Goal: Information Seeking & Learning: Compare options

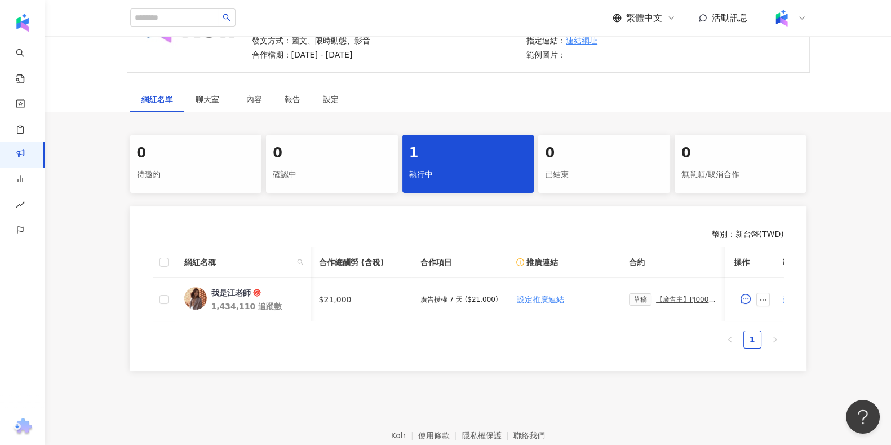
scroll to position [0, 230]
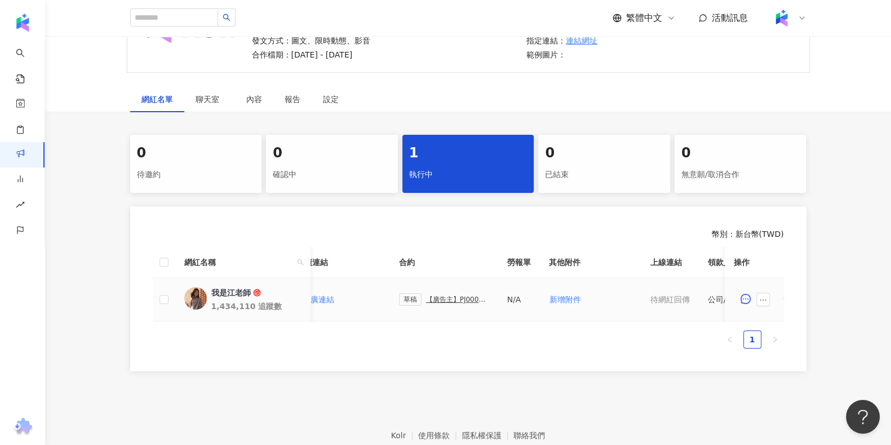
click at [463, 298] on div "【廣告主】PJ0001676 Uber Eats_Costco_202509_KOL&Buzz_活動確認單" at bounding box center [457, 299] width 63 height 8
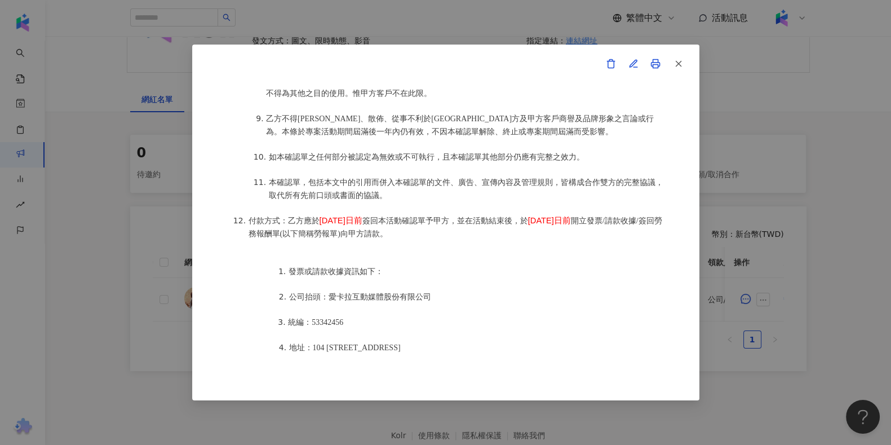
scroll to position [1499, 0]
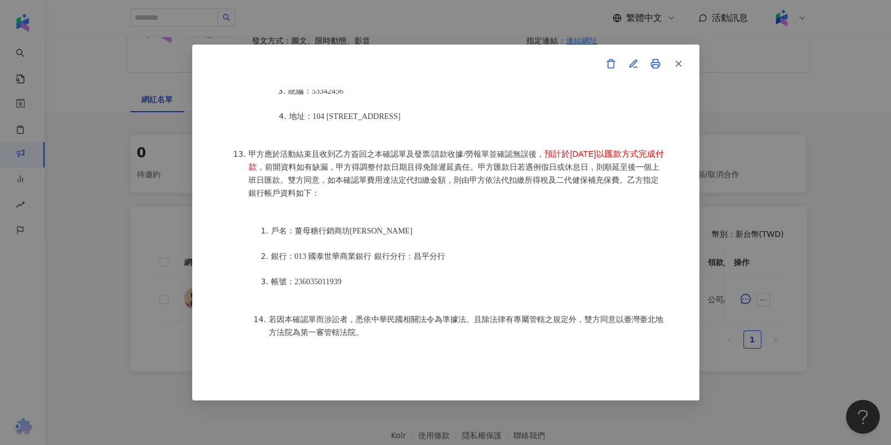
click at [317, 150] on span "甲方應於活動結束且收到乙方簽回之本確認單及發票/請款收據/勞報單並確認無誤後，" at bounding box center [397, 154] width 296 height 8
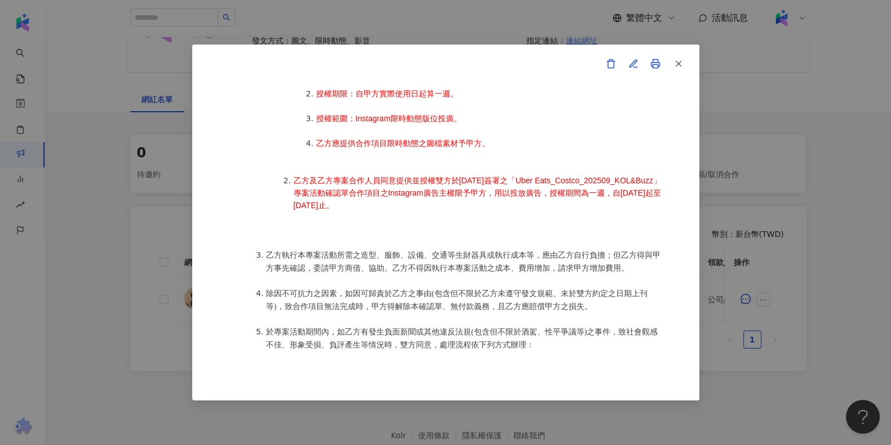
scroll to position [795, 0]
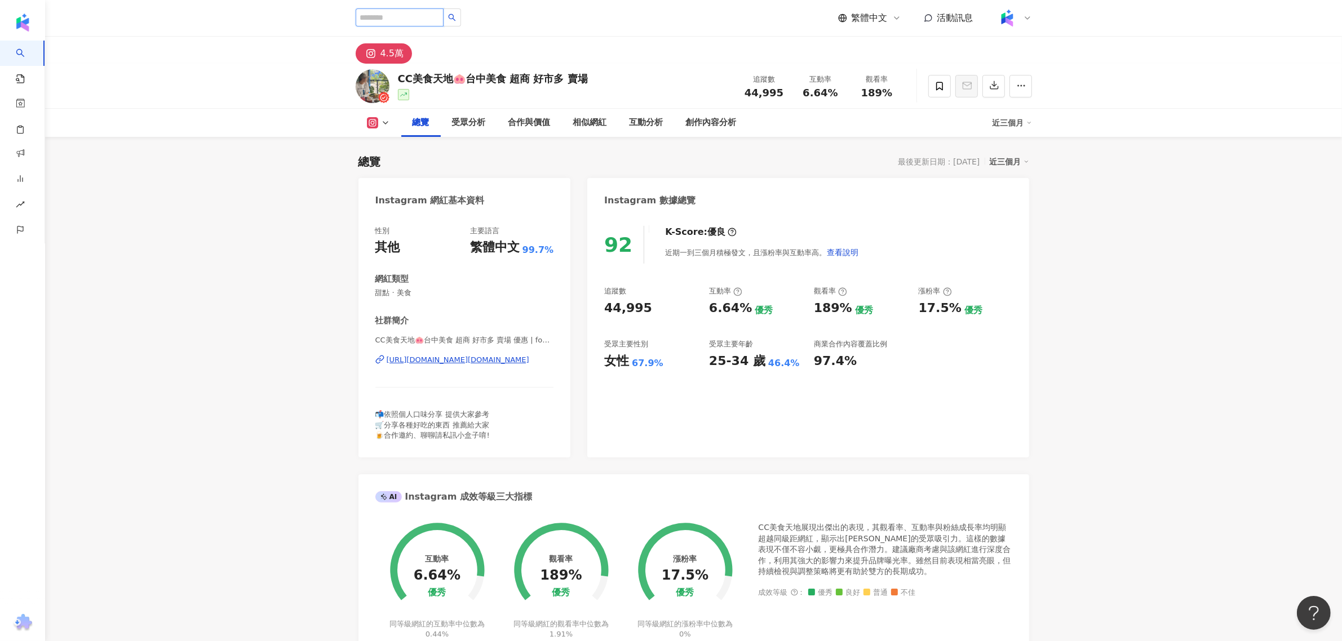
click at [410, 20] on input "search" at bounding box center [400, 17] width 88 height 18
type input "*"
type input "**"
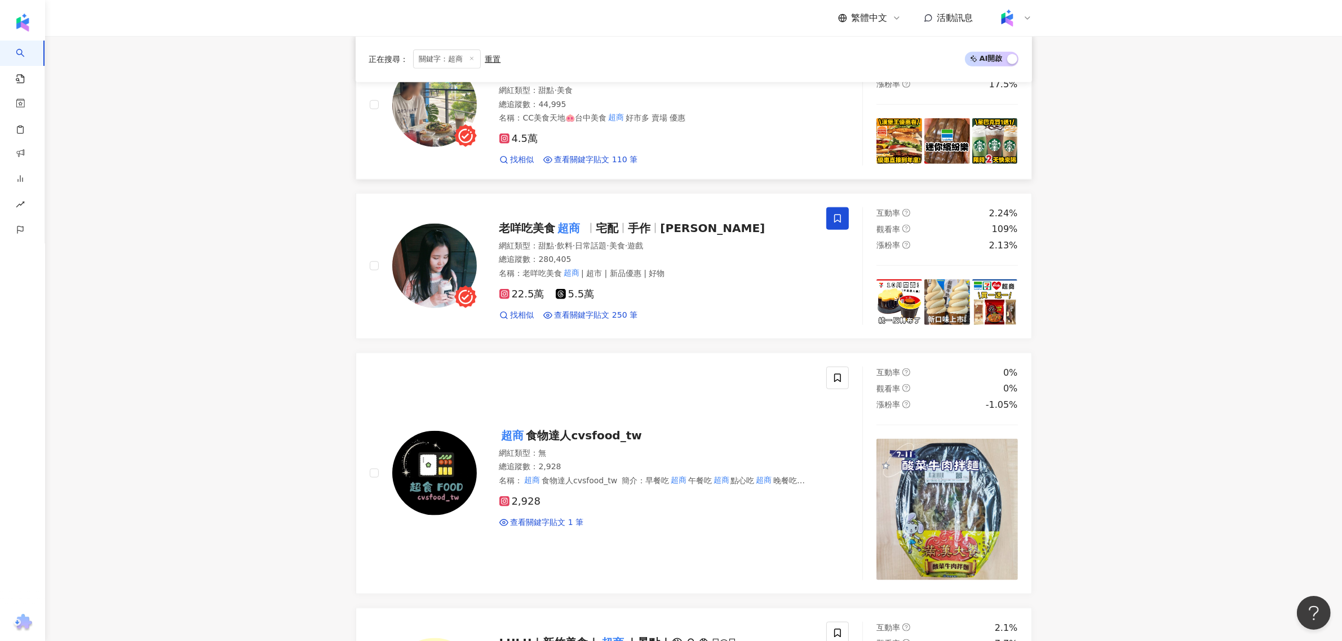
scroll to position [1509, 0]
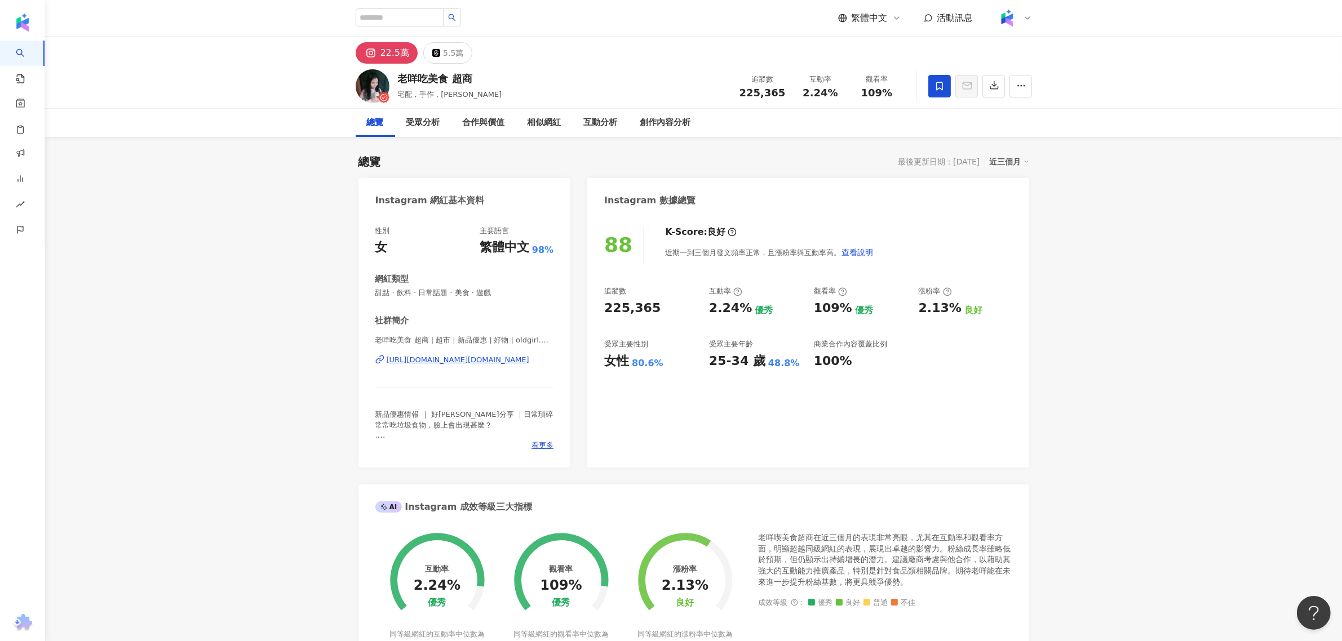
click at [454, 358] on div "https://www.instagram.com/oldgirl.mytw.foodie/" at bounding box center [458, 360] width 143 height 10
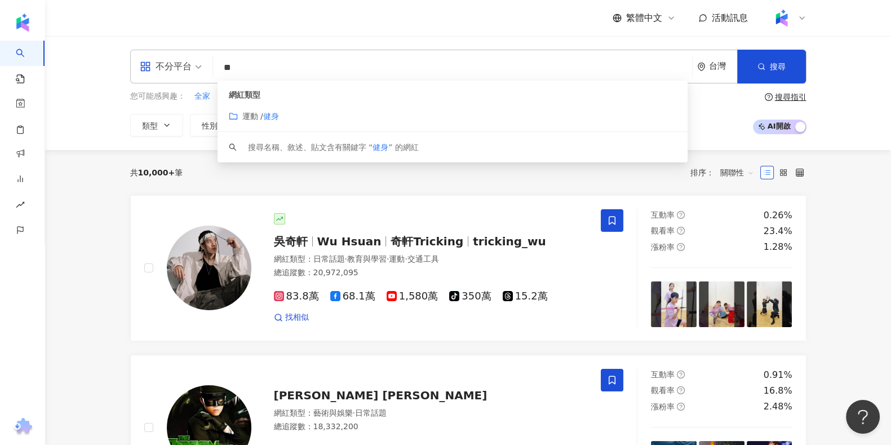
click at [318, 114] on button "互動率" at bounding box center [347, 125] width 61 height 23
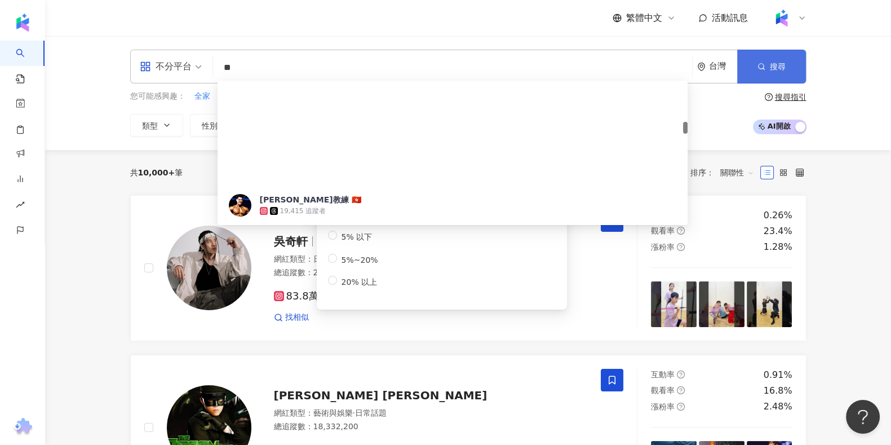
scroll to position [493, 0]
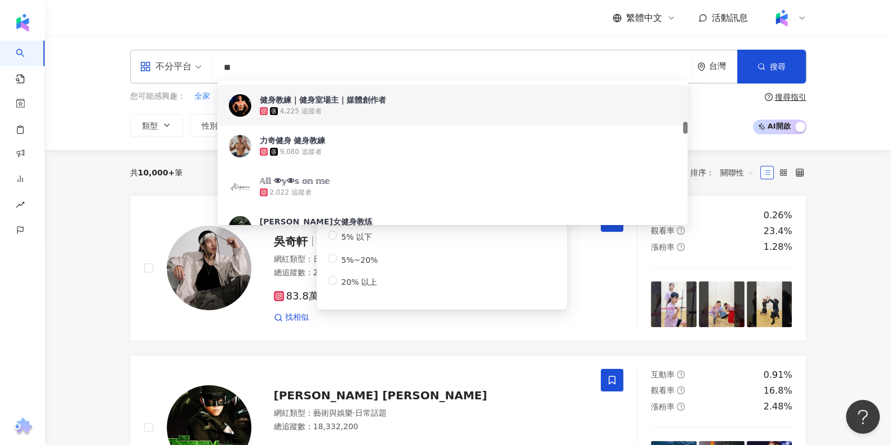
click at [460, 72] on input "**" at bounding box center [453, 67] width 470 height 21
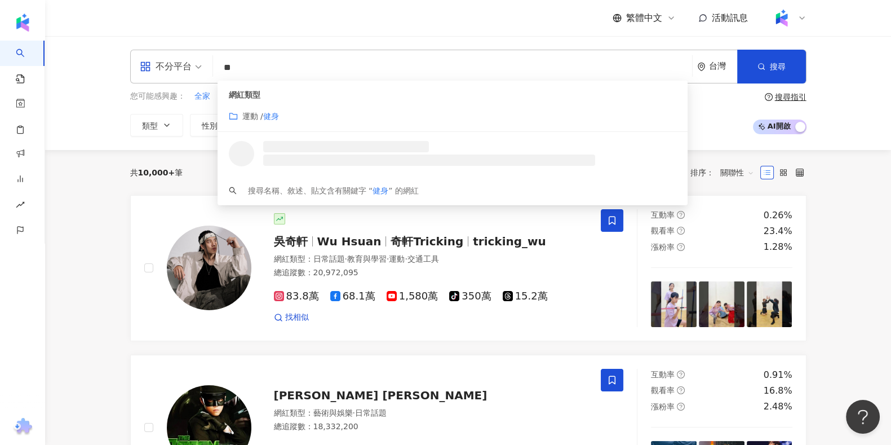
type input "*"
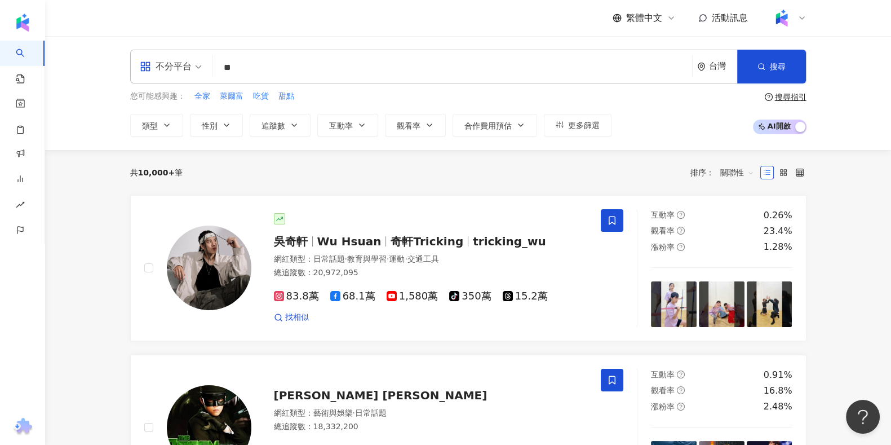
type input "*"
type input "**"
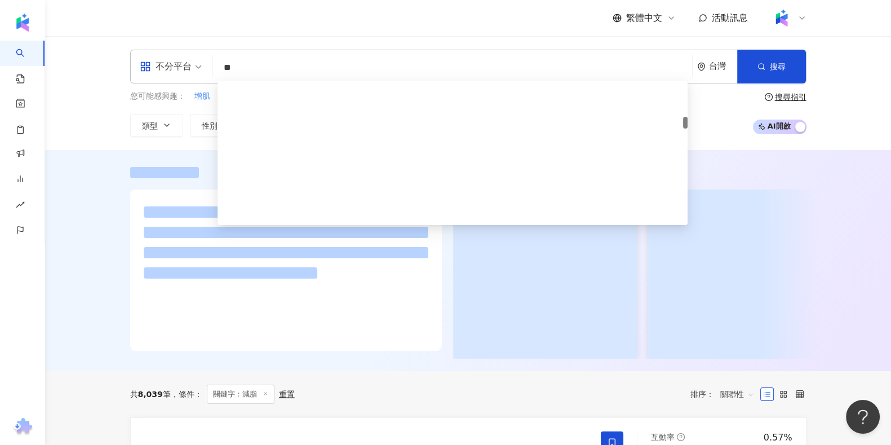
scroll to position [423, 0]
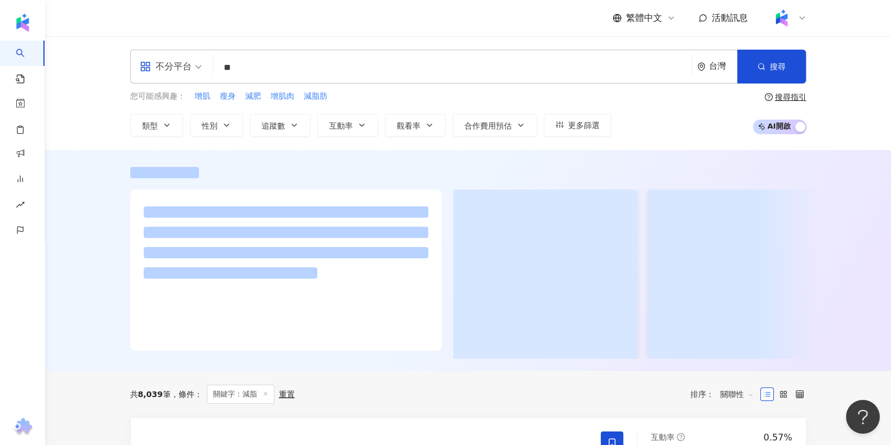
click at [726, 136] on div "不分平台 減脂 ** 台灣 搜尋 de7a8f96-d5b9-4bb9-9077-06ba9371b0b6 50260e28-9cbc-4a45-a2bd-b…" at bounding box center [468, 93] width 846 height 114
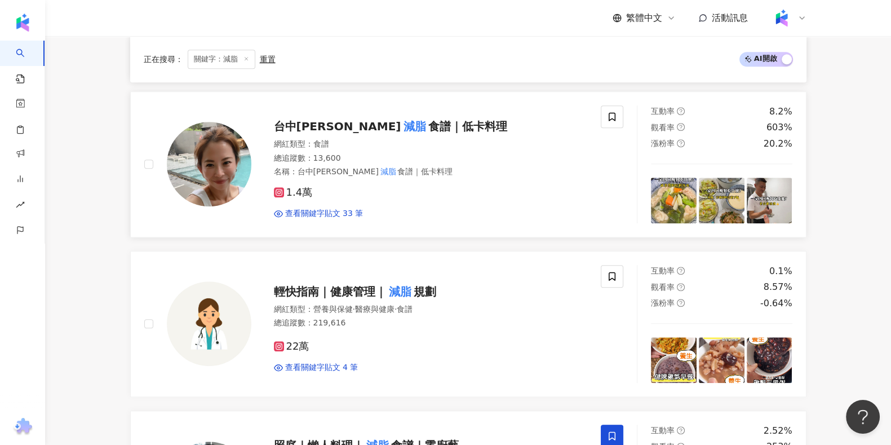
scroll to position [1126, 0]
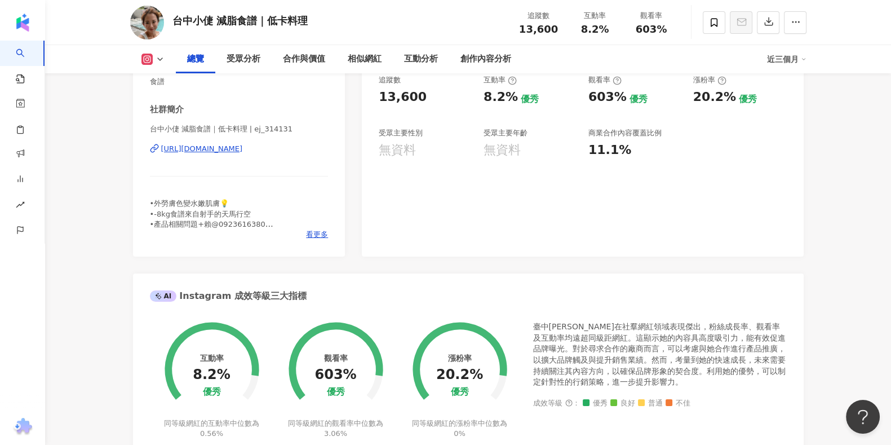
scroll to position [634, 0]
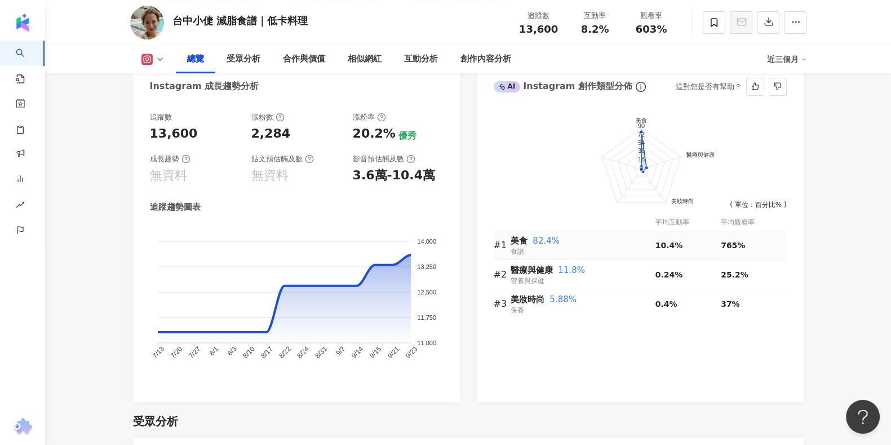
click at [649, 241] on div "美食 82.4%" at bounding box center [583, 241] width 145 height 14
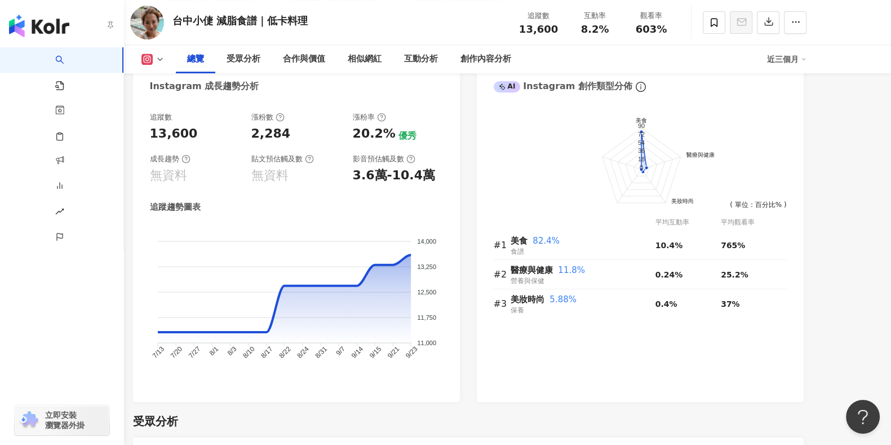
click at [55, 52] on link "AI 找網紅" at bounding box center [66, 69] width 23 height 44
click at [39, 63] on link "AI 找網紅" at bounding box center [37, 60] width 47 height 11
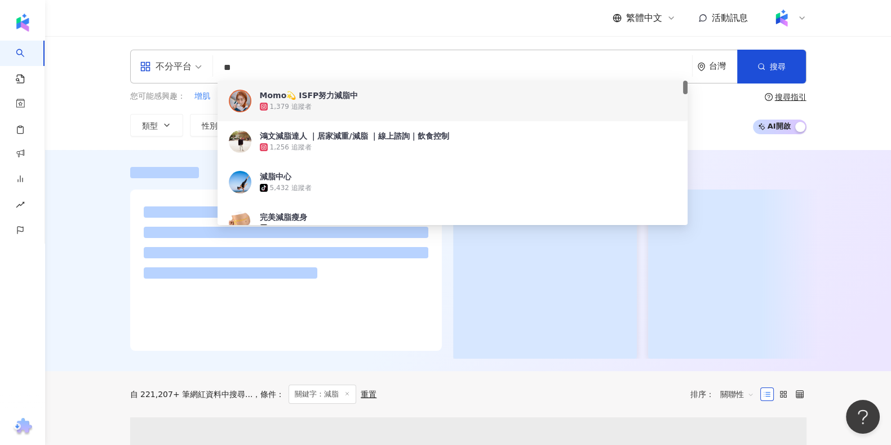
type input "**"
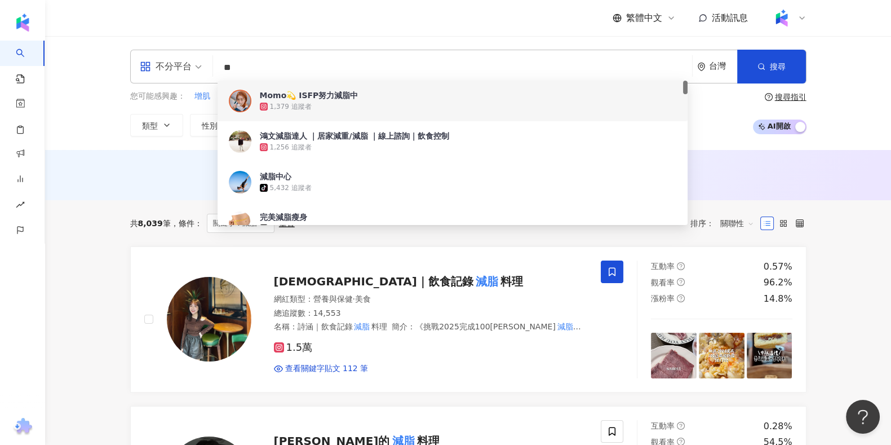
drag, startPoint x: 450, startPoint y: 66, endPoint x: 59, endPoint y: 52, distance: 391.3
click at [52, 54] on div "不分平台 ** 台灣 搜尋 64175832-f52b-4edf-a92a-5ce67ee92299 a85a25f7-263e-4506-a5d6-1d76…" at bounding box center [468, 93] width 846 height 114
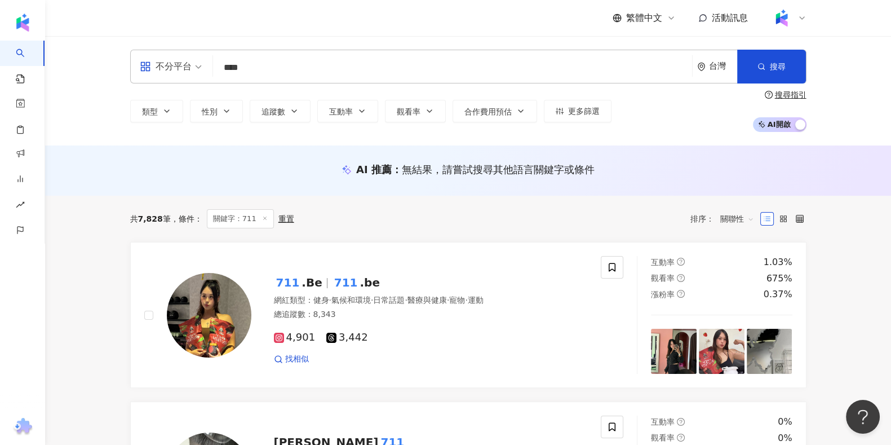
click at [227, 68] on input "***" at bounding box center [453, 67] width 470 height 21
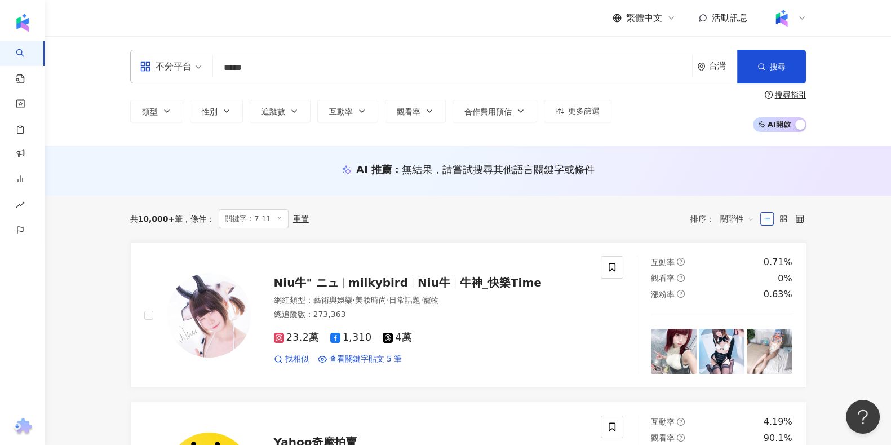
type input "****"
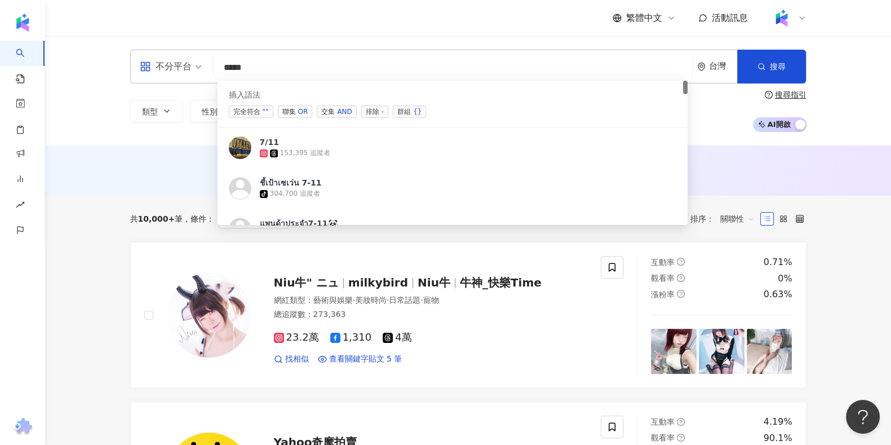
click at [321, 56] on div "不分平台 **** 台灣 搜尋 searchOperator 52e73110-1619-4a70-b06b-16f5aa917f72 插入語法 完全符合 "…" at bounding box center [468, 67] width 676 height 34
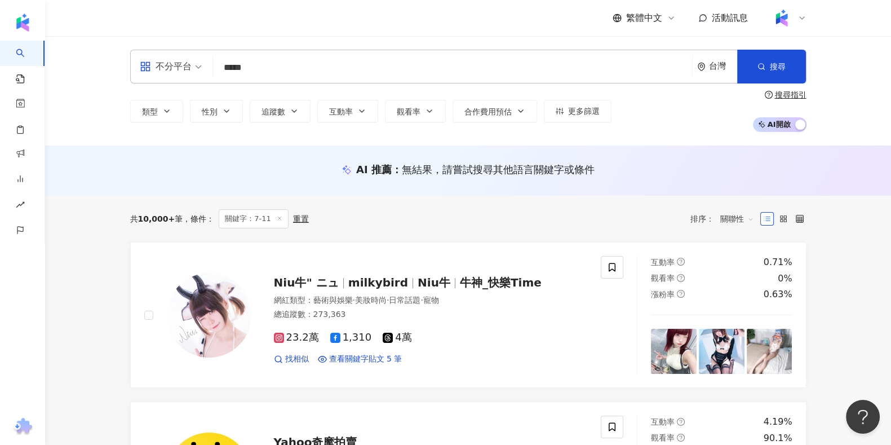
drag, startPoint x: 316, startPoint y: 61, endPoint x: 167, endPoint y: 61, distance: 149.3
click at [168, 61] on div "不分平台 **** 台灣 搜尋 searchOperator 52e73110-1619-4a70-b06b-16f5aa917f72 插入語法 完全符合 "…" at bounding box center [468, 67] width 676 height 34
type input "*"
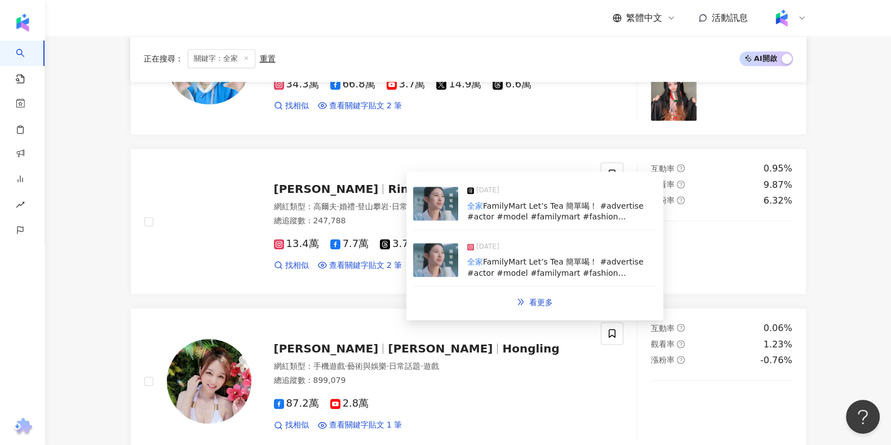
scroll to position [986, 0]
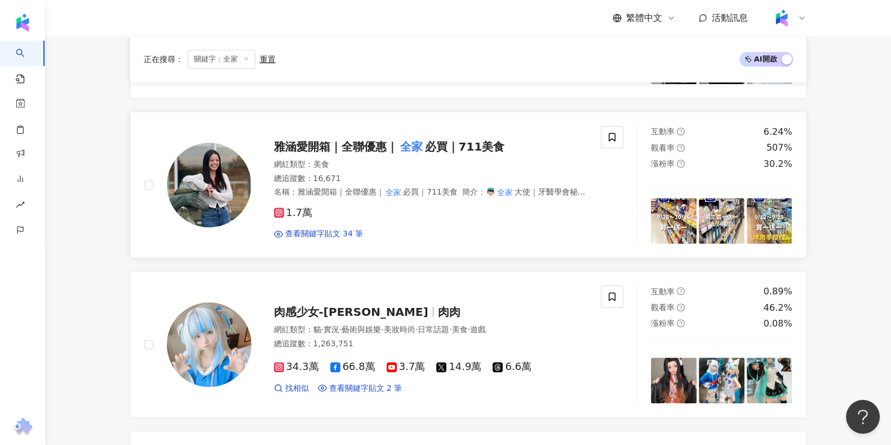
type input "**"
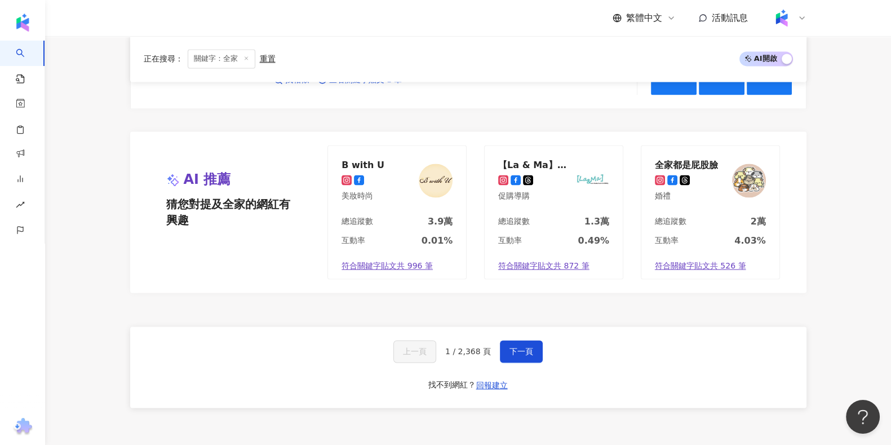
scroll to position [2113, 0]
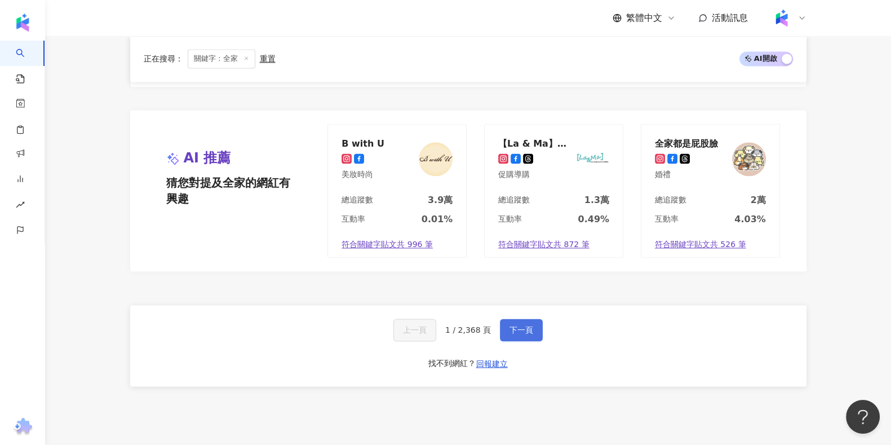
click at [536, 318] on button "下一頁" at bounding box center [521, 329] width 43 height 23
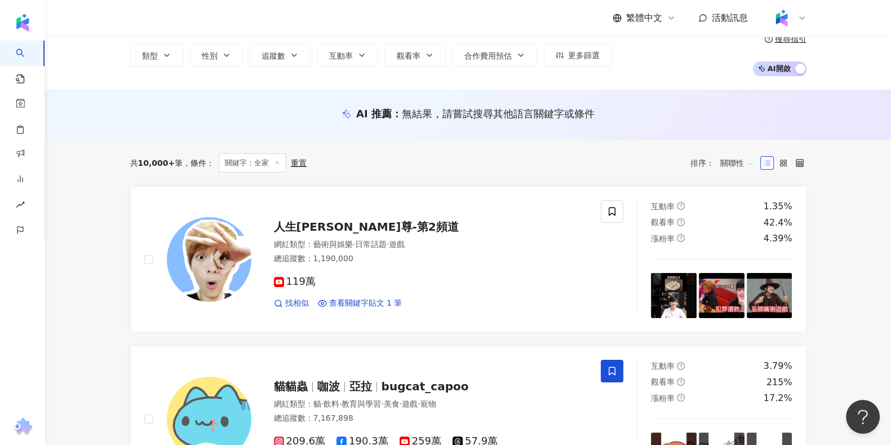
scroll to position [0, 0]
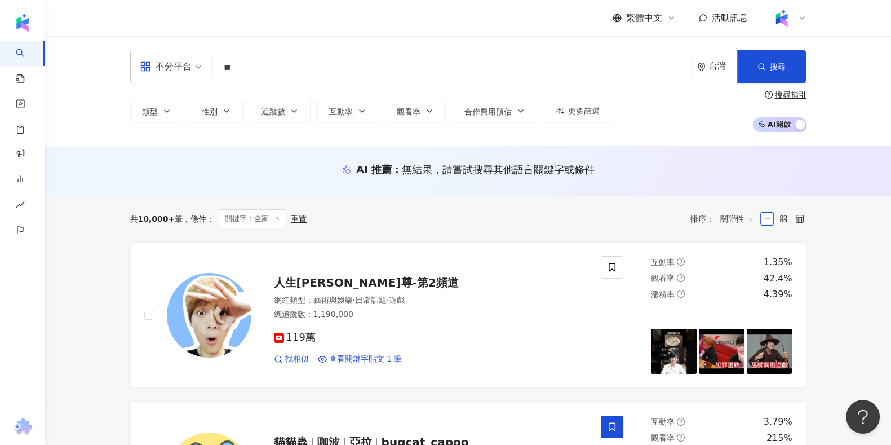
click at [279, 67] on input "**" at bounding box center [453, 67] width 470 height 21
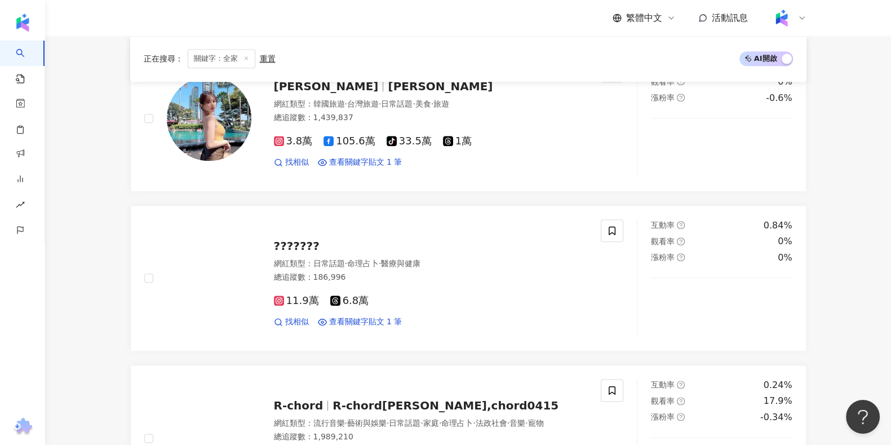
scroll to position [1972, 0]
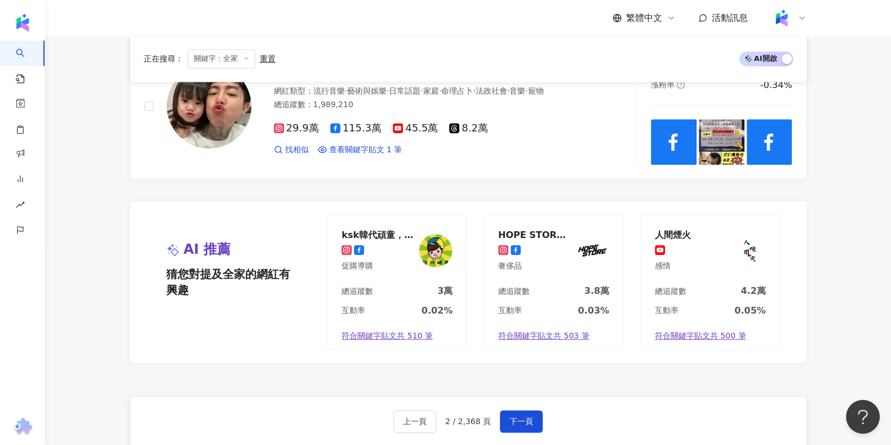
click at [412, 396] on div "上一頁 2 / 2,368 頁 下一頁 找不到網紅？ 回報建立" at bounding box center [468, 436] width 676 height 81
click at [419, 416] on span "上一頁" at bounding box center [415, 420] width 24 height 9
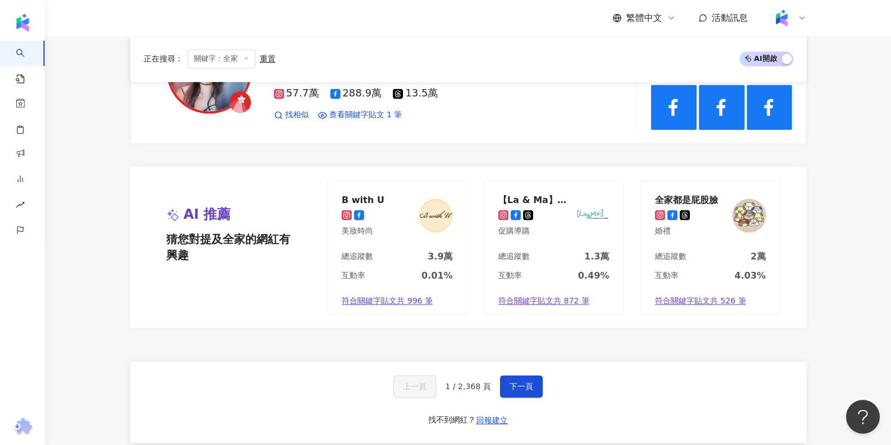
scroll to position [2153, 0]
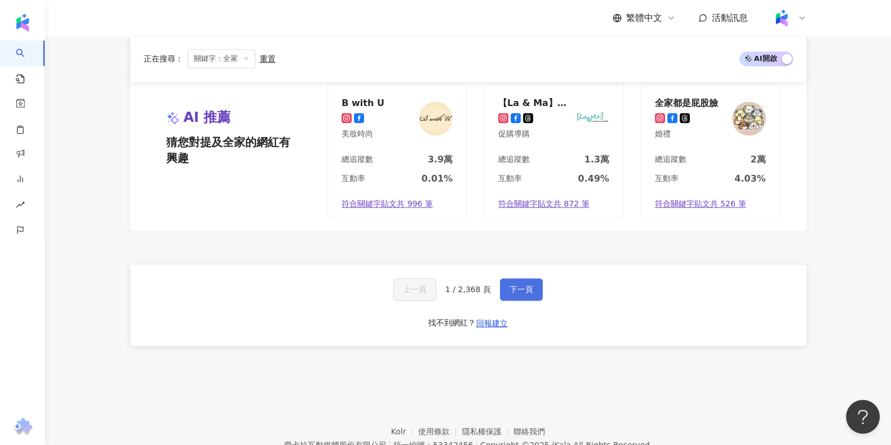
click at [521, 285] on span "下一頁" at bounding box center [521, 289] width 24 height 9
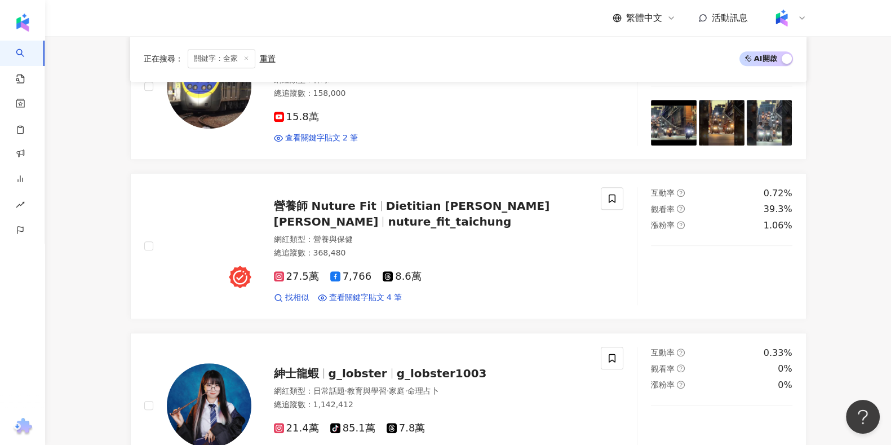
scroll to position [1112, 0]
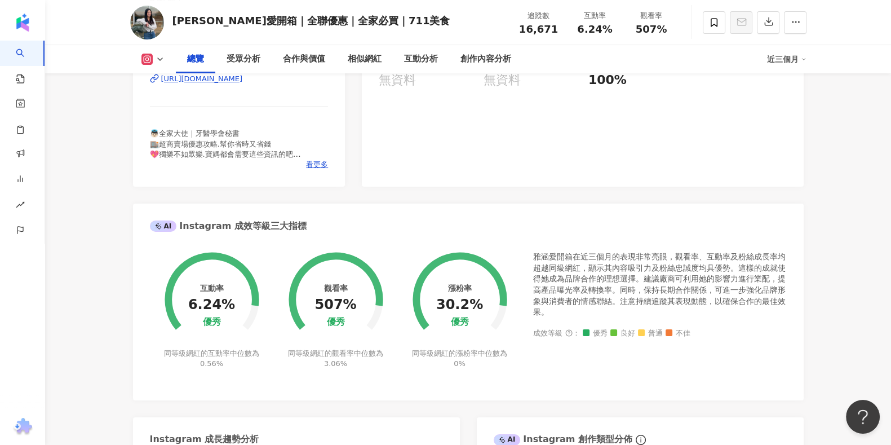
scroll to position [70, 0]
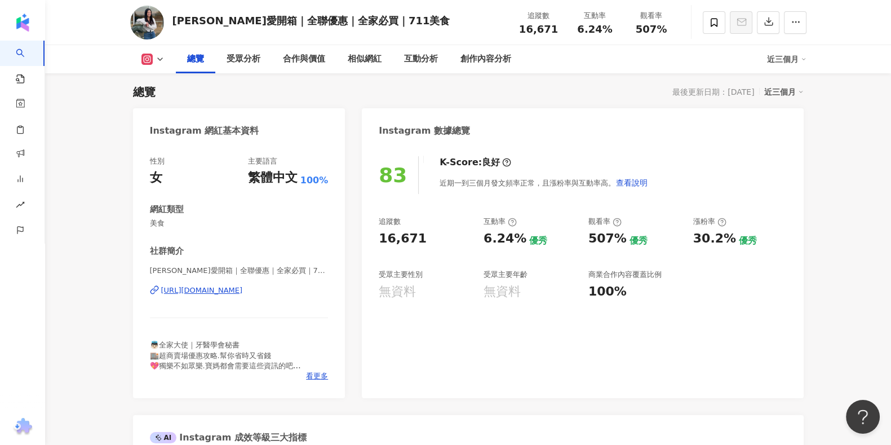
click at [243, 288] on div "https://www.instagram.com/cute520418j/" at bounding box center [202, 290] width 82 height 10
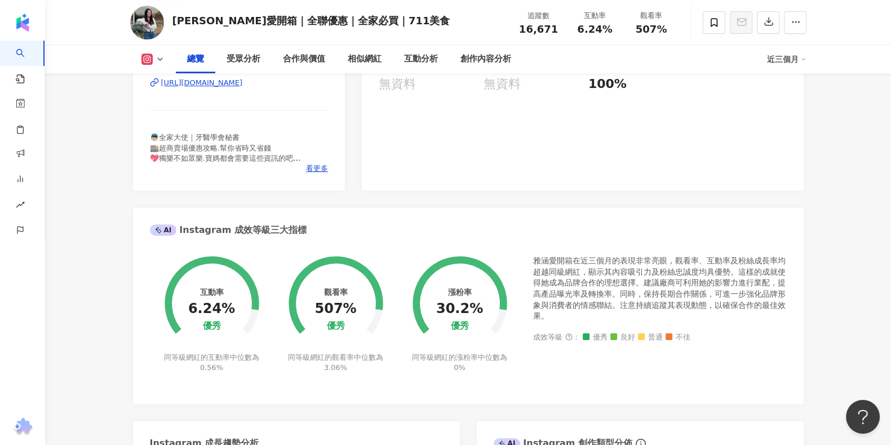
scroll to position [352, 0]
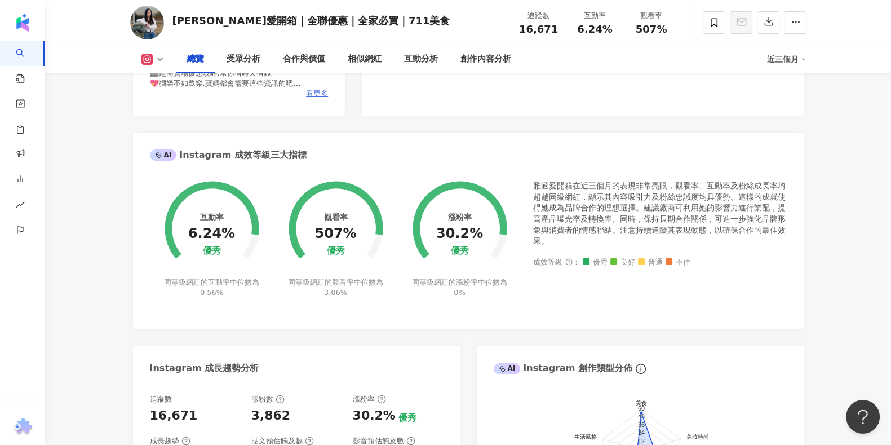
click at [313, 91] on span "看更多" at bounding box center [317, 93] width 22 height 10
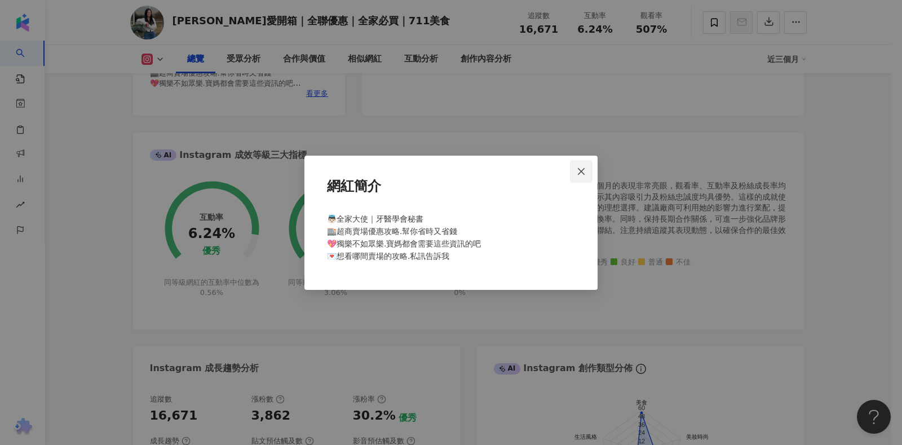
click at [574, 171] on span "Close" at bounding box center [581, 171] width 23 height 9
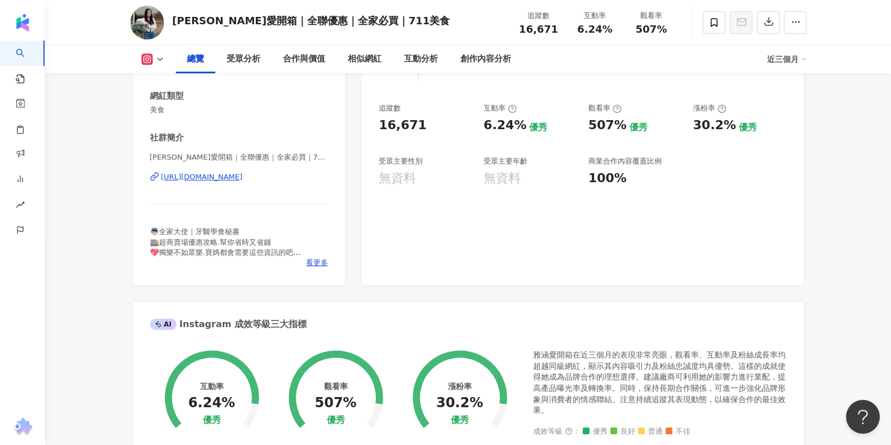
scroll to position [0, 0]
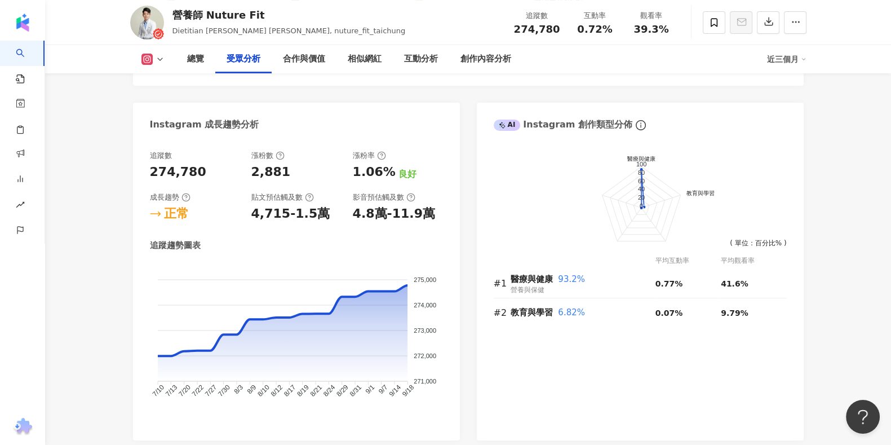
scroll to position [1901, 0]
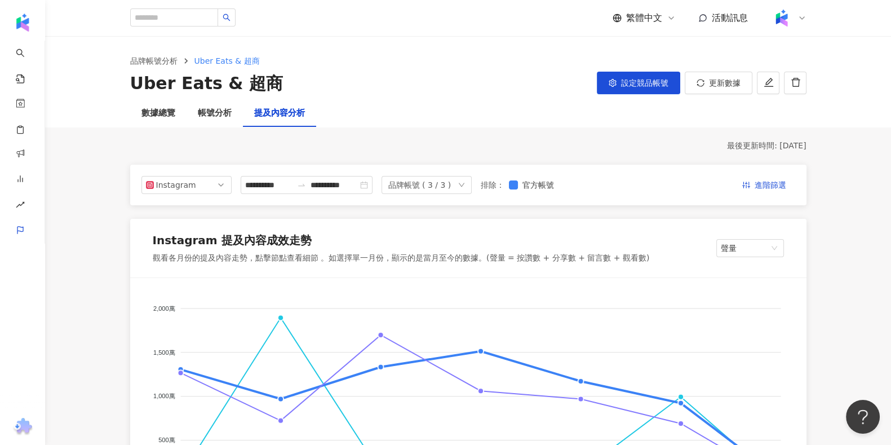
click at [285, 119] on div "提及內容分析" at bounding box center [279, 113] width 73 height 27
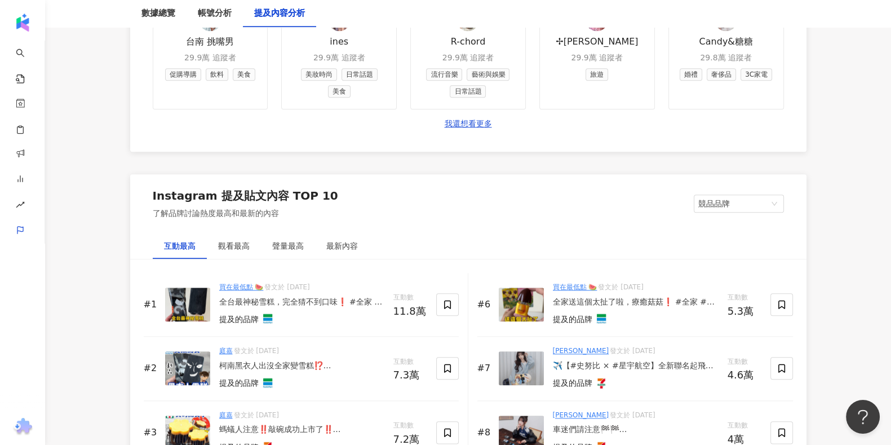
scroll to position [1620, 0]
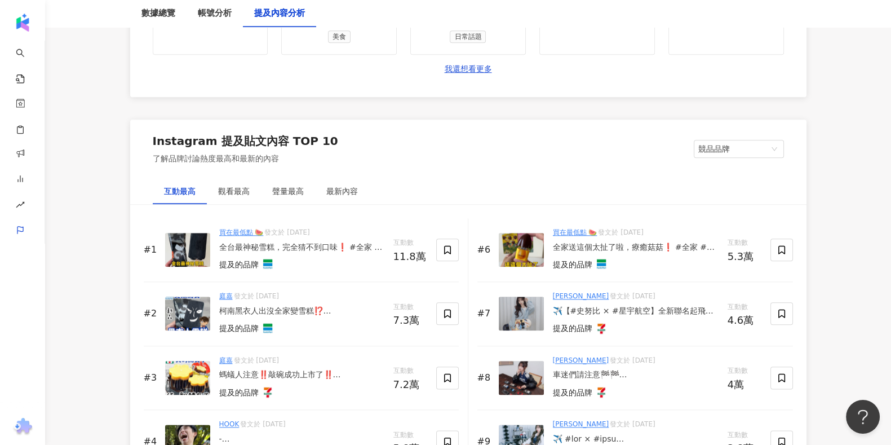
click at [483, 65] on link "我還想看更多" at bounding box center [468, 69] width 47 height 11
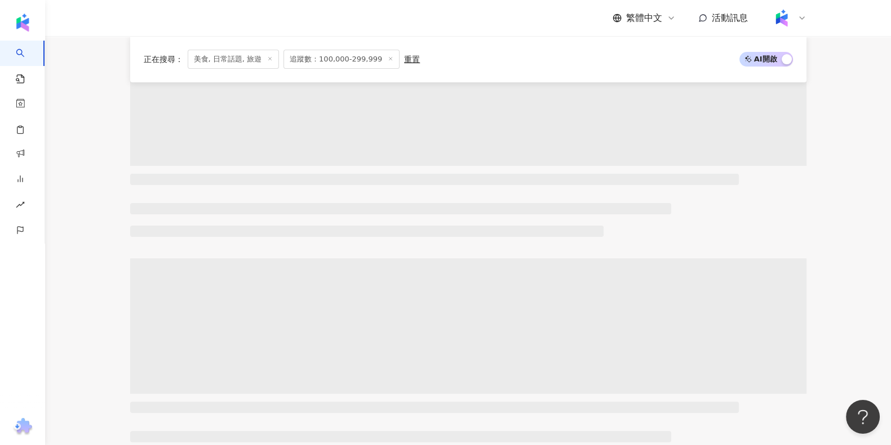
scroll to position [432, 0]
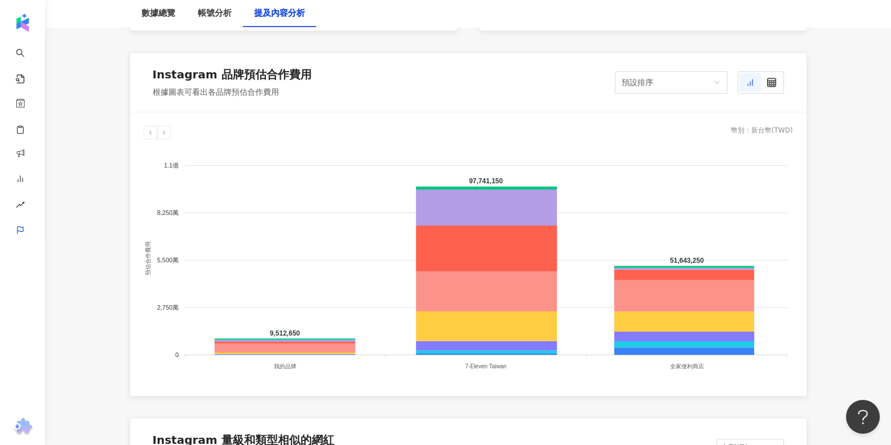
scroll to position [211, 0]
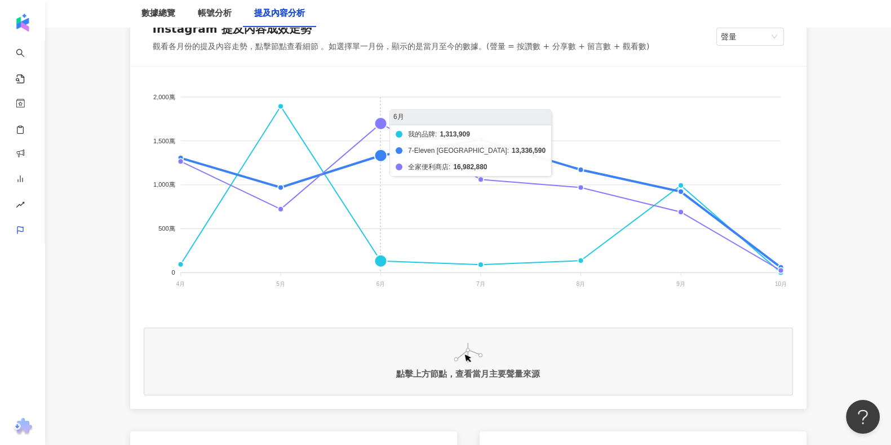
click at [355, 75] on div "我的品牌 7-Eleven Taiwan 全家便利商店 2,000萬 2,000萬 1,500萬 1,500萬 1,000萬 1,000萬 500萬 500萬…" at bounding box center [468, 237] width 676 height 342
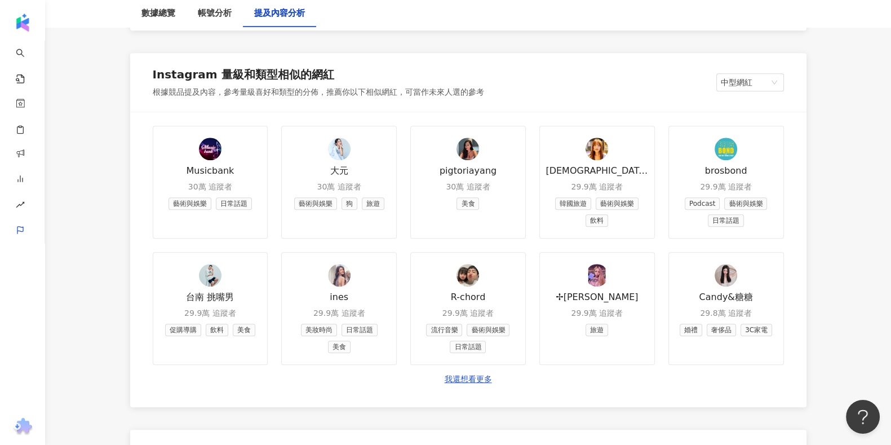
scroll to position [1409, 0]
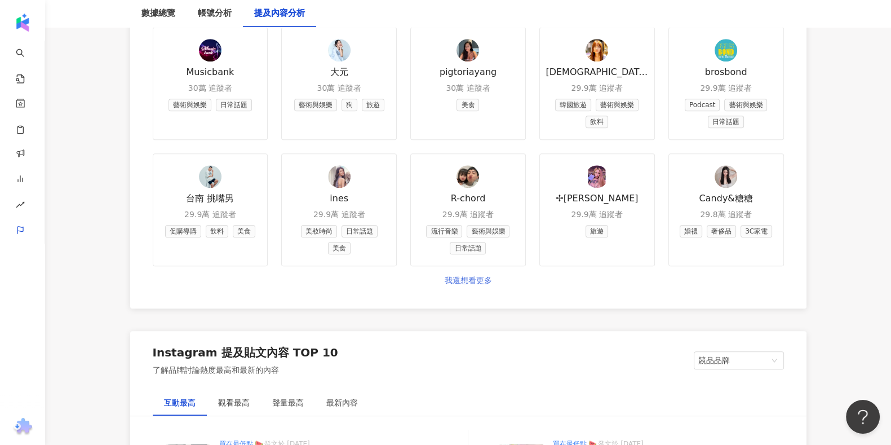
click at [484, 275] on link "我還想看更多" at bounding box center [468, 280] width 47 height 11
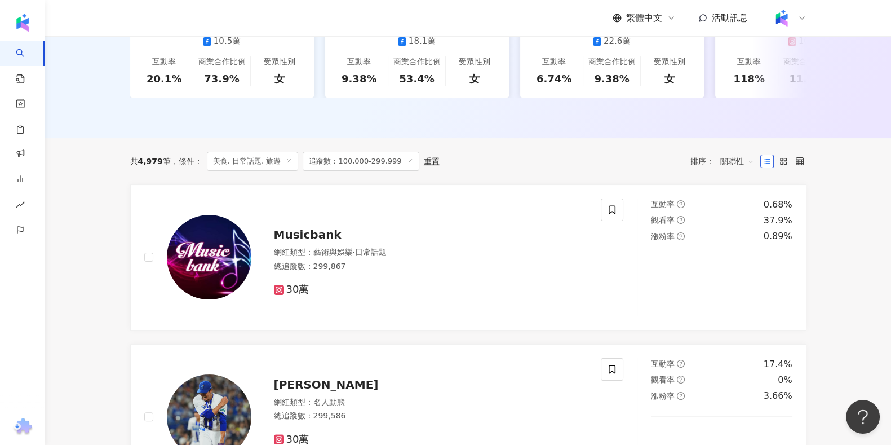
scroll to position [352, 0]
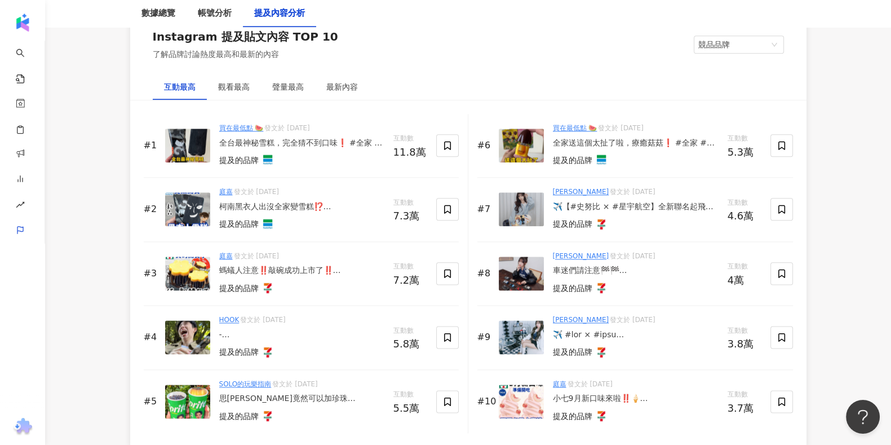
scroll to position [1760, 0]
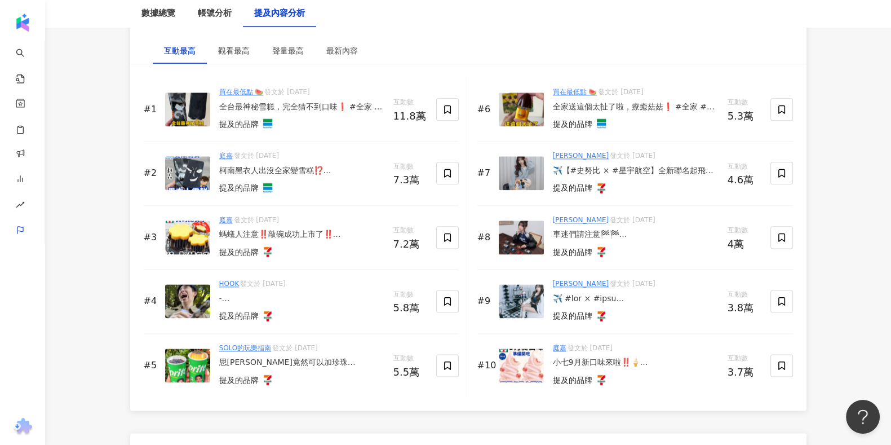
drag, startPoint x: 523, startPoint y: 170, endPoint x: 519, endPoint y: 100, distance: 70.5
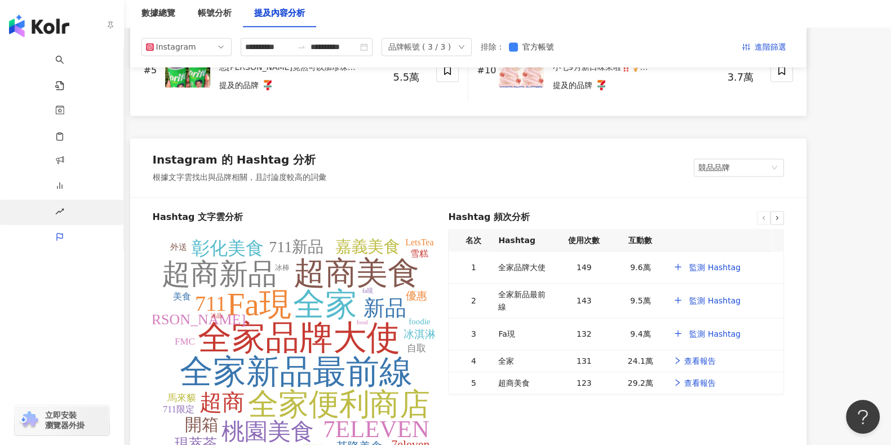
scroll to position [1926, 0]
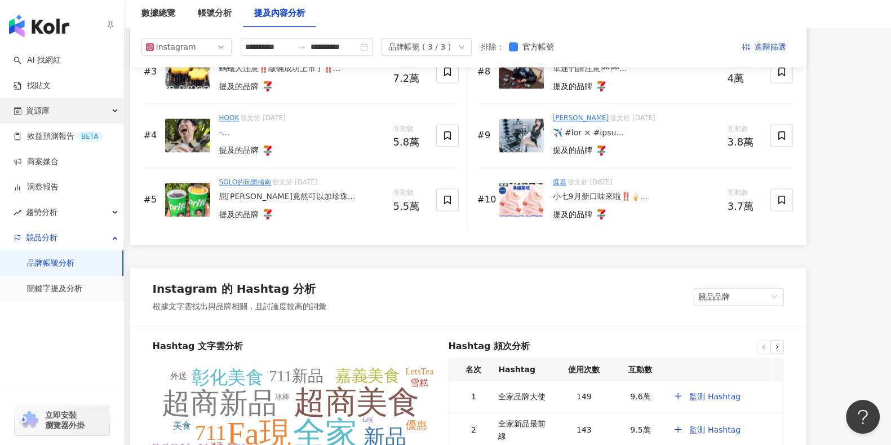
click at [53, 101] on div "資源庫" at bounding box center [61, 110] width 123 height 25
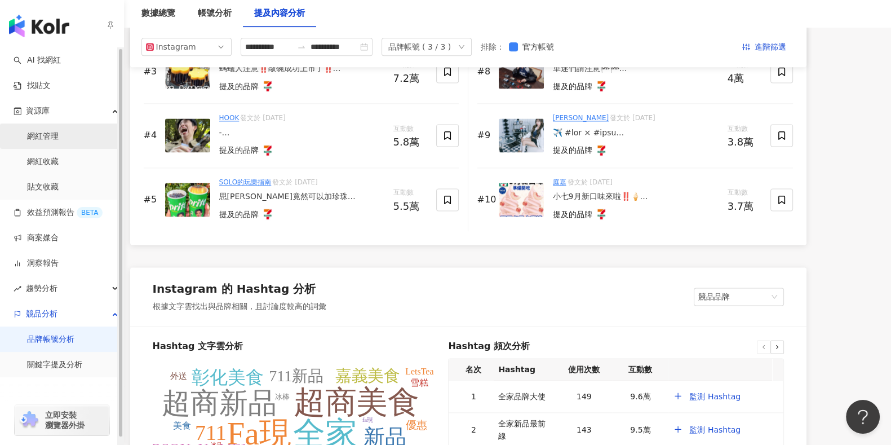
click at [55, 137] on link "網紅管理" at bounding box center [43, 136] width 32 height 11
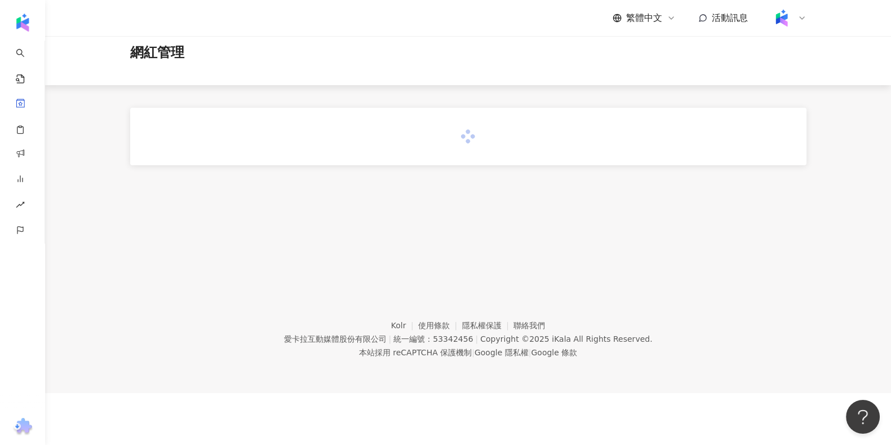
click at [56, 159] on main "網紅管理 合作過的網紅 網紅管理" at bounding box center [468, 74] width 846 height 181
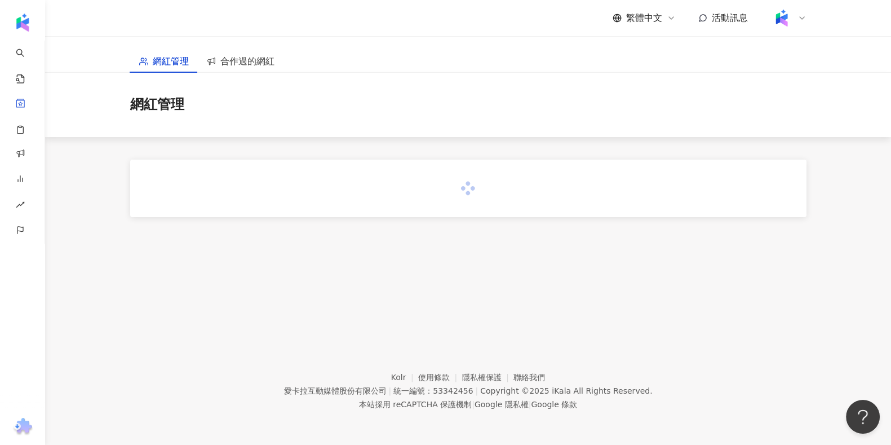
click at [333, 159] on div at bounding box center [468, 188] width 676 height 58
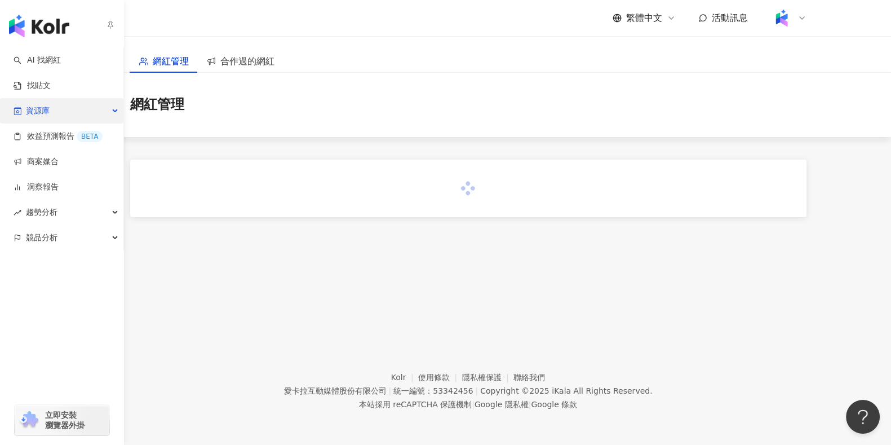
click at [47, 112] on span "資源庫" at bounding box center [38, 110] width 24 height 25
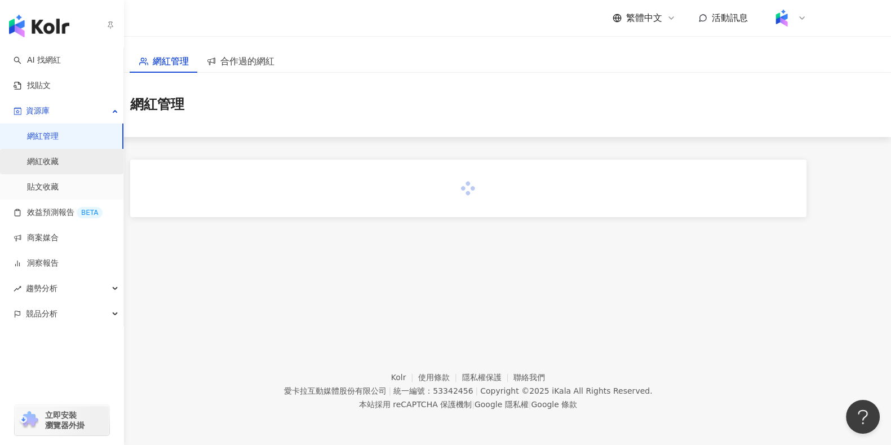
click at [59, 159] on link "網紅收藏" at bounding box center [43, 161] width 32 height 11
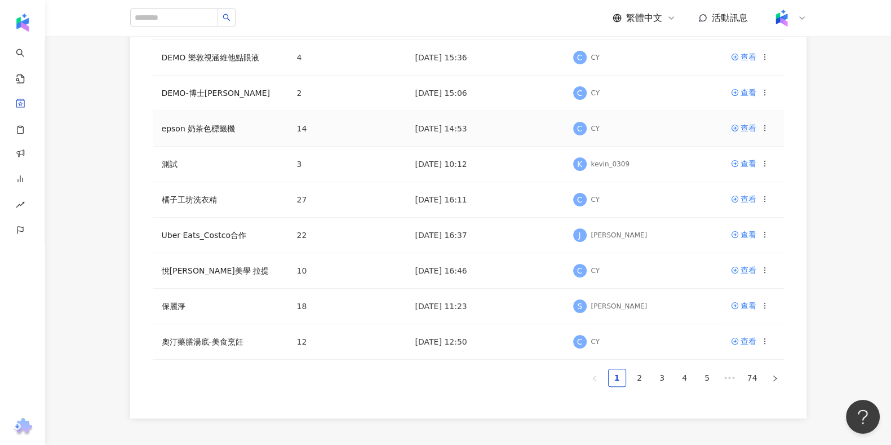
scroll to position [391, 0]
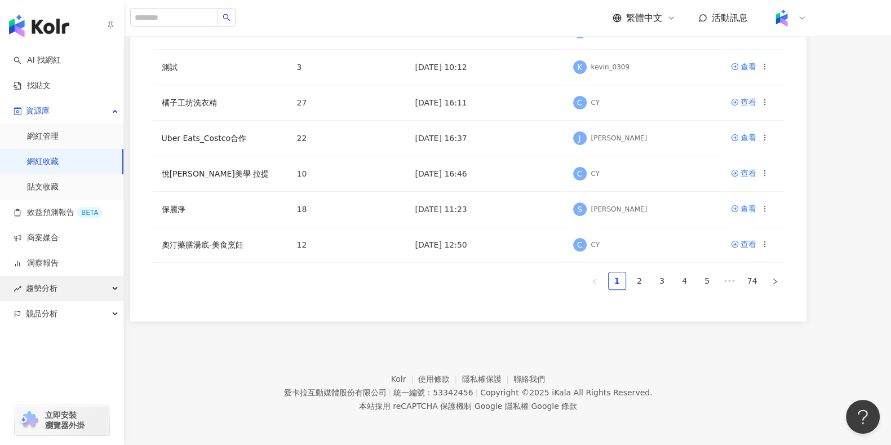
click at [111, 285] on div "趨勢分析" at bounding box center [61, 288] width 123 height 25
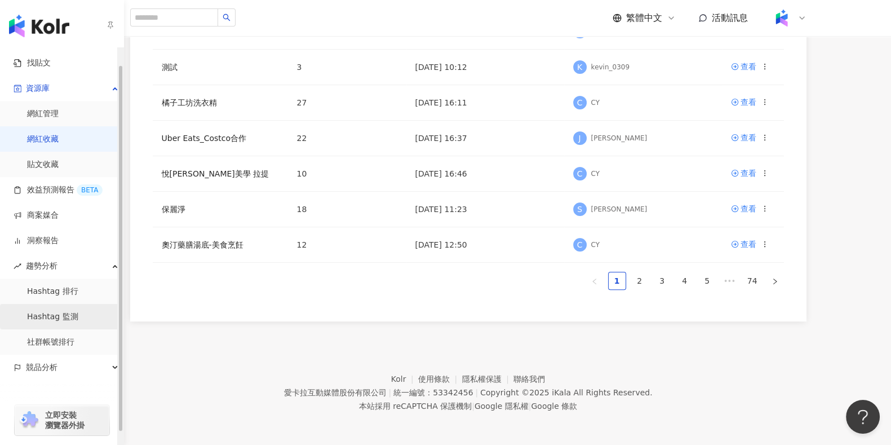
scroll to position [32, 0]
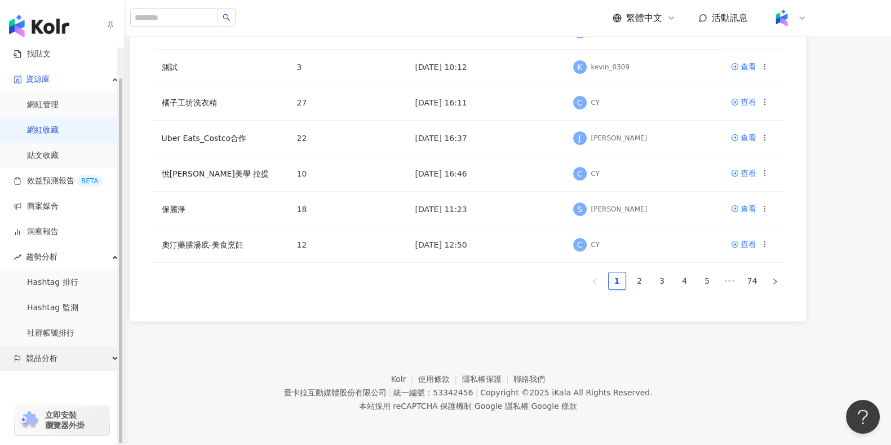
click at [105, 352] on div "競品分析" at bounding box center [61, 357] width 123 height 25
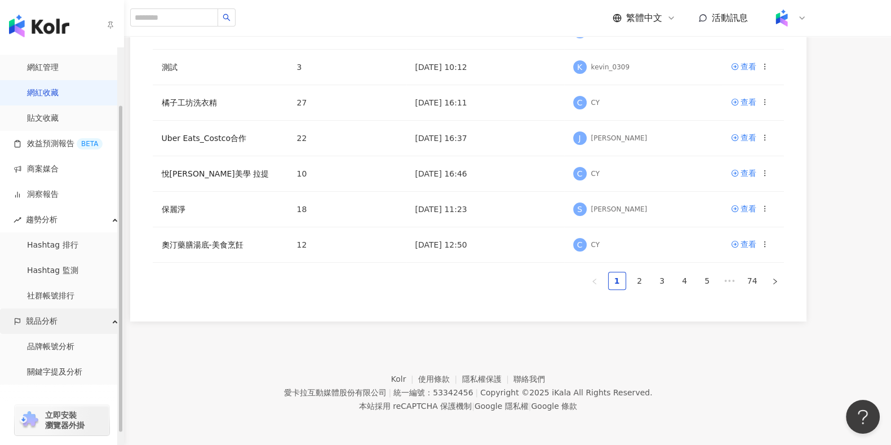
scroll to position [82, 0]
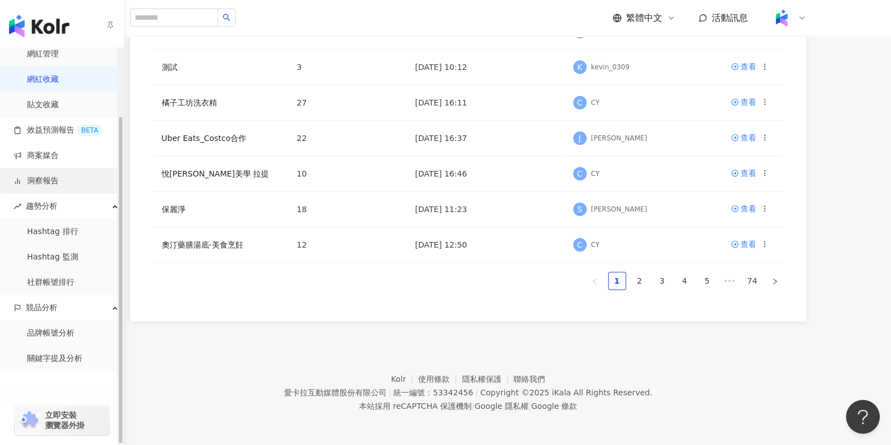
click at [59, 180] on link "洞察報告" at bounding box center [36, 180] width 45 height 11
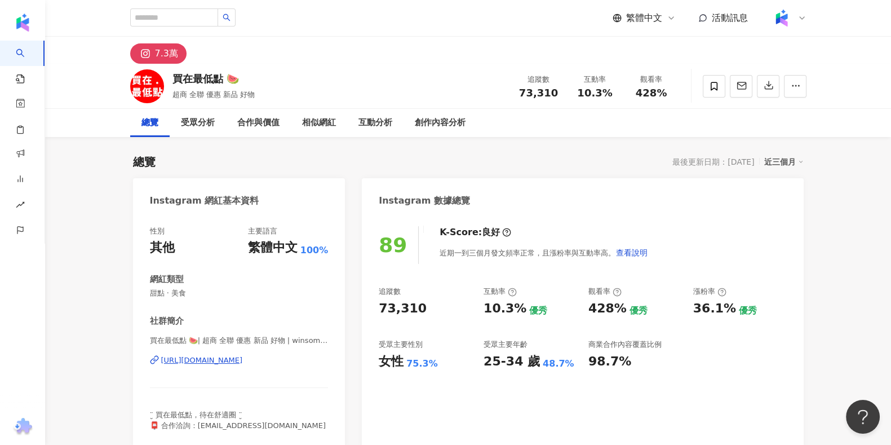
click at [229, 366] on div "買在最低點 🍉| 超商 全聯 優惠 新品 好物 | winsomemoney.888 [URL][DOMAIN_NAME]" at bounding box center [239, 368] width 179 height 66
click at [232, 358] on div "https://www.instagram.com/winsomemoney.888/" at bounding box center [202, 360] width 82 height 10
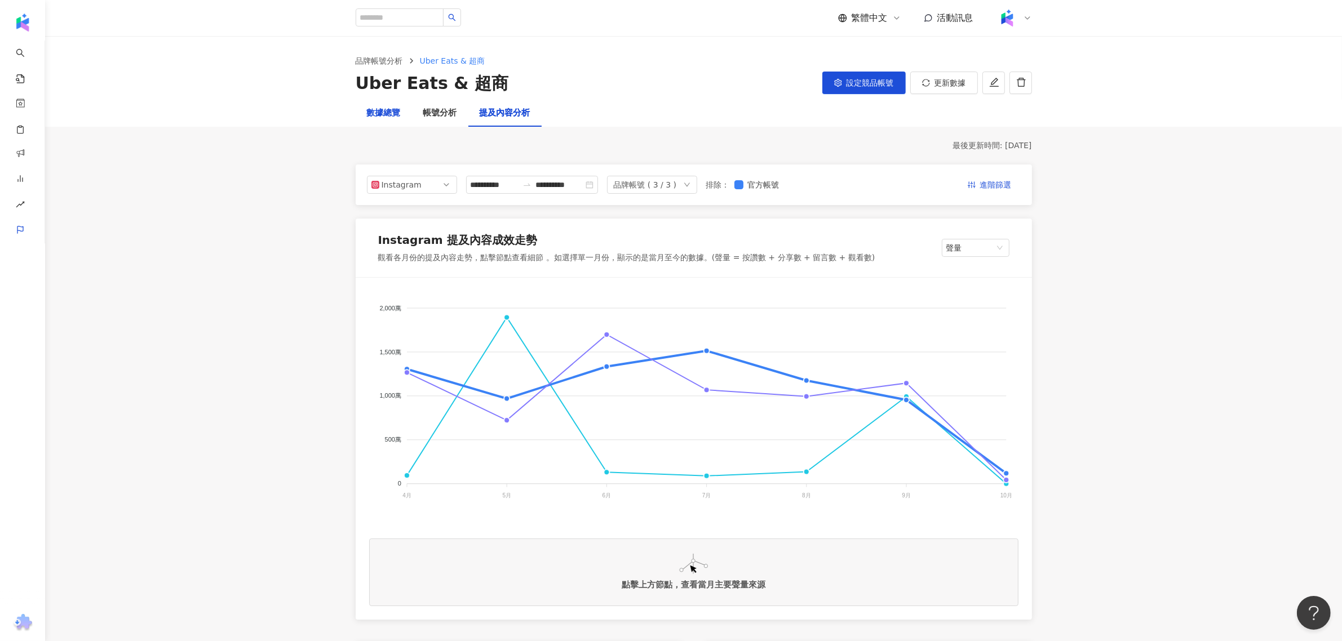
click at [375, 108] on div "數據總覽" at bounding box center [384, 114] width 34 height 14
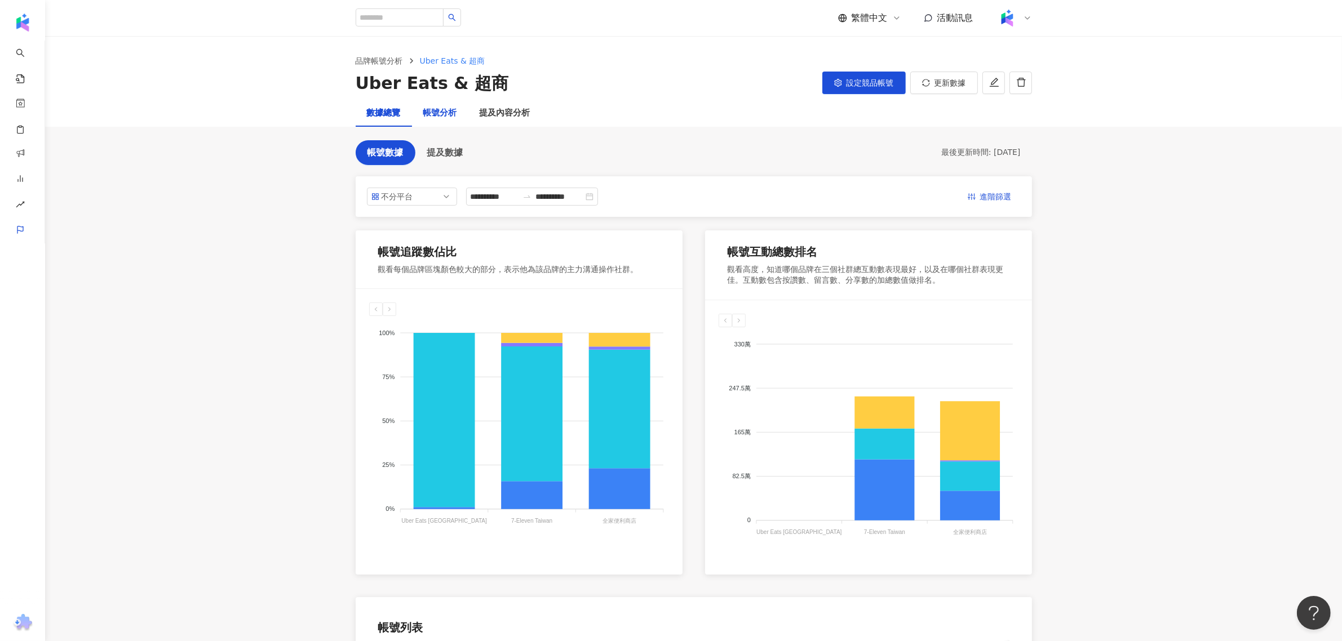
click at [452, 116] on div "帳號分析" at bounding box center [440, 114] width 34 height 14
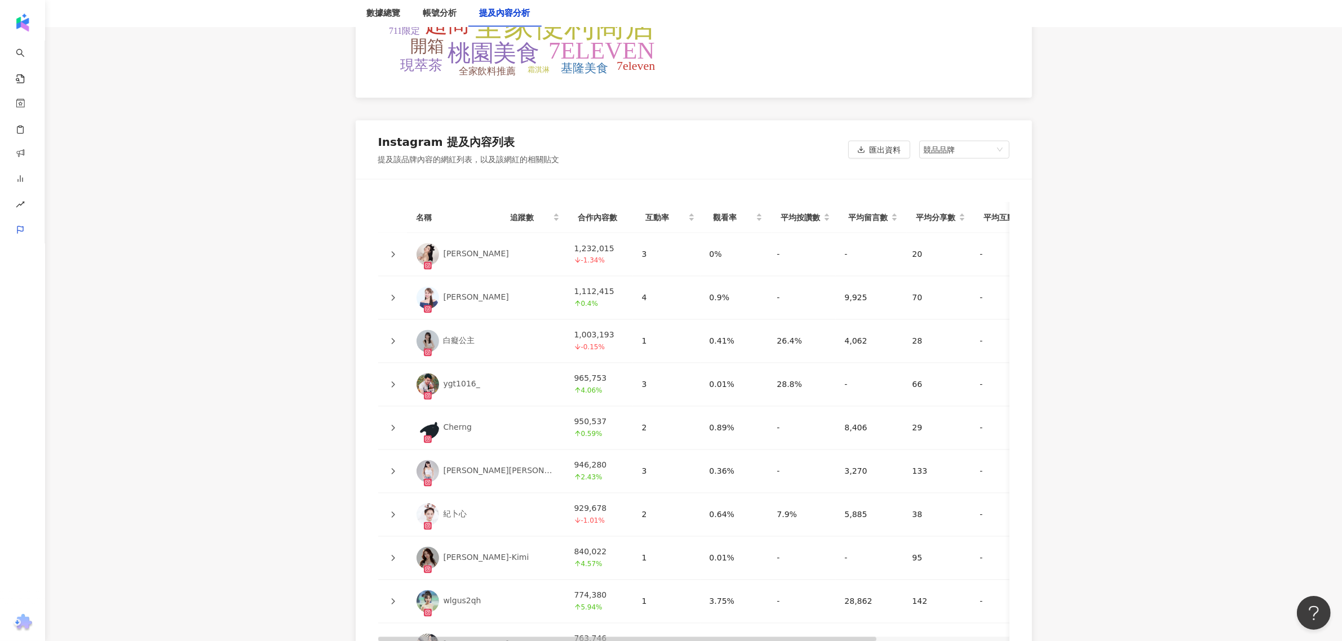
scroll to position [2465, 0]
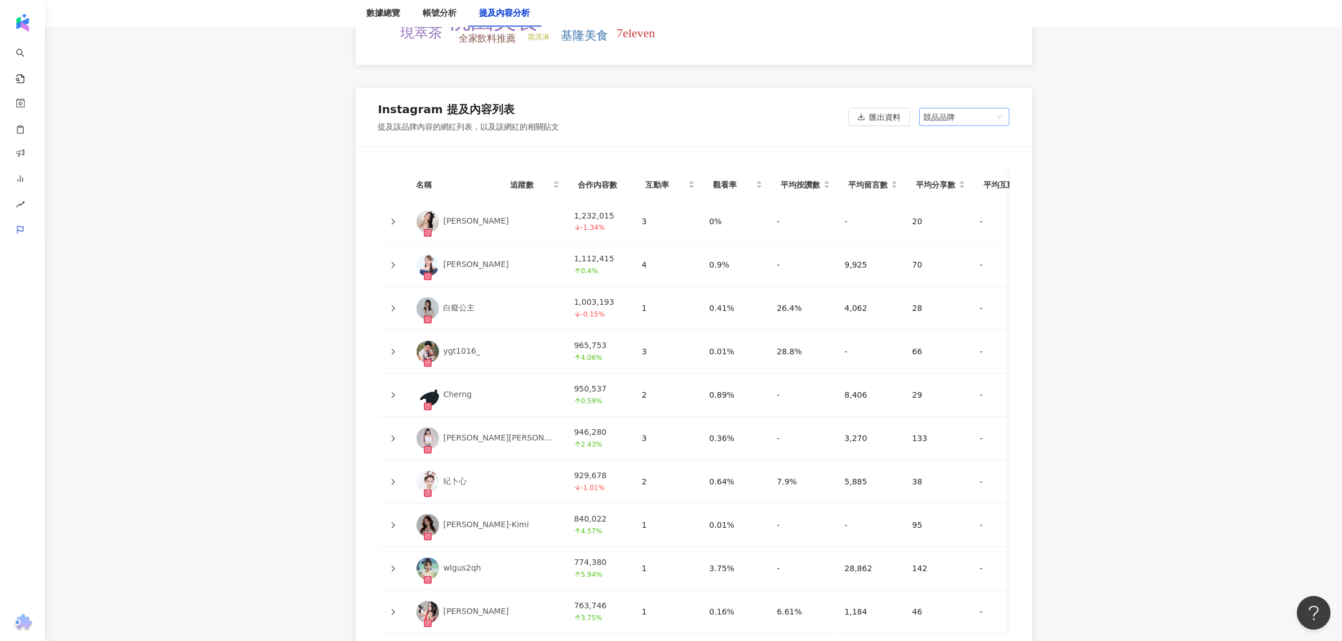
click at [976, 122] on span "競品品牌" at bounding box center [964, 117] width 81 height 17
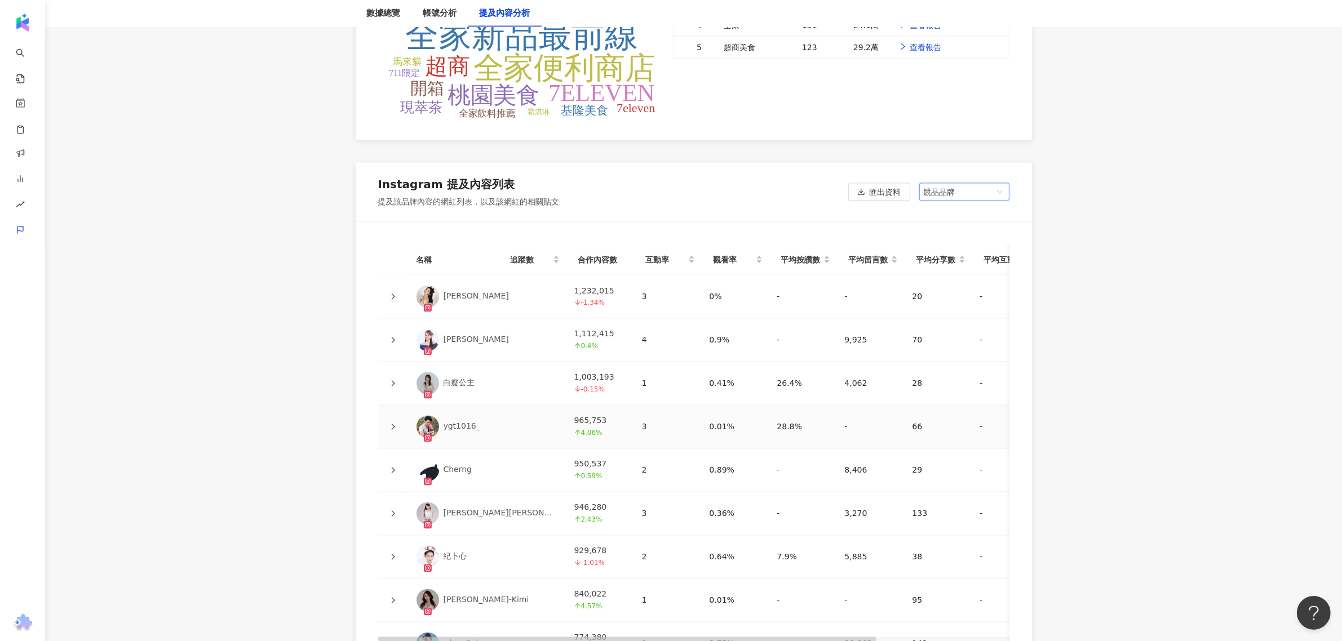
scroll to position [2444, 0]
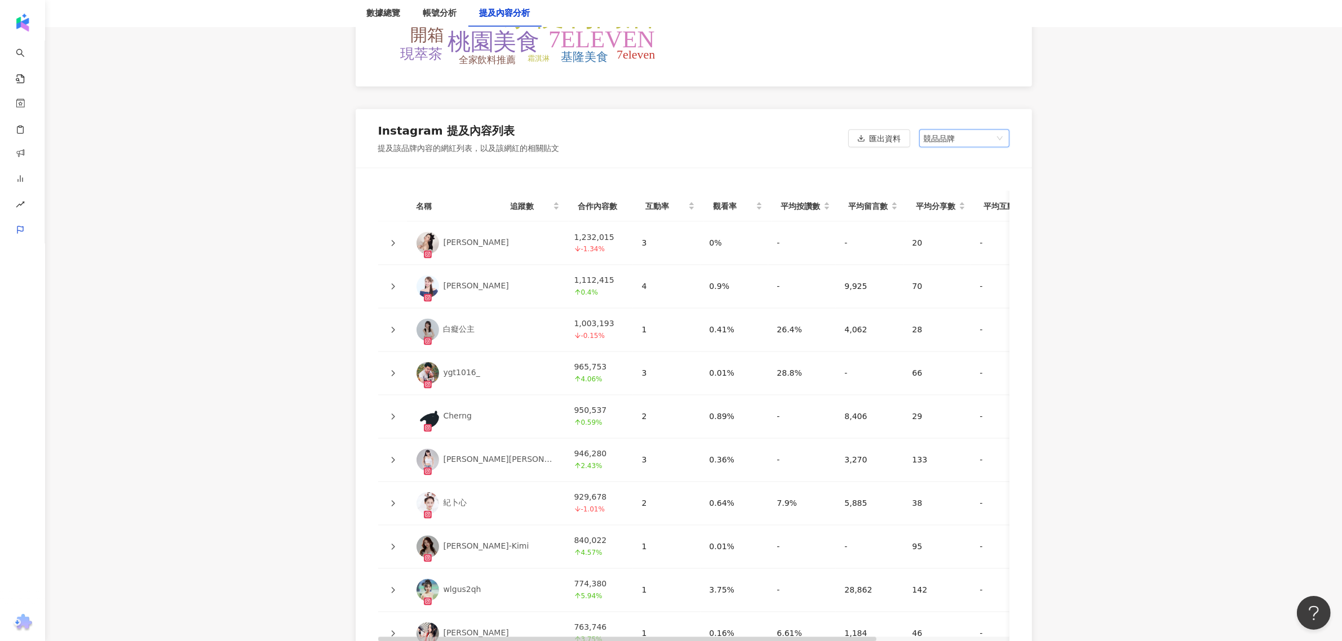
click at [451, 234] on link "許薇安" at bounding box center [486, 243] width 140 height 23
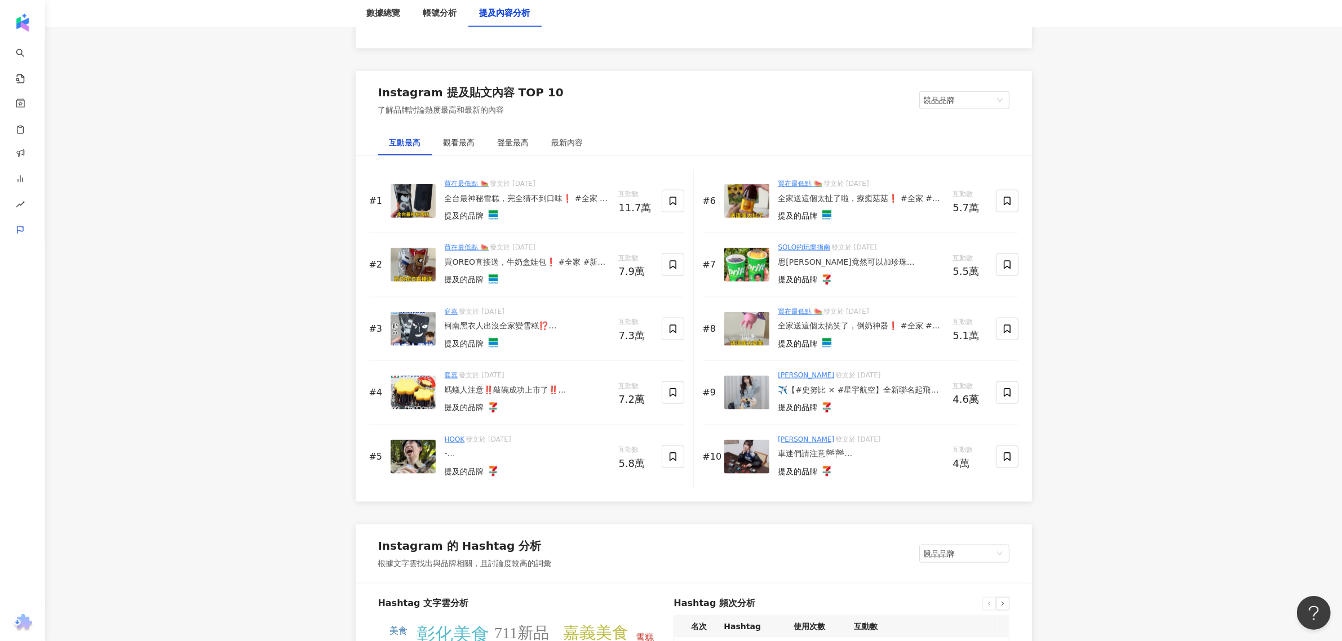
scroll to position [1669, 0]
drag, startPoint x: 816, startPoint y: 248, endPoint x: 765, endPoint y: 372, distance: 133.9
drag, startPoint x: 765, startPoint y: 372, endPoint x: 792, endPoint y: 381, distance: 28.7
drag, startPoint x: 792, startPoint y: 381, endPoint x: 788, endPoint y: 378, distance: 6.0
click at [788, 378] on link "趙宜莉" at bounding box center [806, 375] width 56 height 8
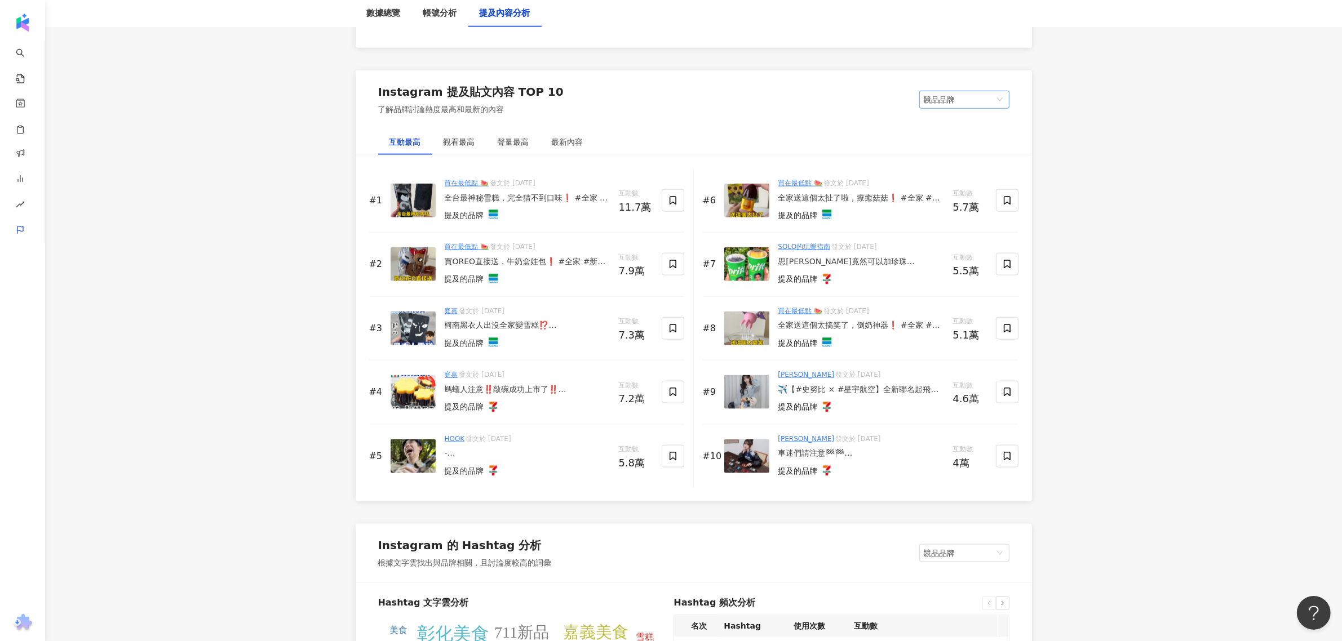
click at [975, 108] on span "競品品牌" at bounding box center [964, 99] width 81 height 17
click at [648, 117] on div "Instagram 提及貼文內容 TOP 10 了解品牌討論熱度最高和最新的內容 競品品牌 競品品牌 我的品牌" at bounding box center [694, 99] width 676 height 59
click at [460, 141] on div "觀看最高" at bounding box center [459, 142] width 32 height 12
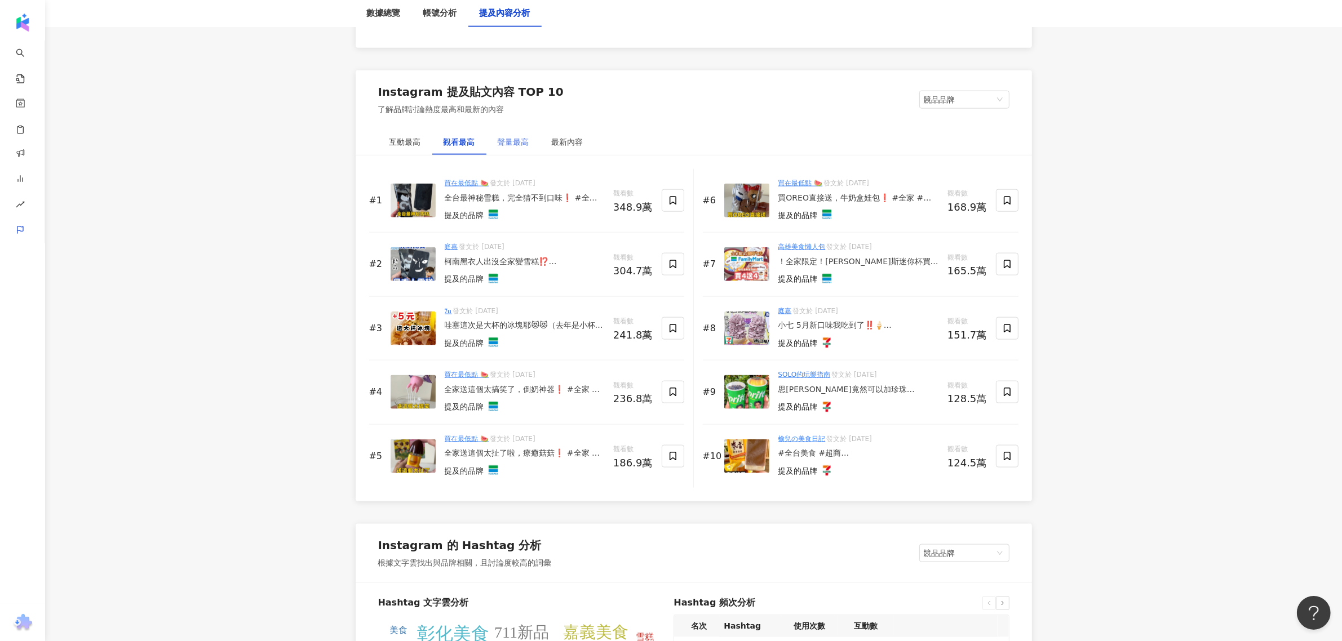
click at [511, 134] on div "聲量最高" at bounding box center [513, 142] width 54 height 26
click at [565, 145] on div "最新內容" at bounding box center [568, 142] width 32 height 12
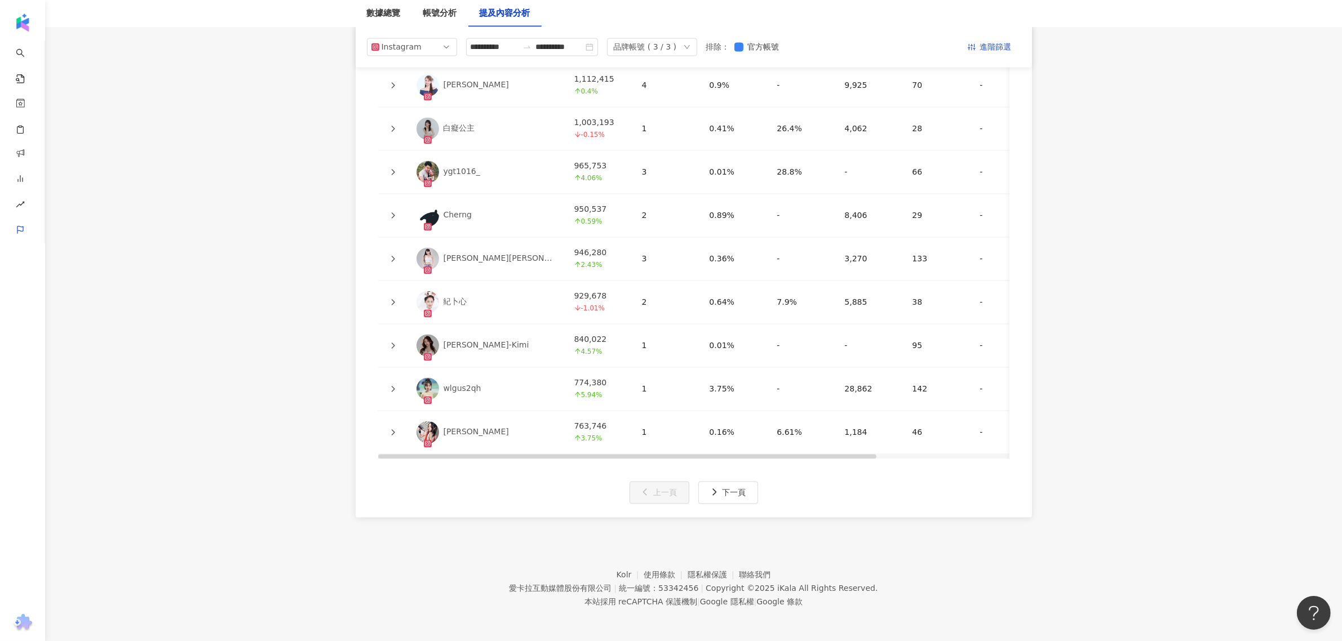
scroll to position [2303, 0]
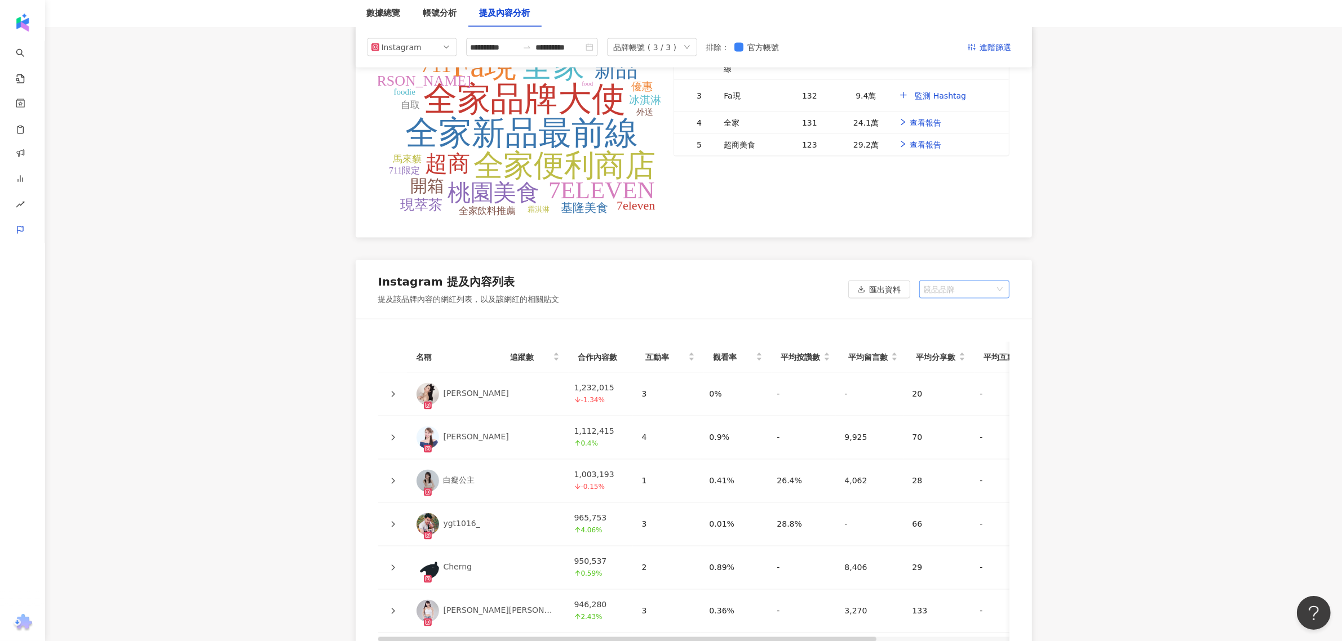
click at [939, 281] on span "競品品牌" at bounding box center [964, 289] width 81 height 17
click at [946, 326] on div "我的品牌" at bounding box center [964, 332] width 72 height 12
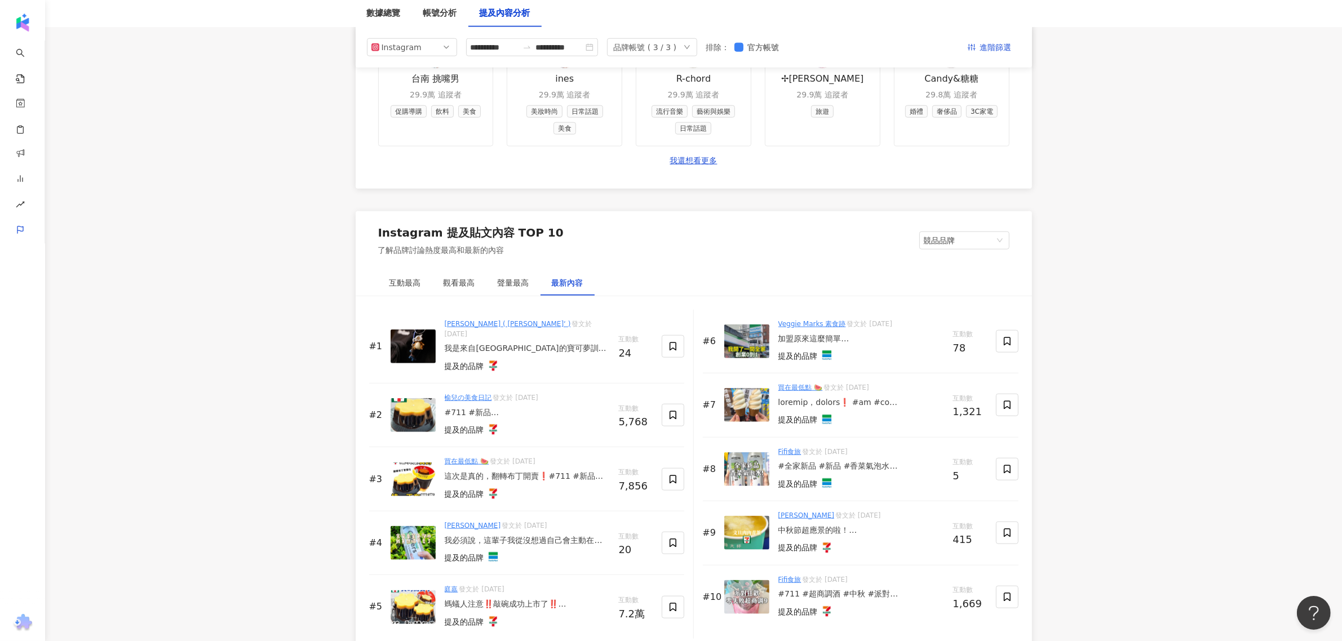
scroll to position [1246, 0]
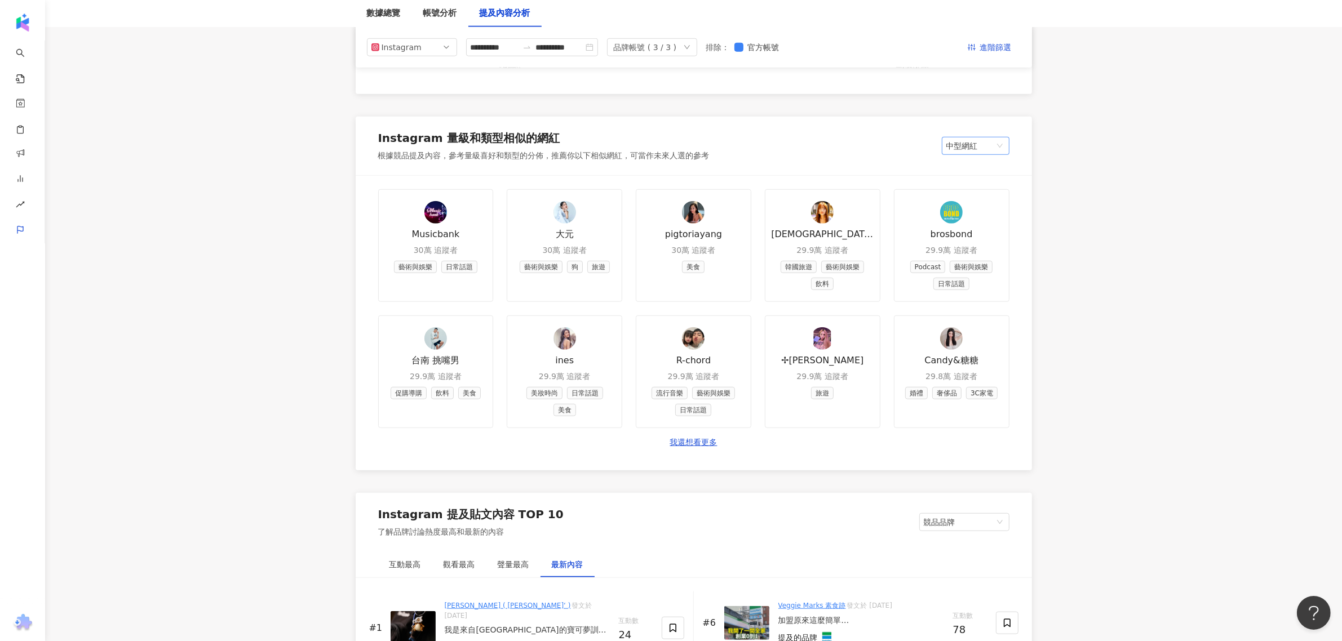
click at [960, 148] on span "中型網紅" at bounding box center [975, 145] width 59 height 17
click at [1000, 221] on div "中小型網紅 (5萬-10萬)" at bounding box center [994, 227] width 87 height 12
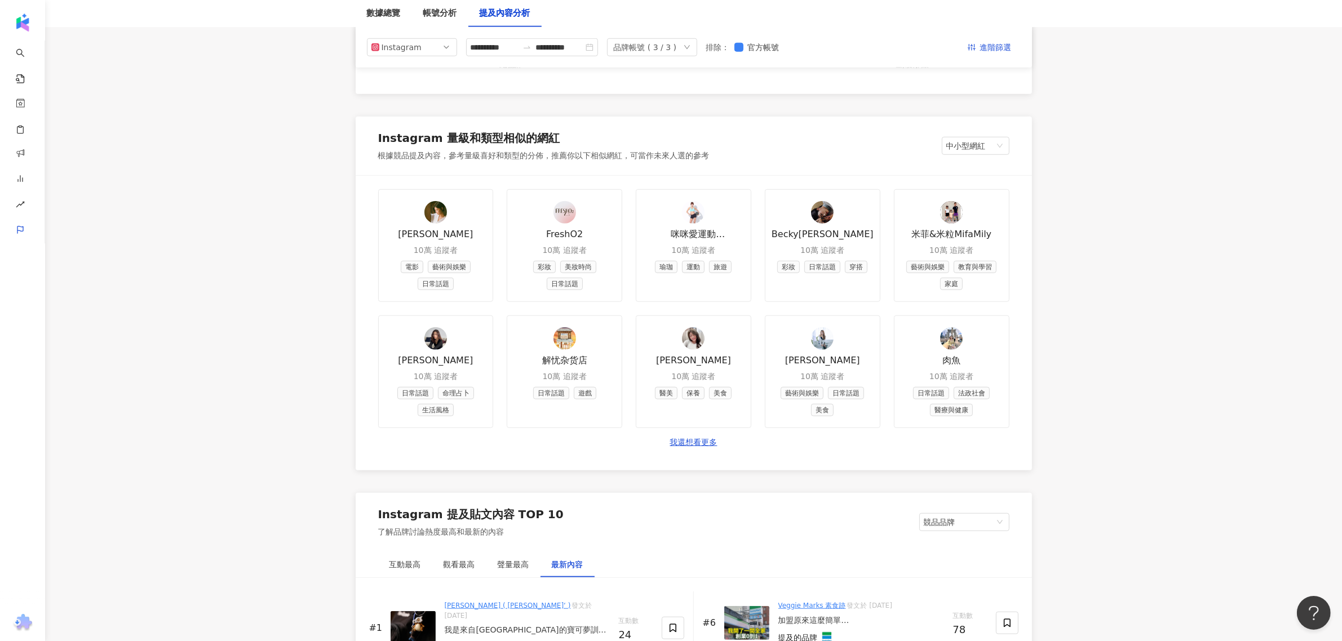
click at [837, 348] on link "Ashley 艾緒莉 10萬 追蹤者 藝術與娛樂 日常話題 美食" at bounding box center [823, 372] width 116 height 113
click at [942, 373] on div "10萬 追蹤者" at bounding box center [951, 376] width 44 height 11
click at [703, 446] on link "我還想看更多" at bounding box center [693, 442] width 47 height 11
click at [704, 445] on link "我還想看更多" at bounding box center [693, 442] width 47 height 11
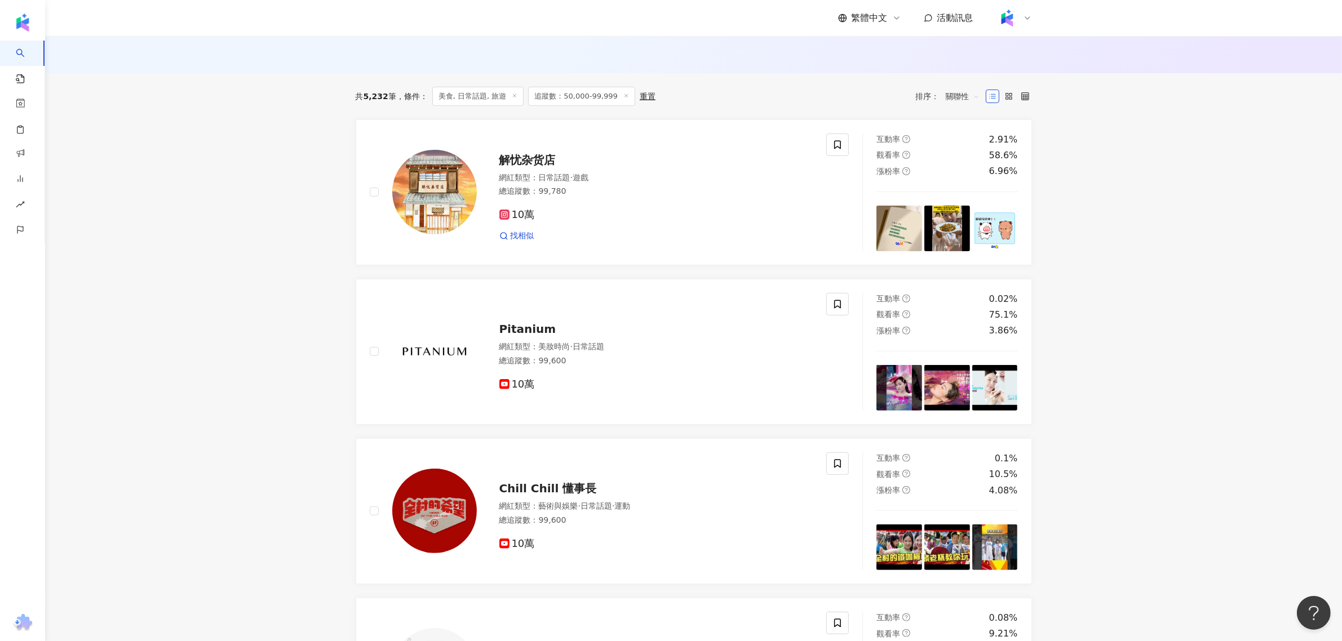
scroll to position [775, 0]
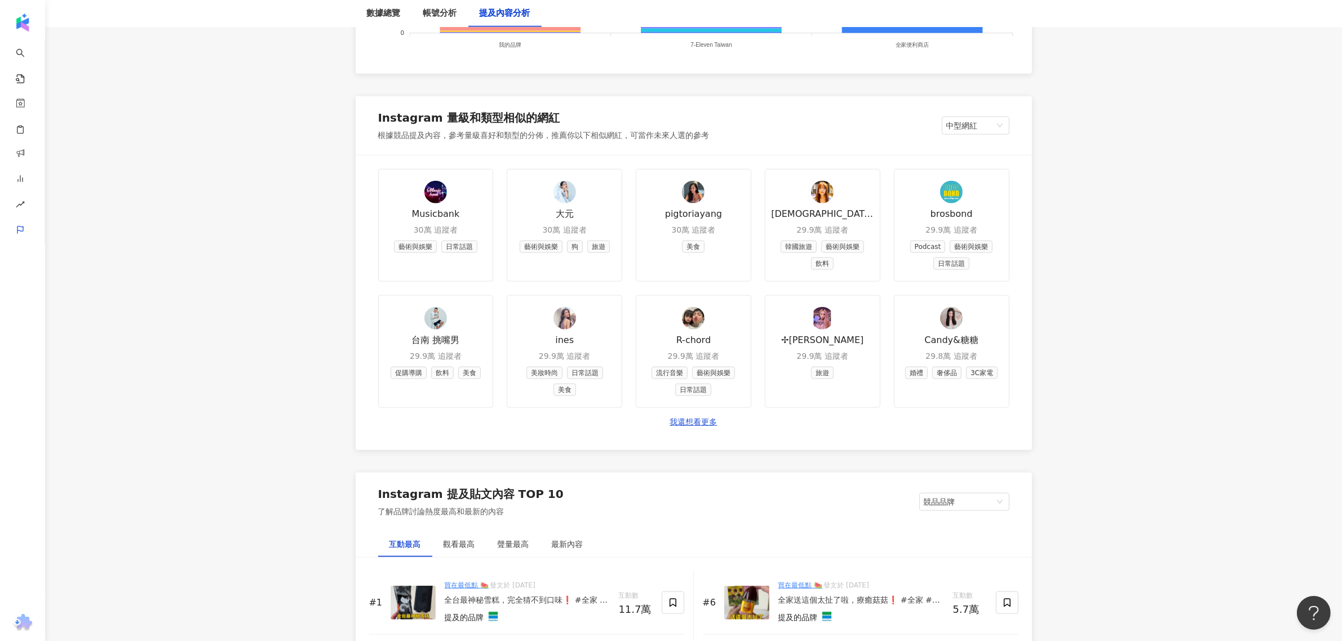
scroll to position [1197, 0]
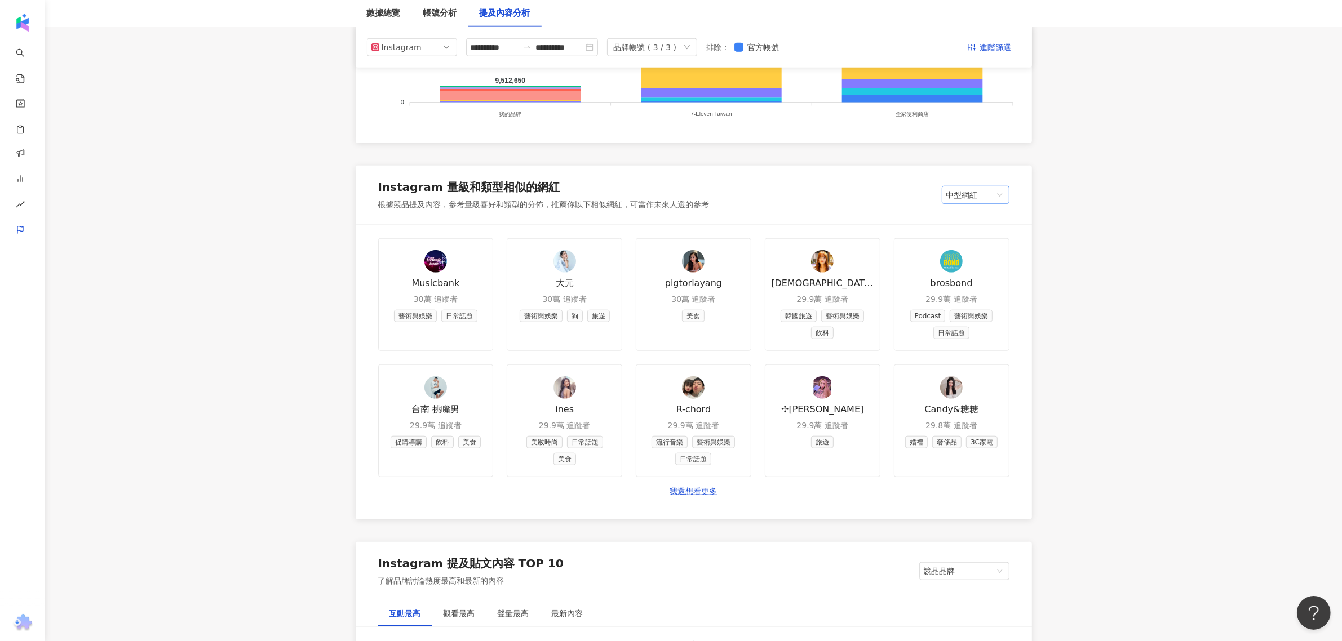
click at [975, 196] on span "中型網紅" at bounding box center [975, 195] width 59 height 17
click at [989, 256] on div "小型網紅 (3萬-5萬)" at bounding box center [994, 257] width 87 height 12
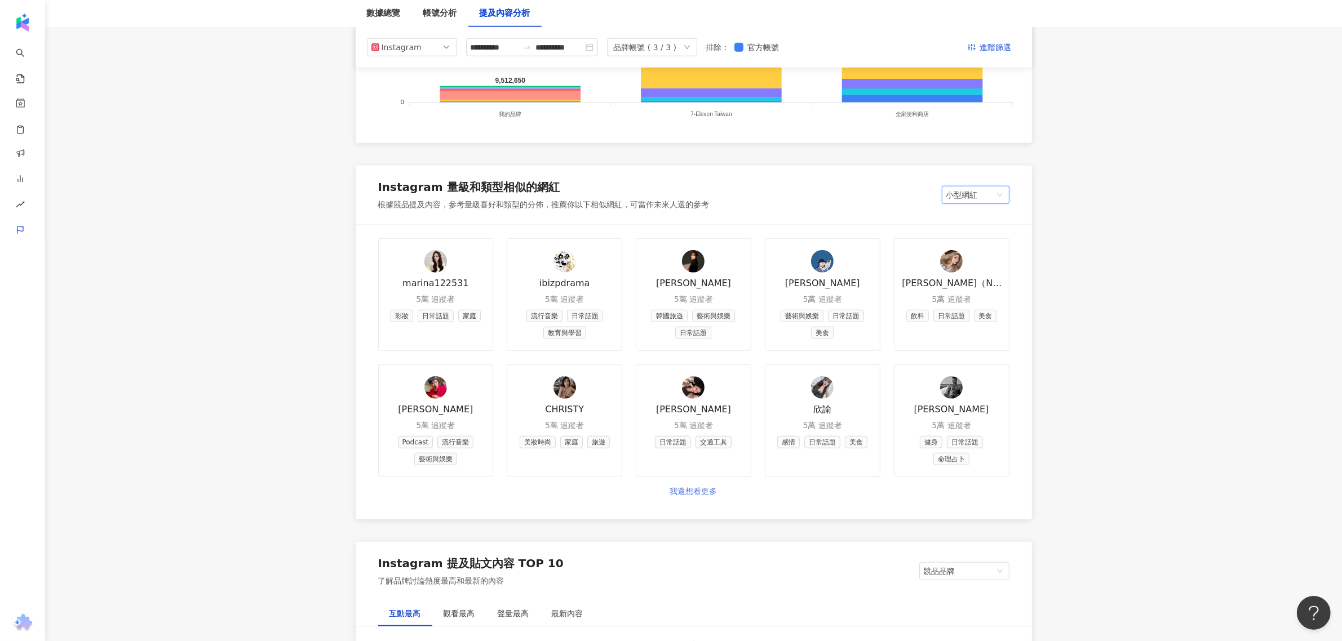
click at [696, 494] on link "我還想看更多" at bounding box center [693, 491] width 47 height 11
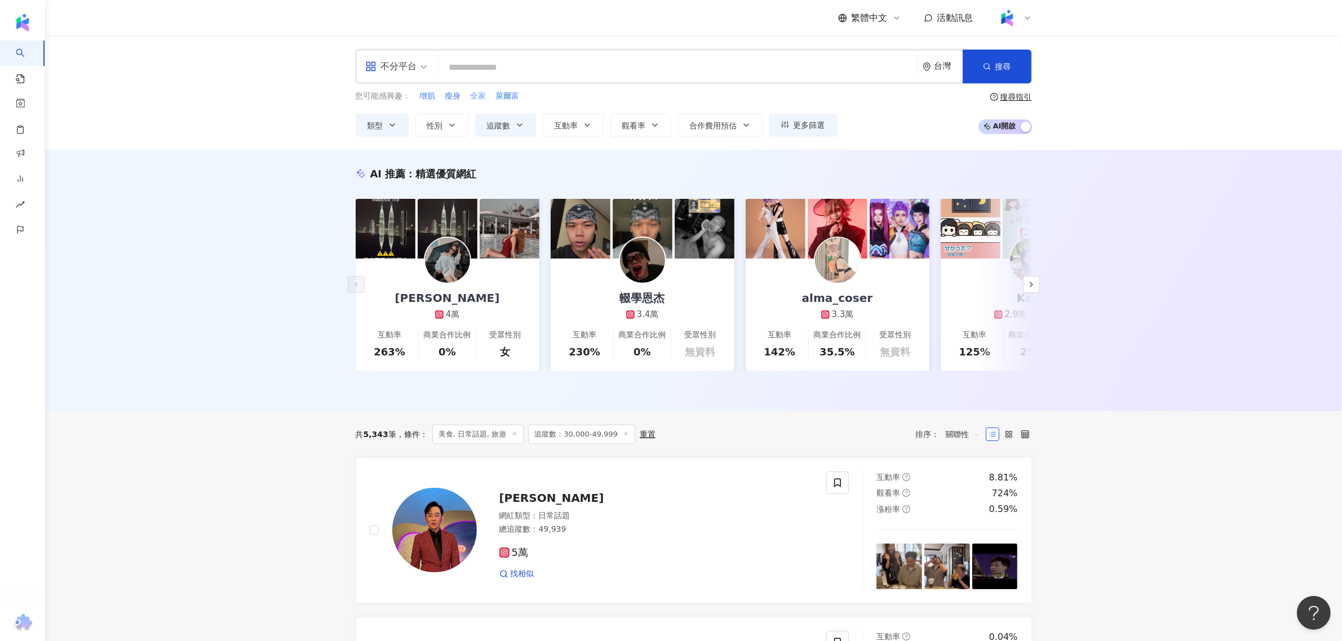
click at [472, 97] on span "全家" at bounding box center [479, 96] width 16 height 11
type input "**"
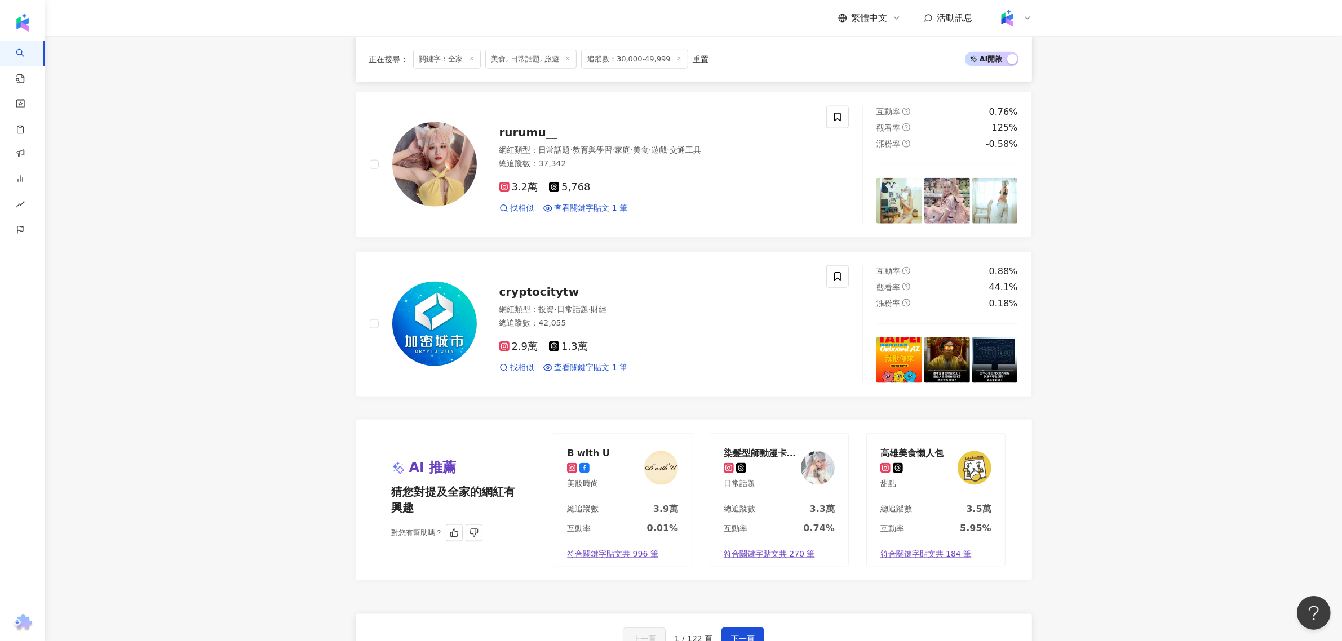
scroll to position [1956, 0]
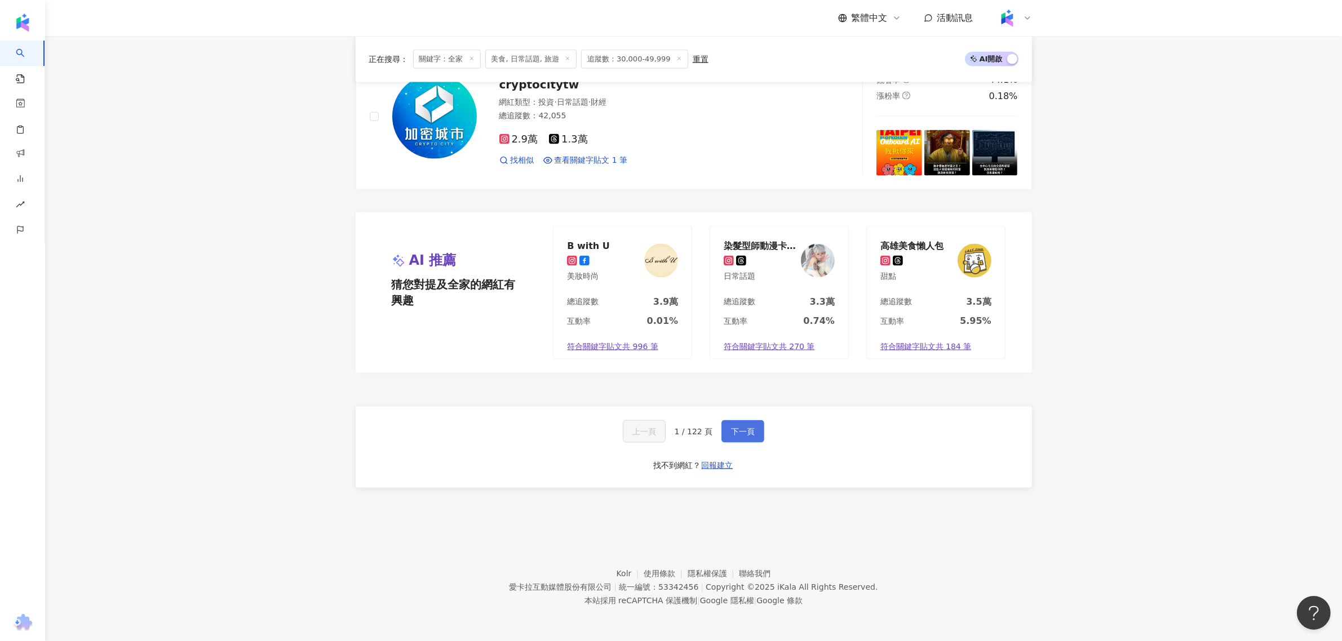
click at [729, 424] on button "下一頁" at bounding box center [742, 431] width 43 height 23
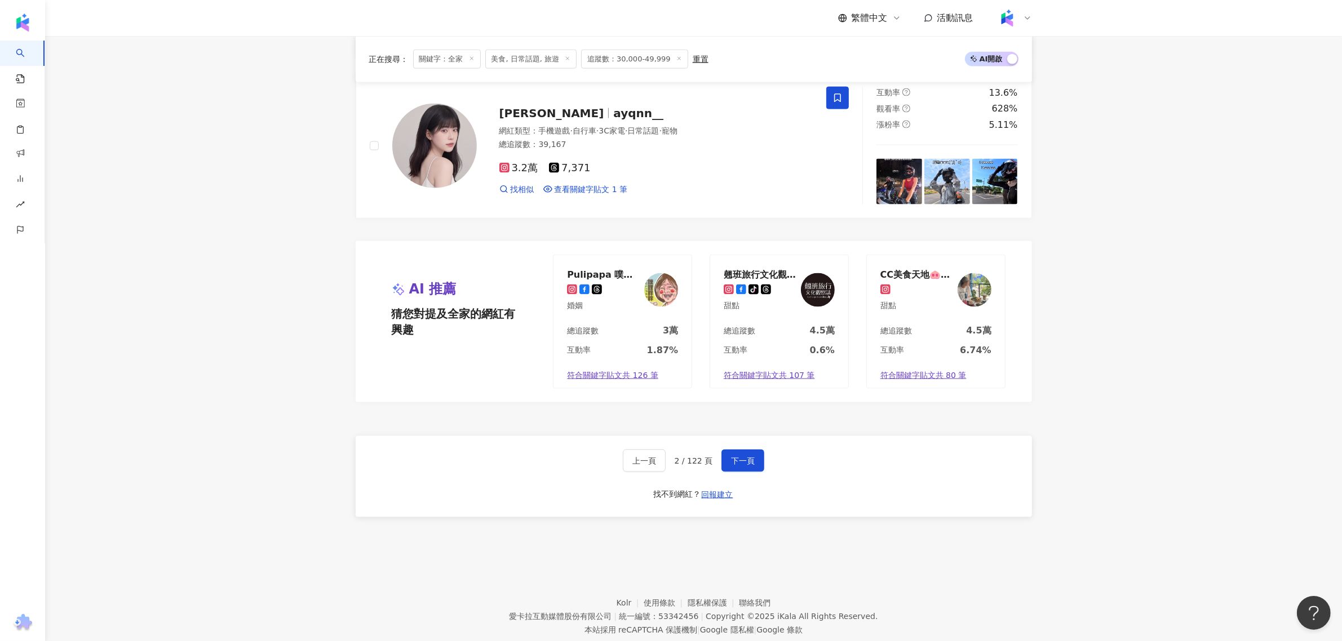
scroll to position [1989, 0]
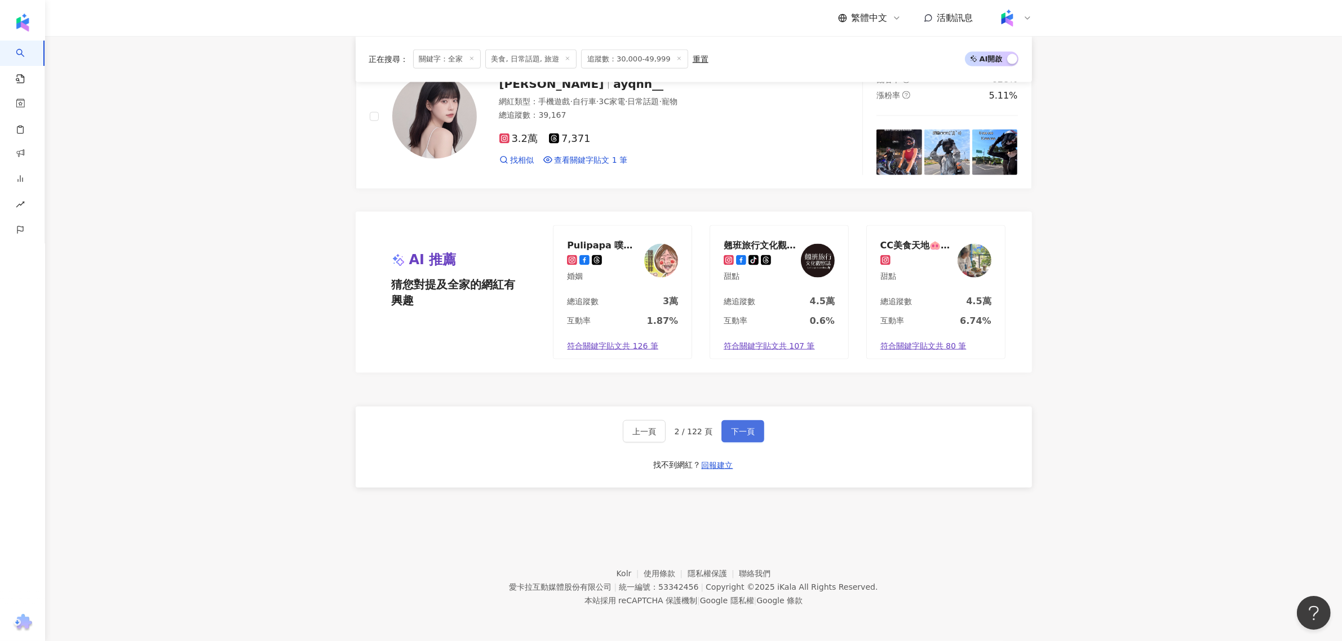
click at [756, 423] on button "下一頁" at bounding box center [742, 431] width 43 height 23
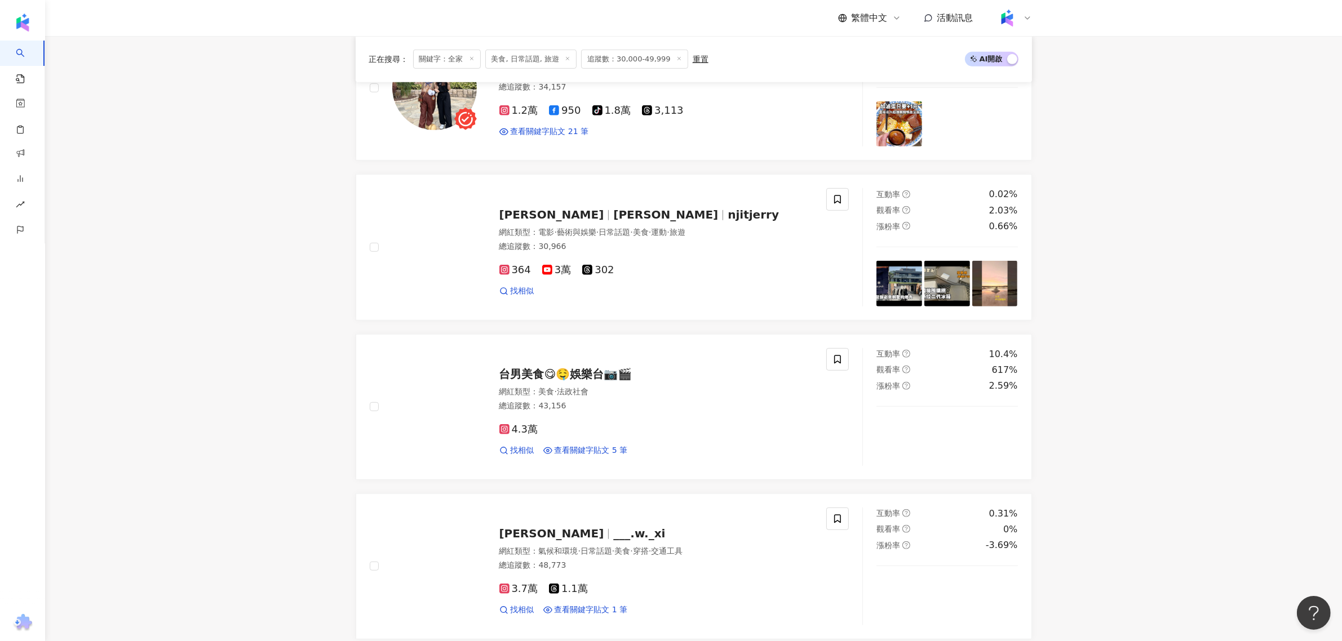
scroll to position [1981, 0]
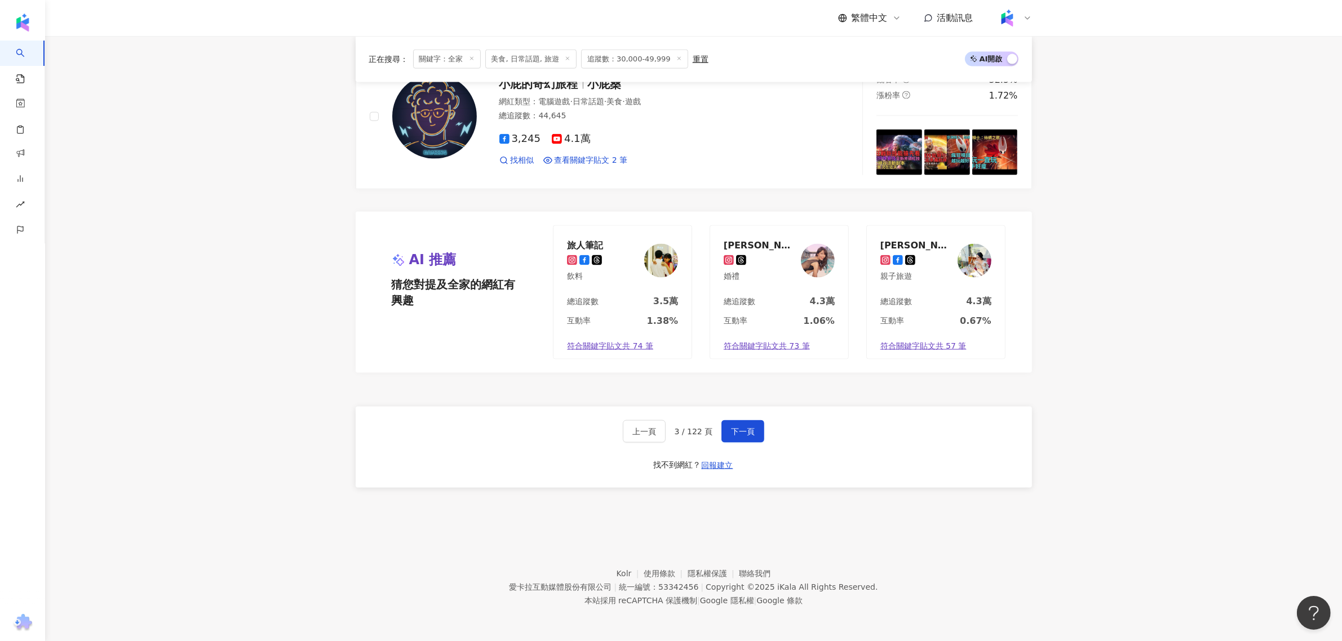
click at [743, 415] on div "上一頁 3 / 122 頁 下一頁 找不到網紅？ 回報建立" at bounding box center [694, 447] width 676 height 81
click at [741, 427] on span "下一頁" at bounding box center [743, 431] width 24 height 9
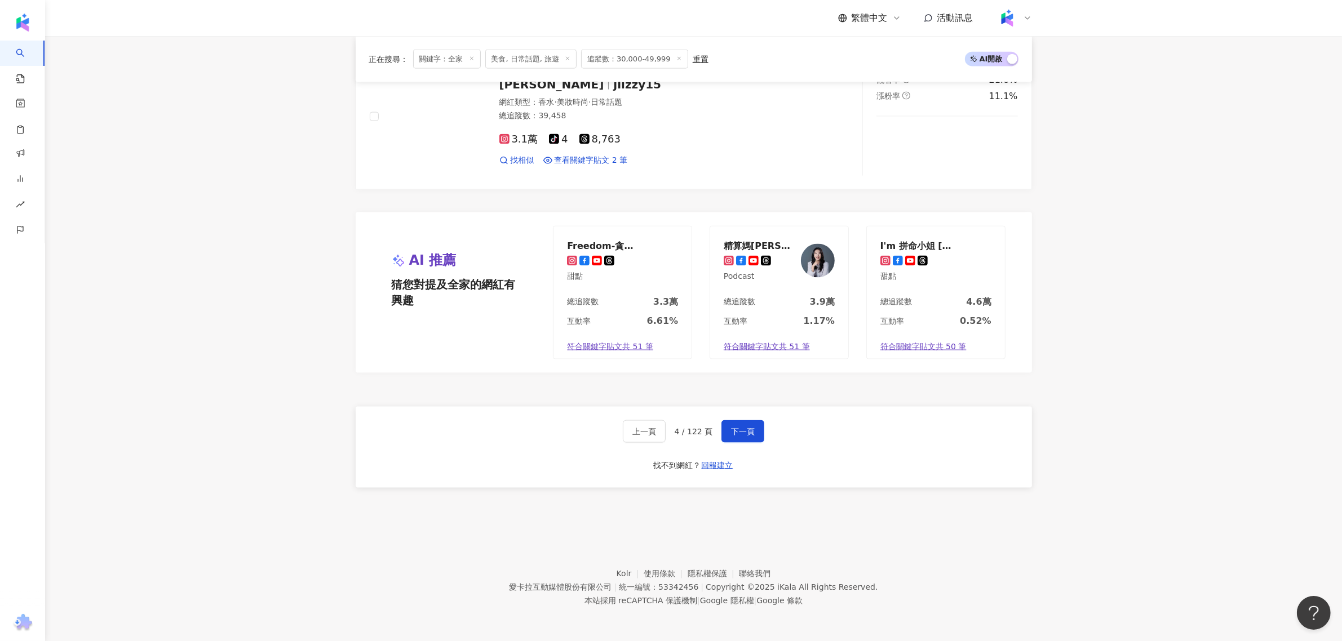
scroll to position [1956, 0]
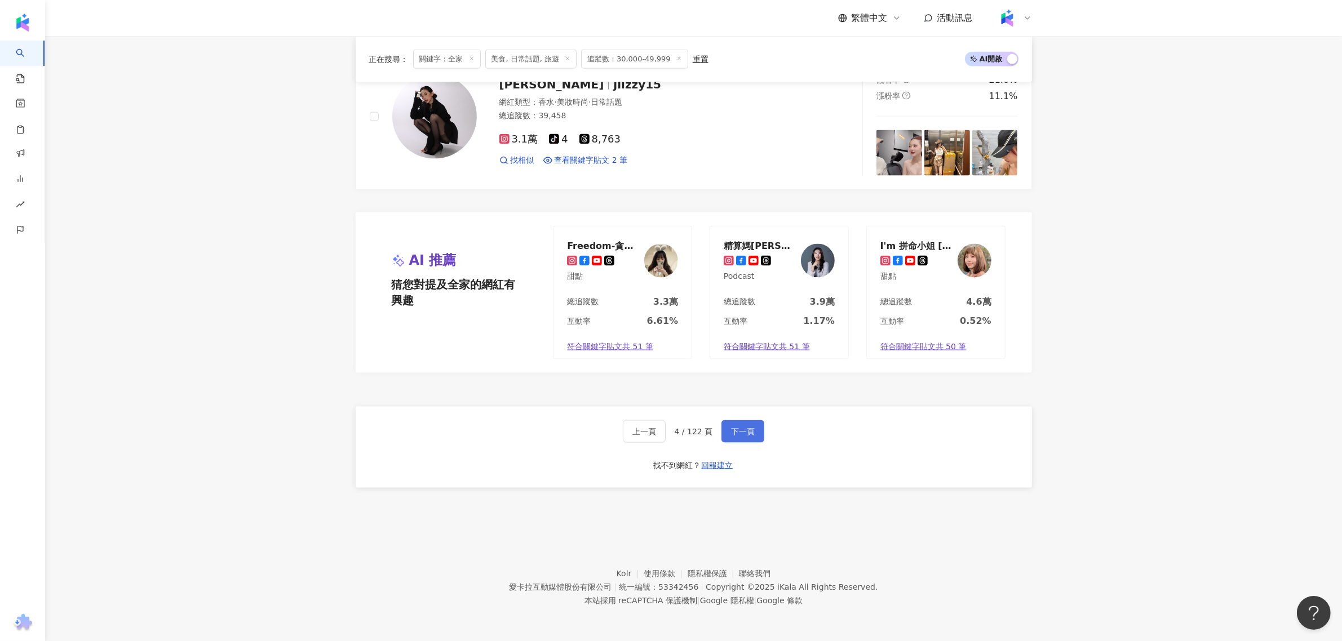
click at [753, 424] on button "下一頁" at bounding box center [742, 431] width 43 height 23
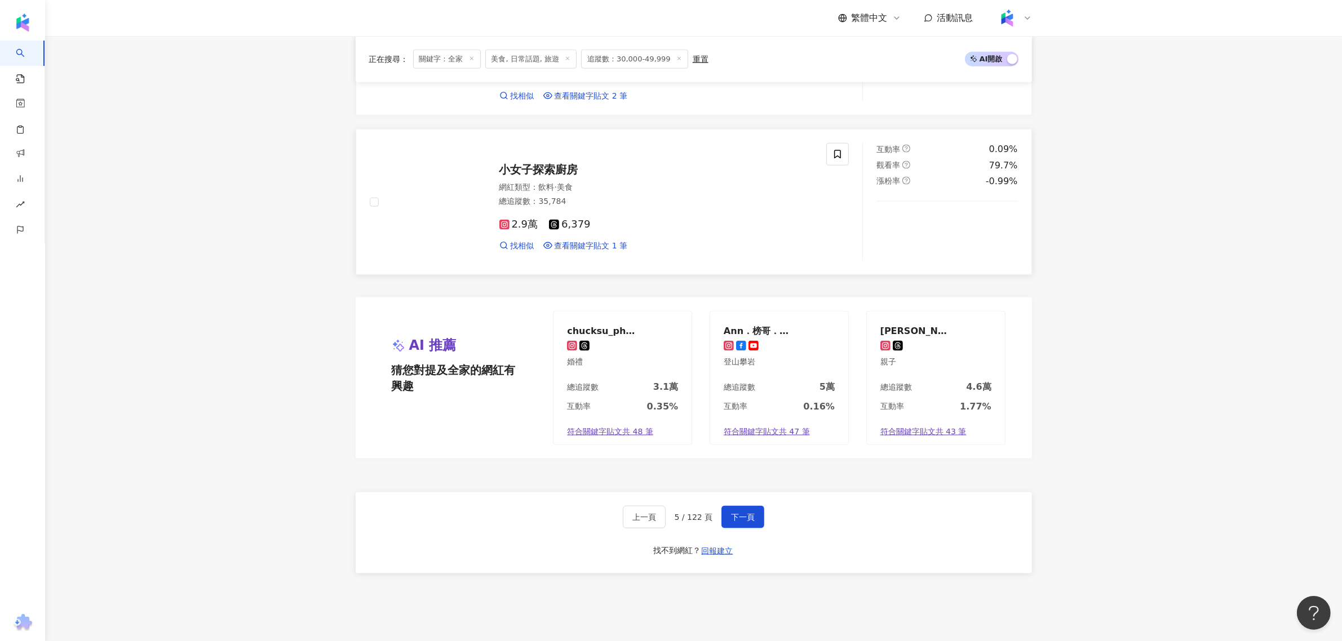
scroll to position [1964, 0]
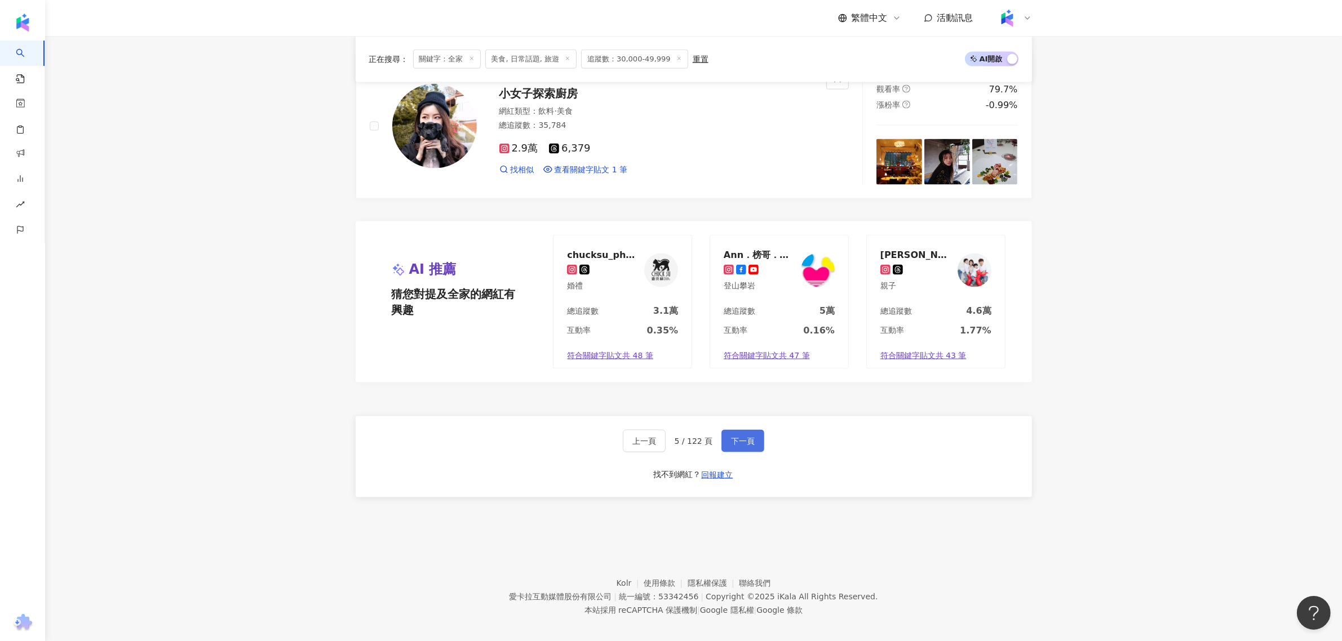
click at [735, 430] on button "下一頁" at bounding box center [742, 441] width 43 height 23
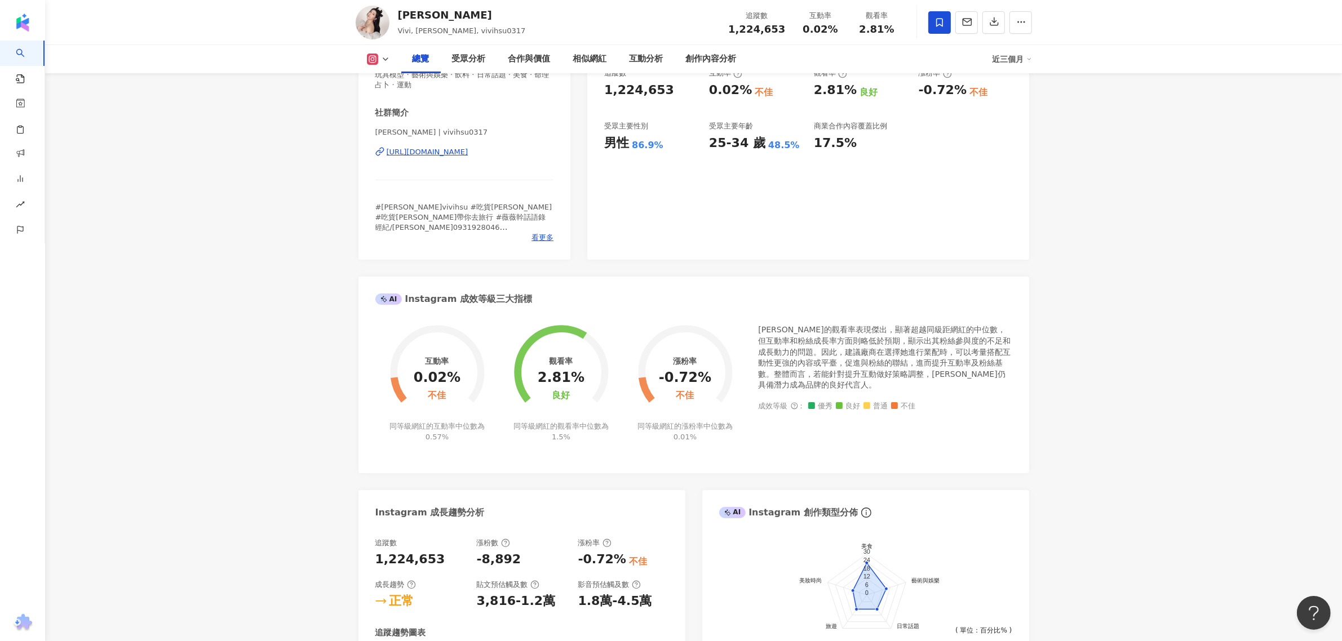
scroll to position [70, 0]
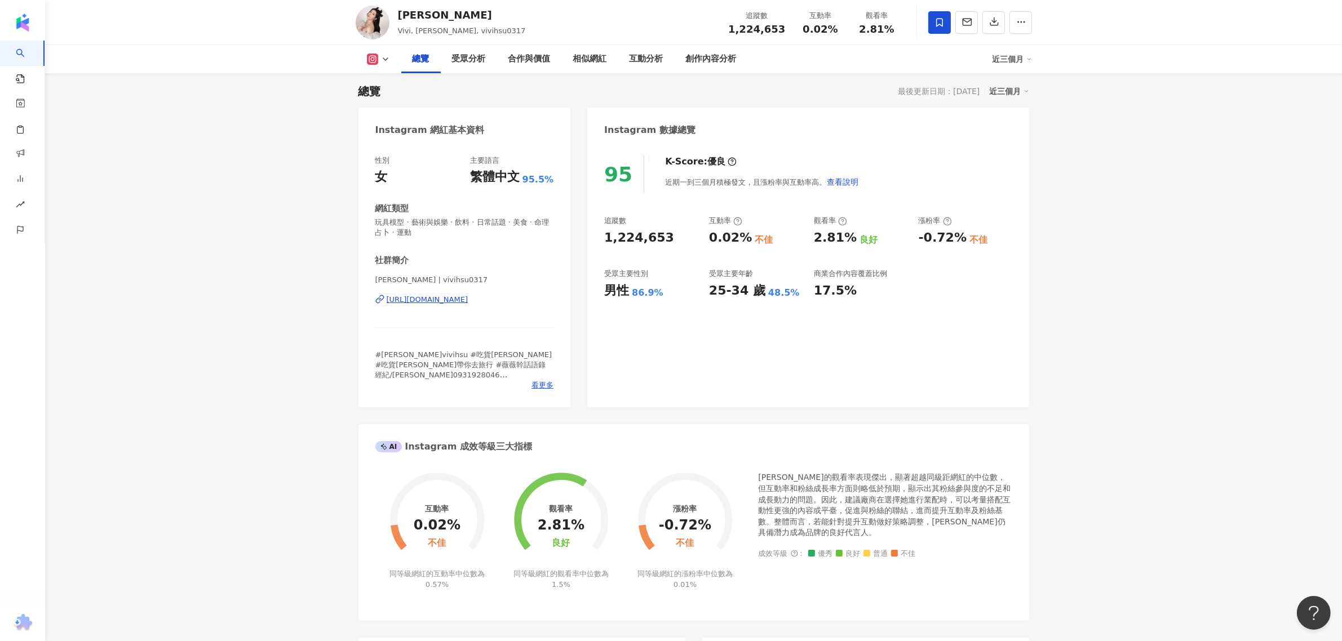
click at [423, 297] on div "[URL][DOMAIN_NAME]" at bounding box center [428, 300] width 82 height 10
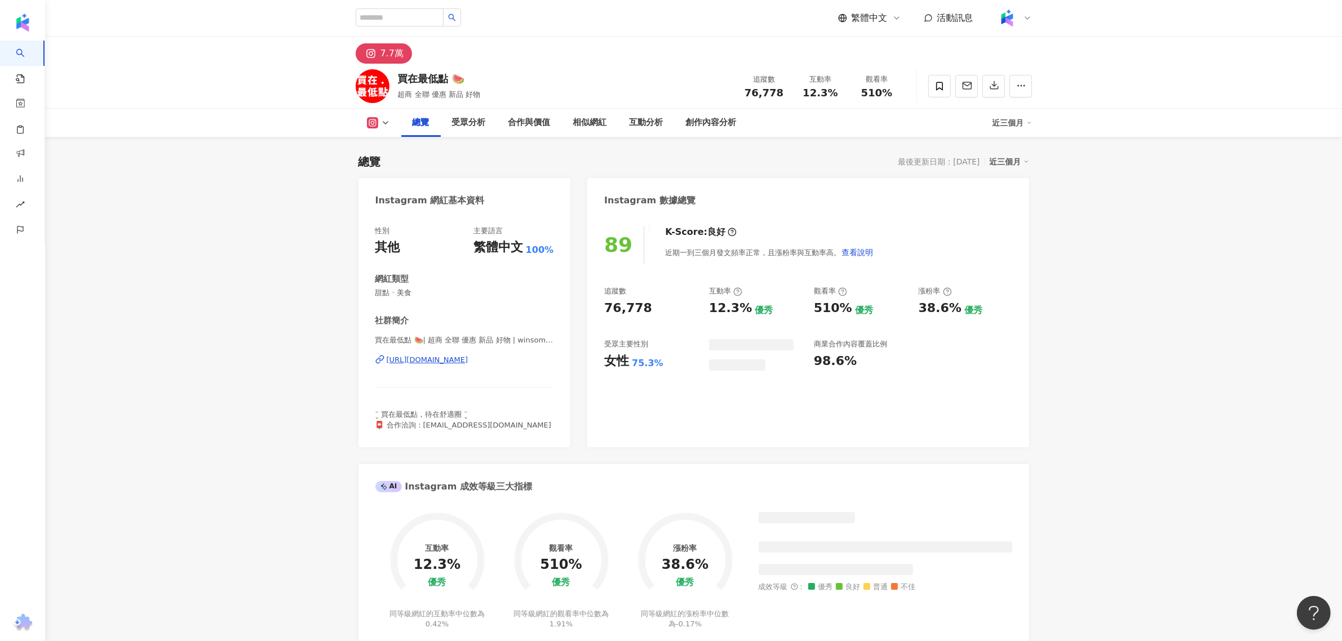
click at [400, 74] on div "買在最低點 🍉" at bounding box center [439, 79] width 83 height 14
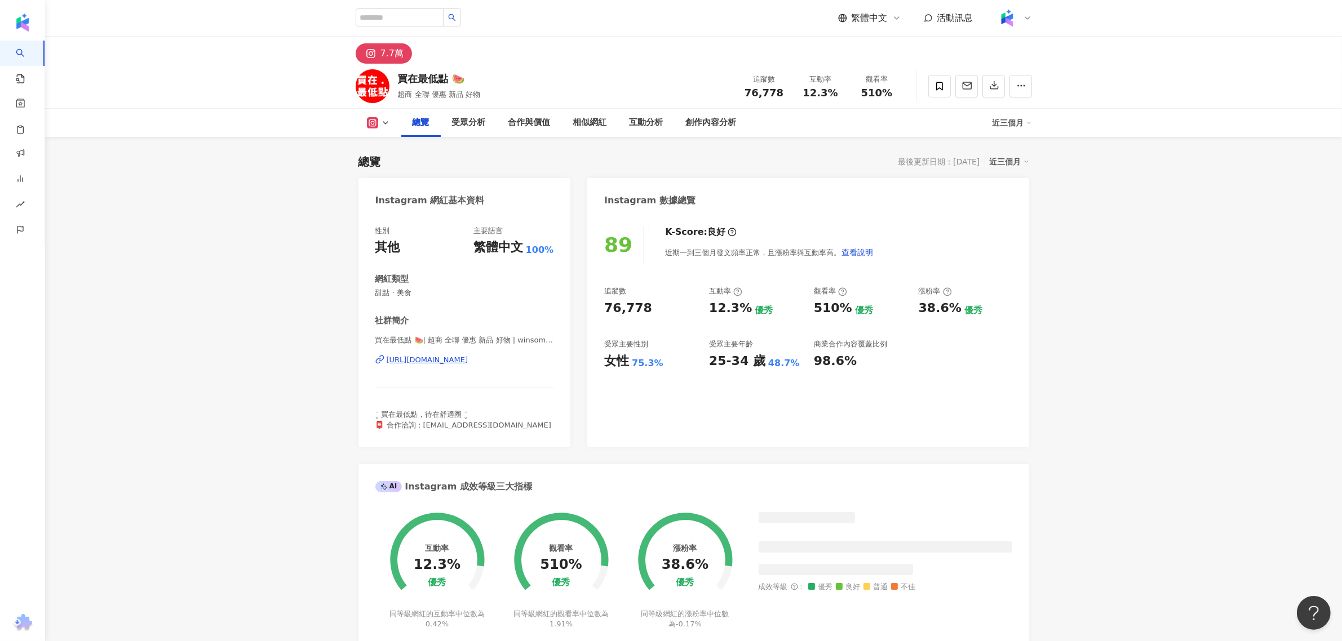
drag, startPoint x: 400, startPoint y: 81, endPoint x: 447, endPoint y: 79, distance: 46.8
click at [445, 76] on div "買在最低點 🍉" at bounding box center [439, 79] width 83 height 14
click at [447, 80] on div "買在最低點 🍉" at bounding box center [439, 79] width 83 height 14
click at [458, 82] on div "買在最低點 🍉" at bounding box center [439, 79] width 83 height 14
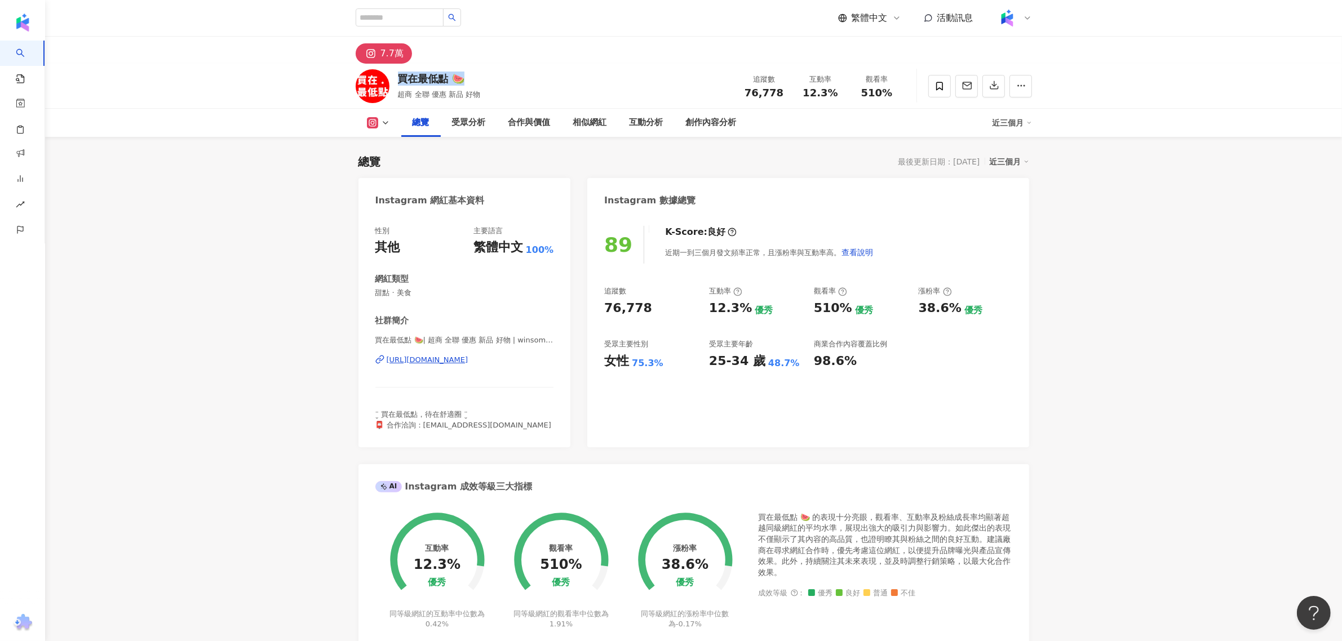
drag, startPoint x: 465, startPoint y: 80, endPoint x: 396, endPoint y: 81, distance: 69.3
click at [396, 81] on div "買在最低點 🍉 超商 全聯 優惠 新品 好物 追蹤數 76,778 互動率 12.3% 觀看率 510%" at bounding box center [693, 86] width 721 height 45
copy div "買在最低點 🍉"
click at [755, 96] on span "76,778" at bounding box center [763, 93] width 39 height 12
drag, startPoint x: 750, startPoint y: 94, endPoint x: 793, endPoint y: 96, distance: 42.9
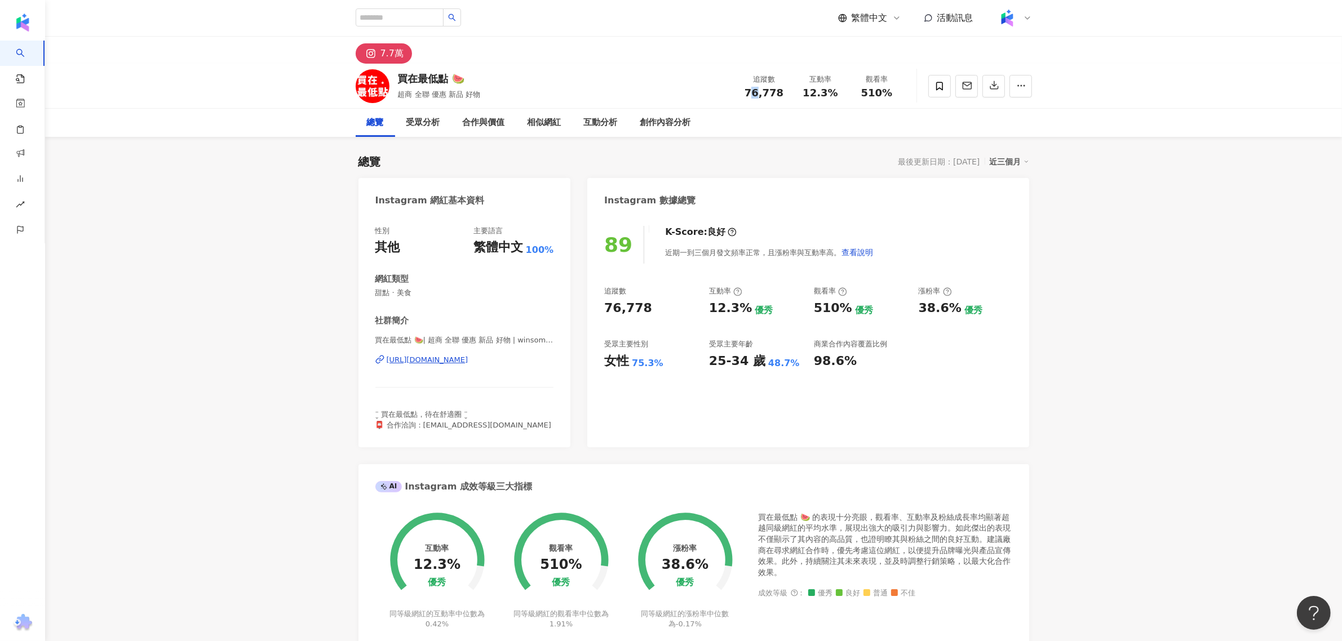
click at [752, 93] on span "76,778" at bounding box center [763, 93] width 39 height 12
drag, startPoint x: 884, startPoint y: 99, endPoint x: 877, endPoint y: 96, distance: 6.8
click at [881, 99] on span "510%" at bounding box center [877, 92] width 32 height 11
drag, startPoint x: 866, startPoint y: 96, endPoint x: 899, endPoint y: 94, distance: 33.3
click at [899, 94] on div "觀看率 510%" at bounding box center [877, 86] width 56 height 24
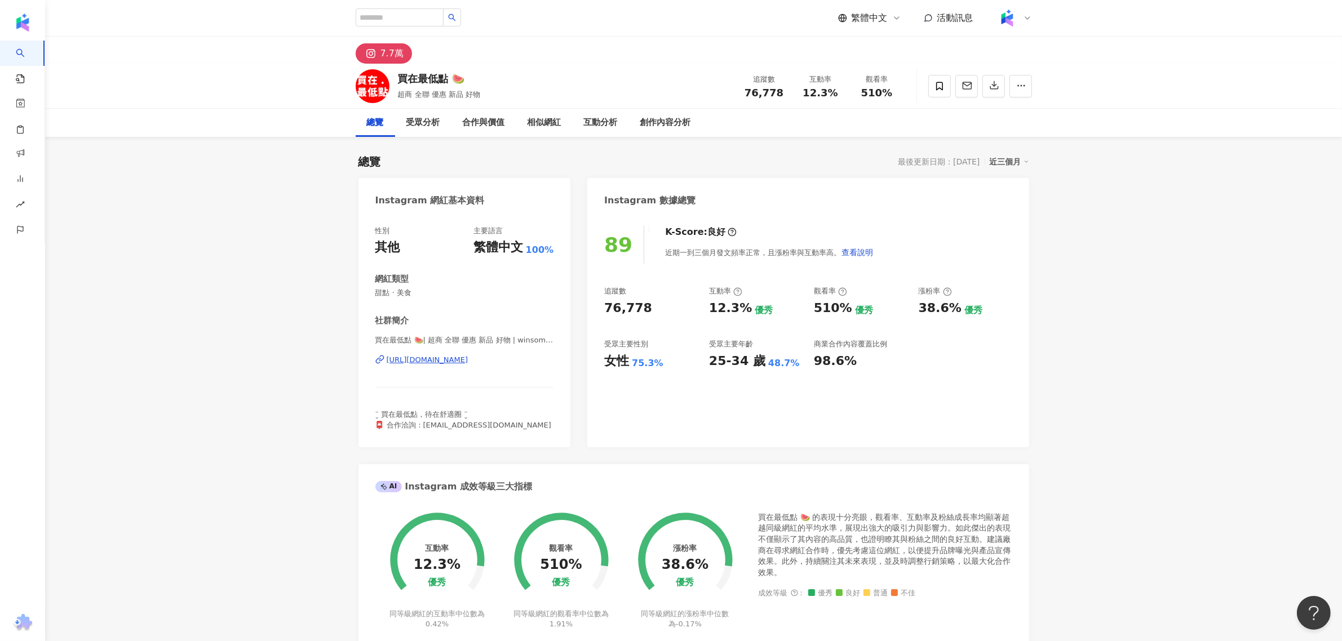
click at [859, 97] on div "510%" at bounding box center [876, 92] width 43 height 11
click at [762, 96] on span "76,778" at bounding box center [763, 93] width 39 height 12
copy span "76,778"
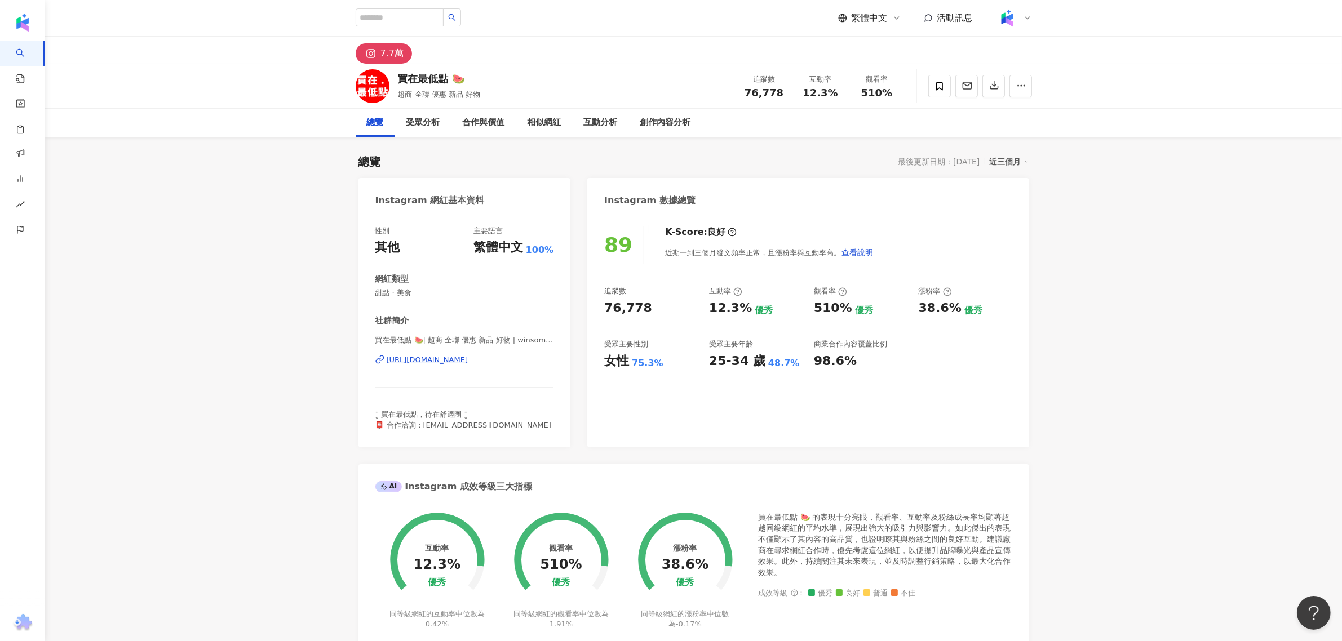
click at [886, 88] on span "510%" at bounding box center [877, 92] width 32 height 11
copy span "510%"
click at [823, 93] on span "12.3%" at bounding box center [819, 92] width 35 height 11
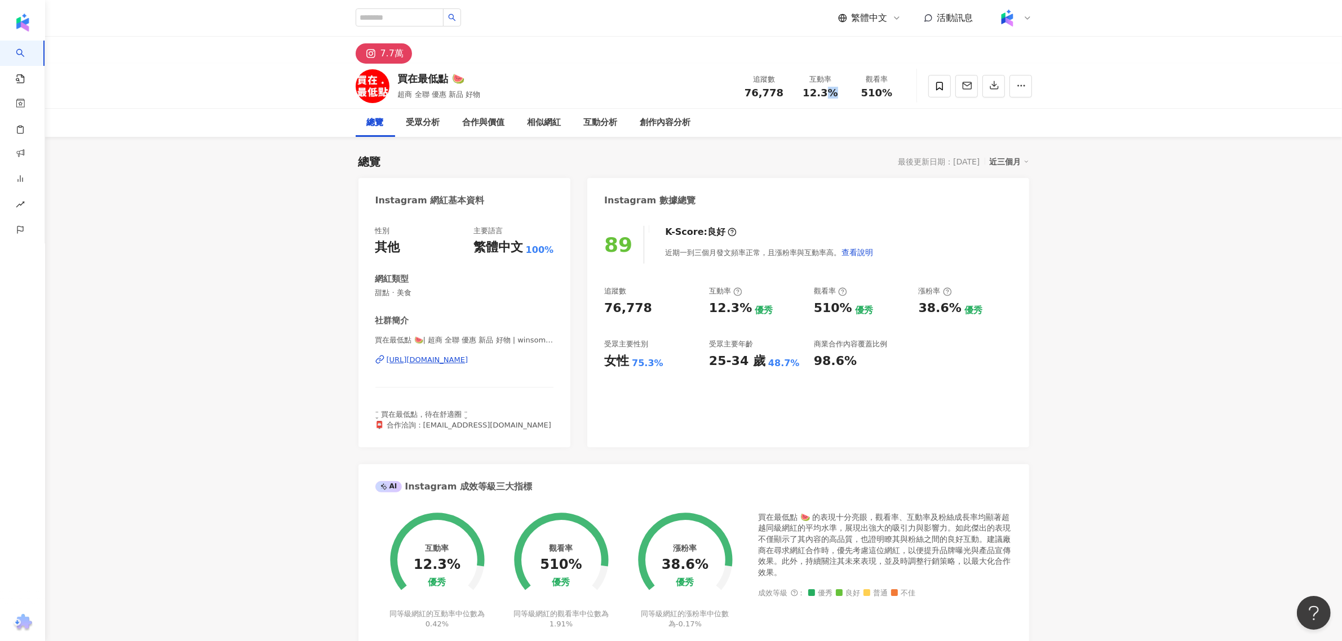
click at [823, 93] on span "12.3%" at bounding box center [819, 92] width 35 height 11
copy span "12.3%"
click at [468, 359] on div "[URL][DOMAIN_NAME]" at bounding box center [428, 360] width 82 height 10
click at [468, 362] on div "[URL][DOMAIN_NAME]" at bounding box center [428, 360] width 82 height 10
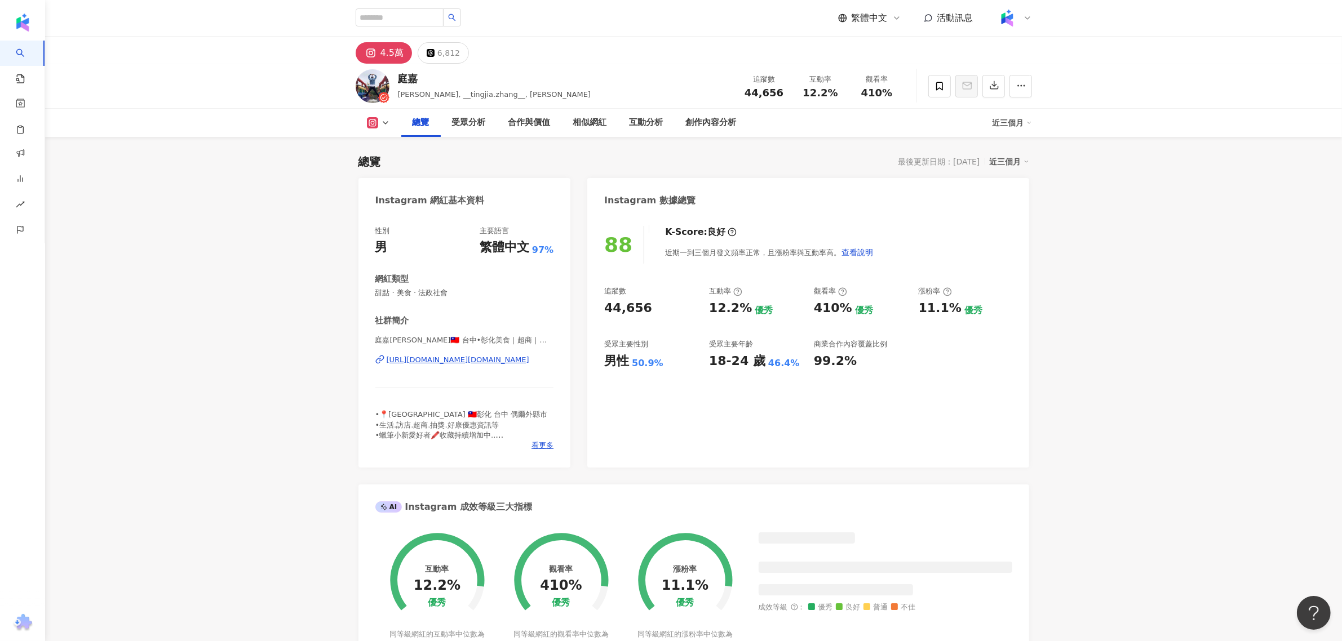
click at [458, 370] on div "庭嘉[PERSON_NAME]🇹🇼 台中•彰化美食｜超商｜好物｜新品優惠｜ | __tingjia.[PERSON_NAME] [URL][DOMAIN_NA…" at bounding box center [464, 368] width 179 height 66
click at [466, 356] on div "[URL][DOMAIN_NAME][DOMAIN_NAME]" at bounding box center [458, 360] width 143 height 10
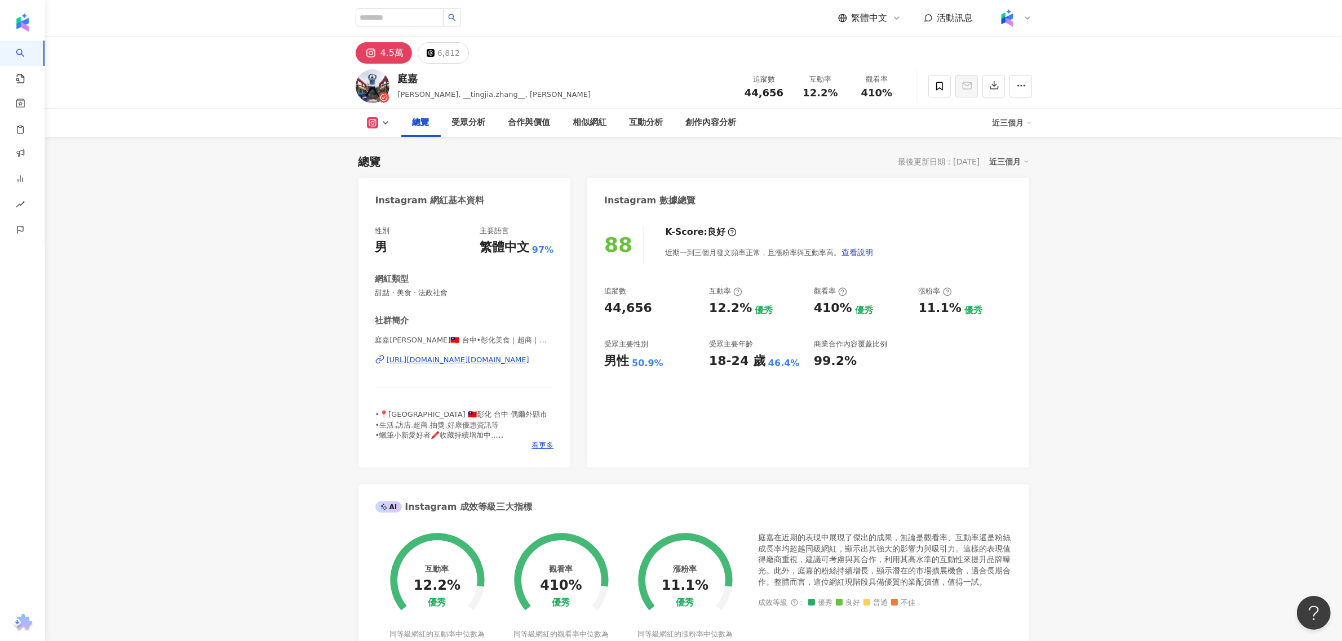
click at [402, 78] on div "庭嘉" at bounding box center [494, 79] width 193 height 14
click at [404, 77] on div "庭嘉" at bounding box center [494, 79] width 193 height 14
drag, startPoint x: 402, startPoint y: 77, endPoint x: 355, endPoint y: 1, distance: 89.8
click at [420, 77] on div "庭嘉" at bounding box center [494, 79] width 193 height 14
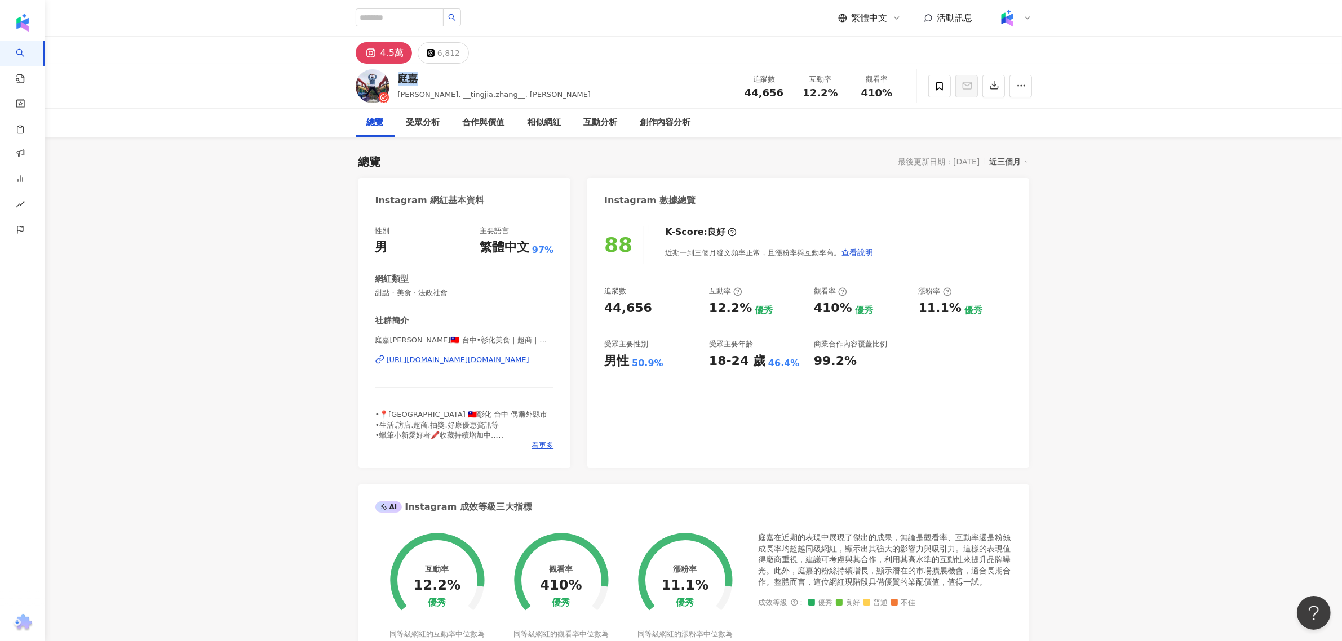
drag, startPoint x: 502, startPoint y: 361, endPoint x: 525, endPoint y: 332, distance: 36.8
click at [502, 361] on div "[URL][DOMAIN_NAME][DOMAIN_NAME]" at bounding box center [458, 360] width 143 height 10
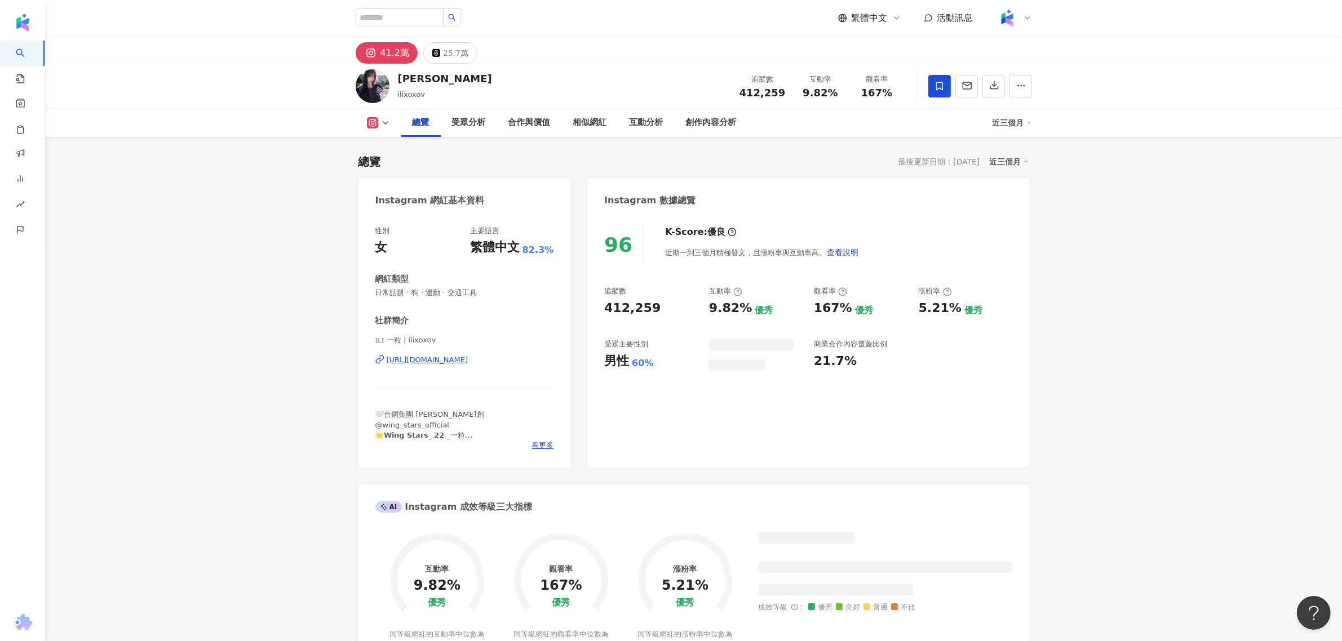
click at [442, 362] on div "[URL][DOMAIN_NAME]" at bounding box center [428, 360] width 82 height 10
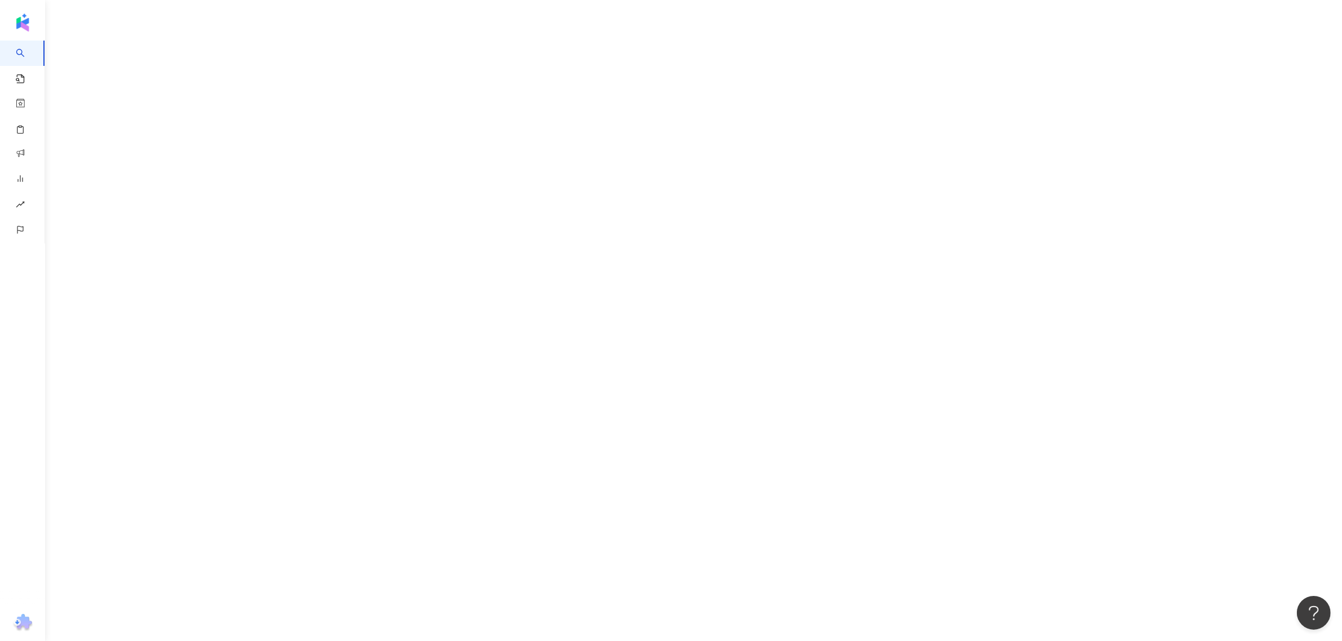
click at [364, 106] on div "AI 找網紅 找貼文 資源庫 效益預測報告 BETA 商案媒合 洞察報告 趨勢分析 競品分析" at bounding box center [671, 320] width 1342 height 641
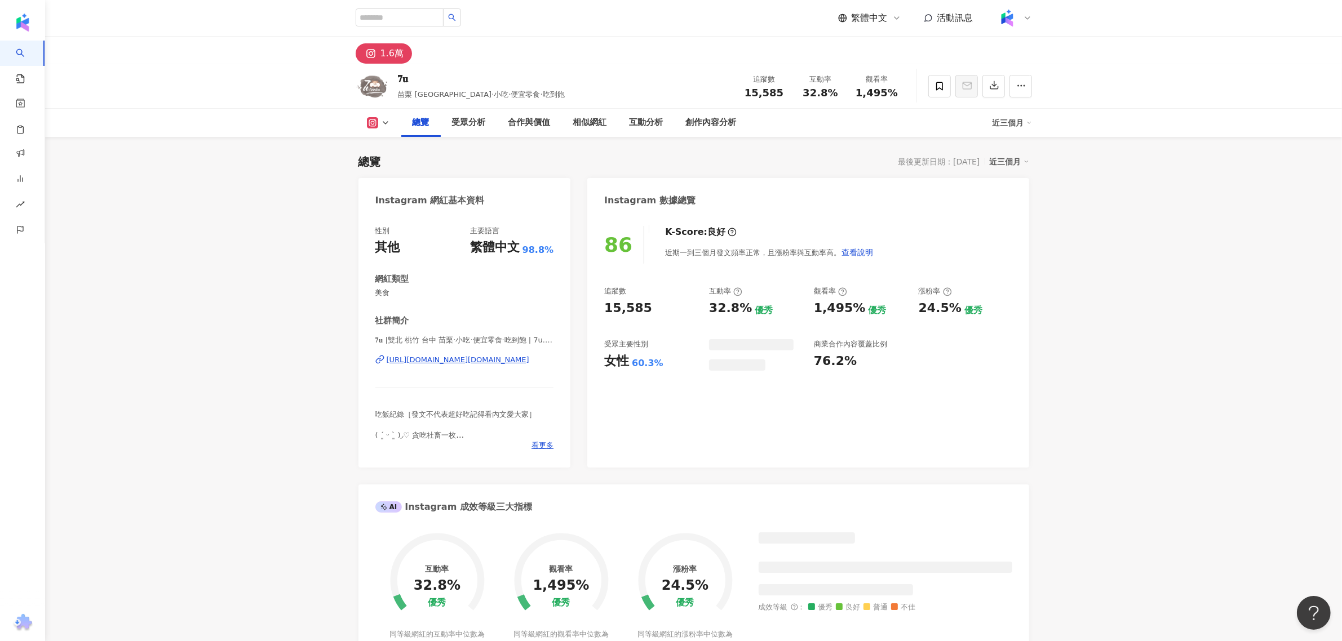
click at [443, 361] on div "https://www.instagram.com/7u.foodie/" at bounding box center [458, 360] width 143 height 10
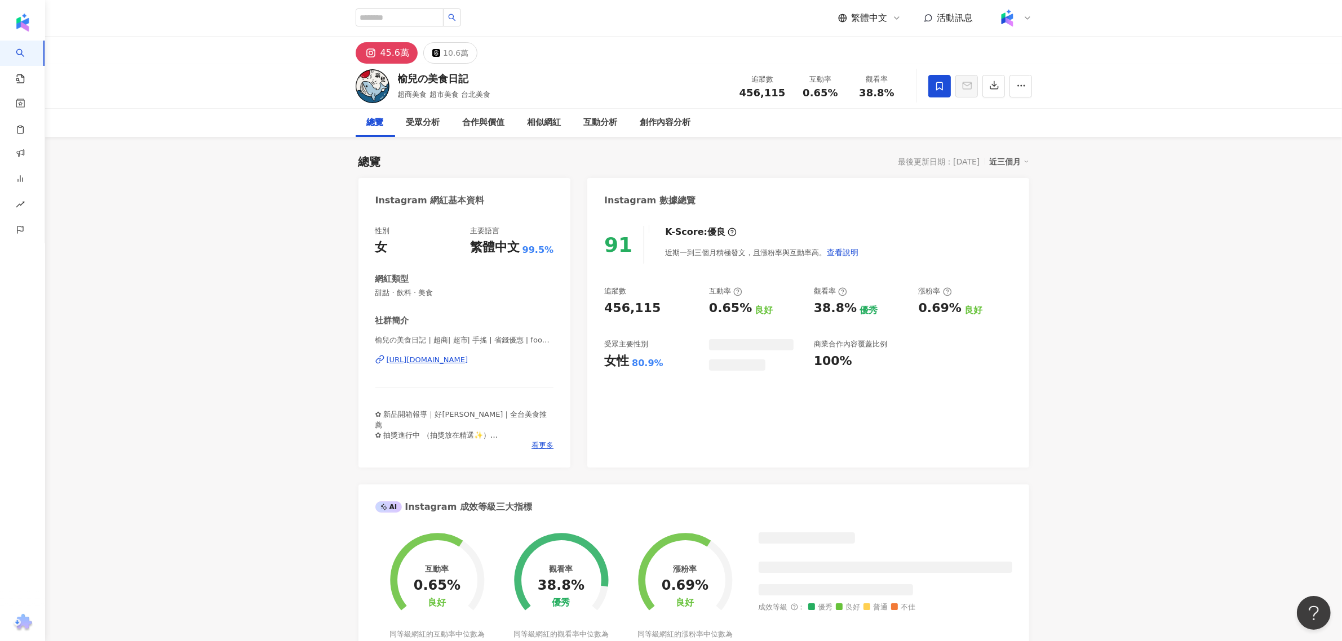
click at [468, 356] on div "https://www.instagram.com/foodiee_diaryy/" at bounding box center [428, 360] width 82 height 10
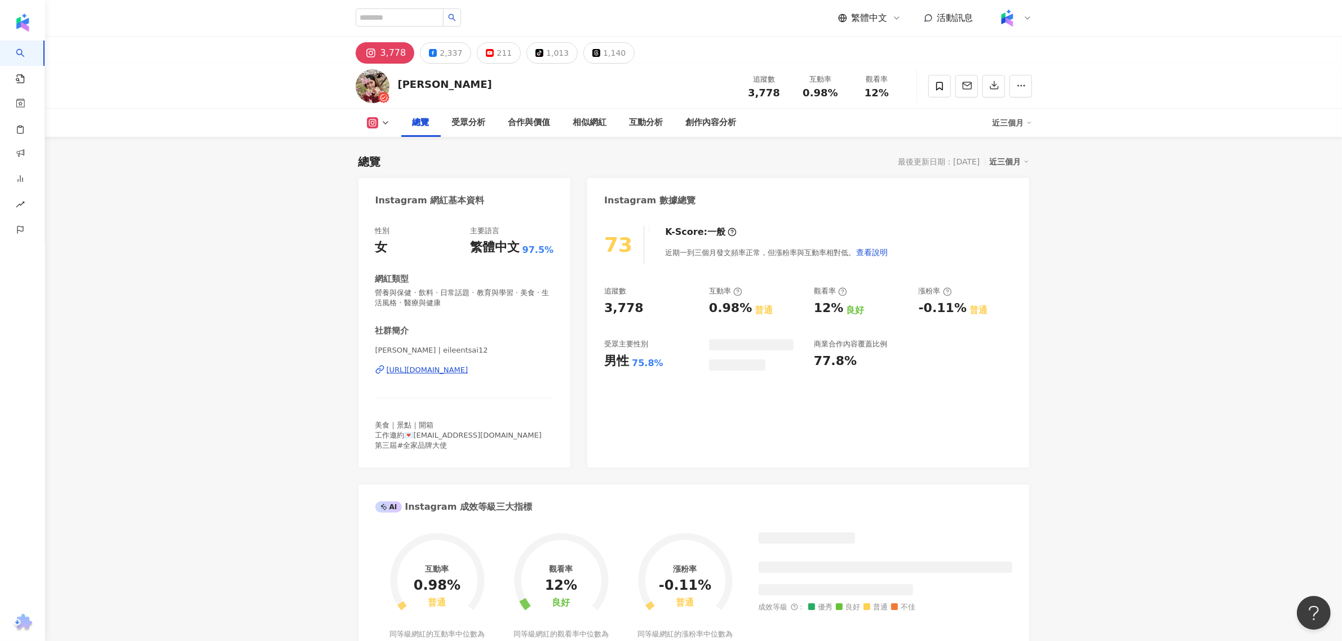
click at [455, 365] on div "[URL][DOMAIN_NAME]" at bounding box center [428, 370] width 82 height 10
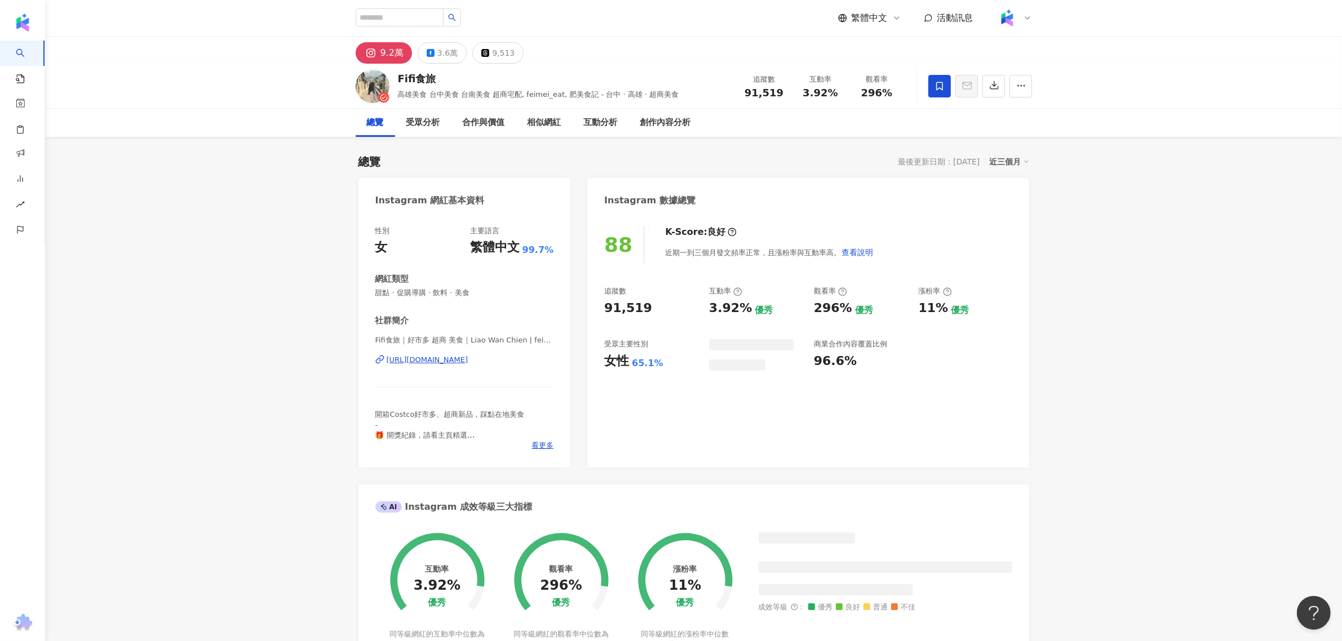
drag, startPoint x: 475, startPoint y: 376, endPoint x: 489, endPoint y: 359, distance: 22.4
click at [468, 359] on div "[URL][DOMAIN_NAME]" at bounding box center [428, 360] width 82 height 10
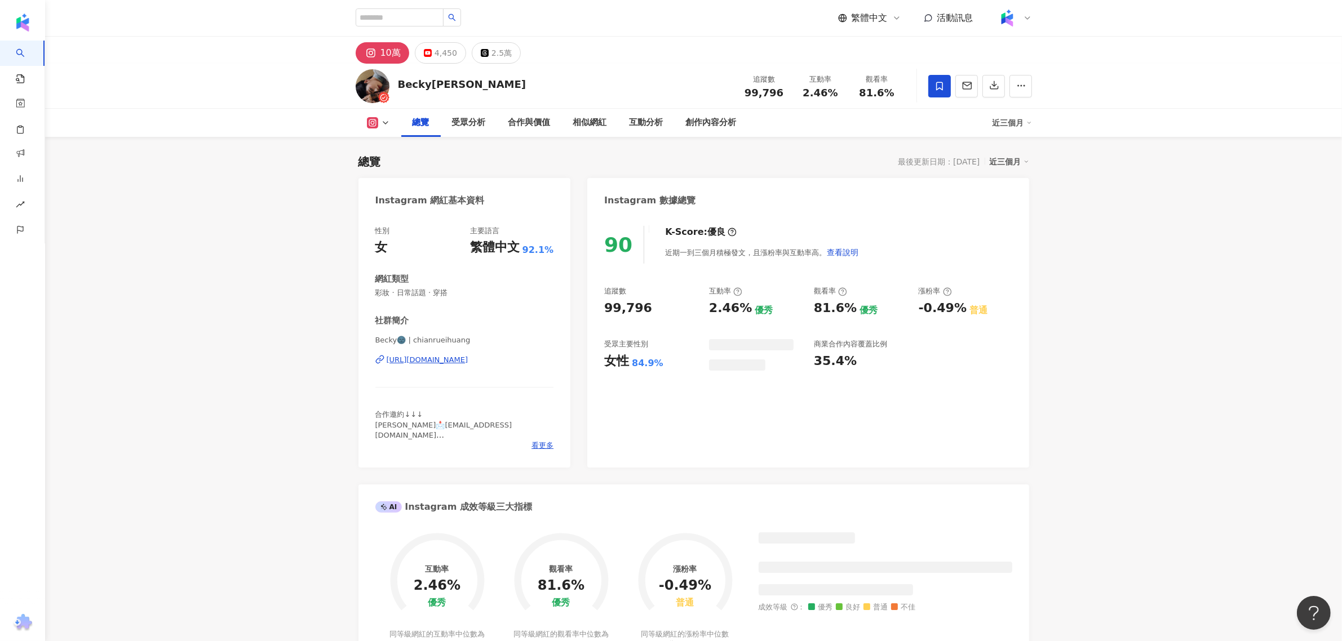
click at [463, 358] on div "[URL][DOMAIN_NAME]" at bounding box center [428, 360] width 82 height 10
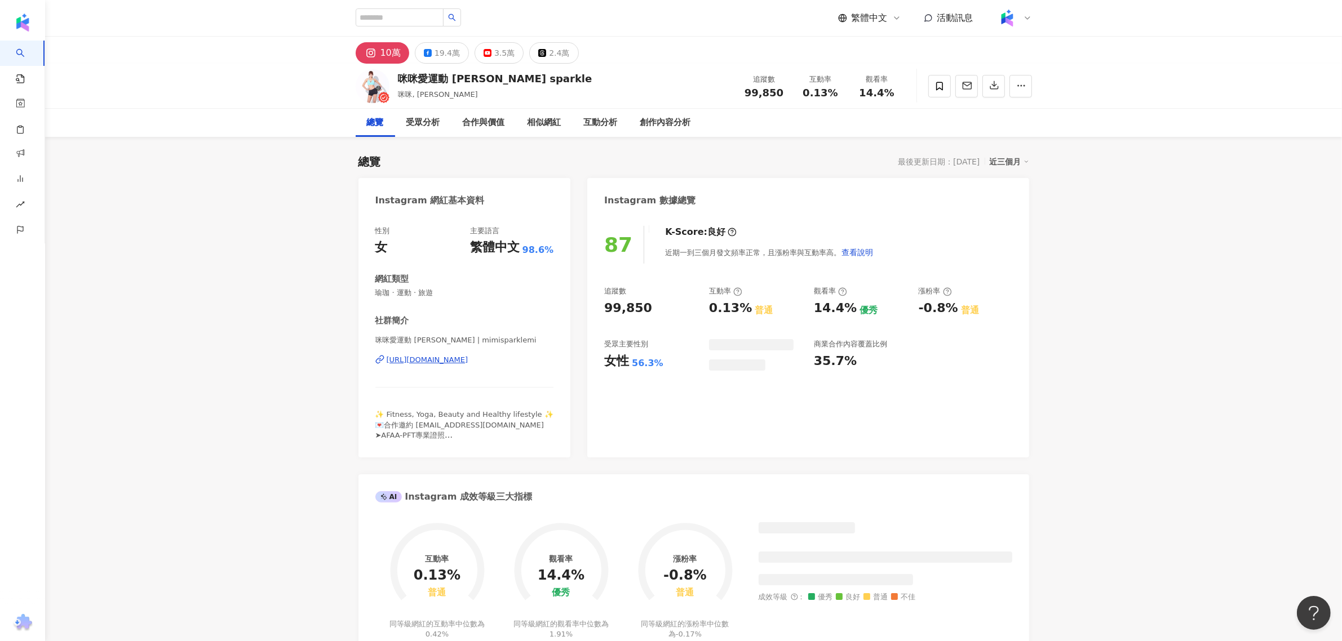
click at [468, 355] on div "[URL][DOMAIN_NAME]" at bounding box center [428, 360] width 82 height 10
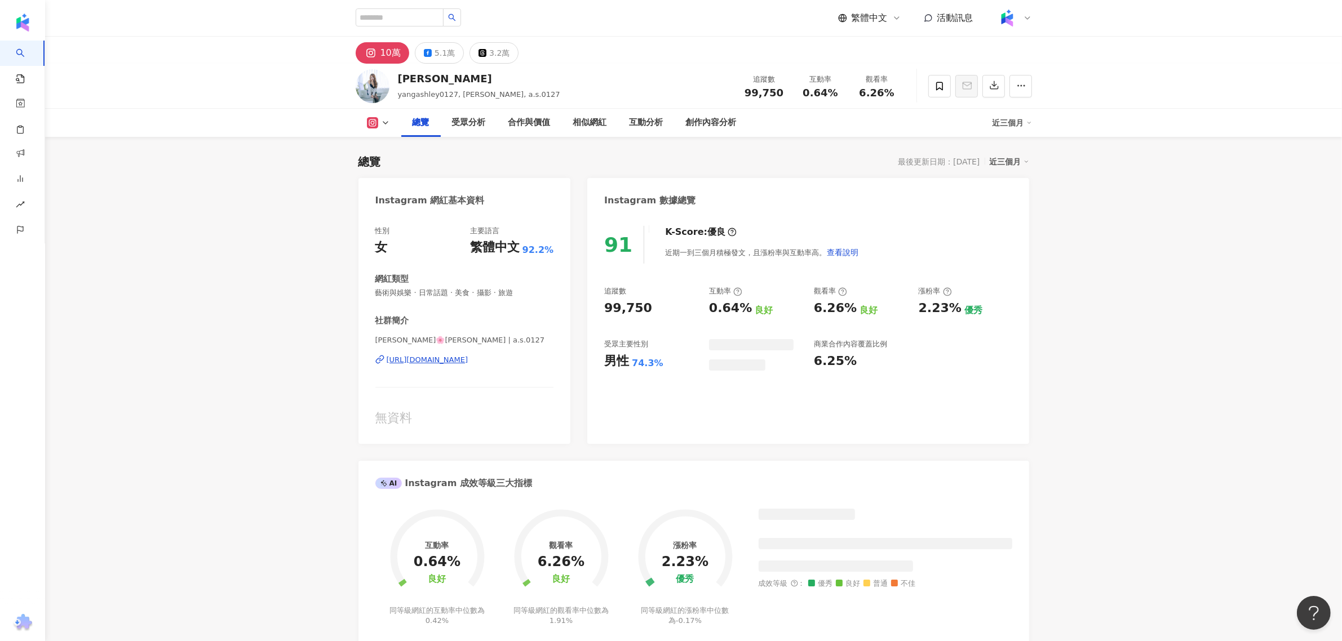
click at [444, 356] on div "https://www.instagram.com/a.s.0127/" at bounding box center [428, 360] width 82 height 10
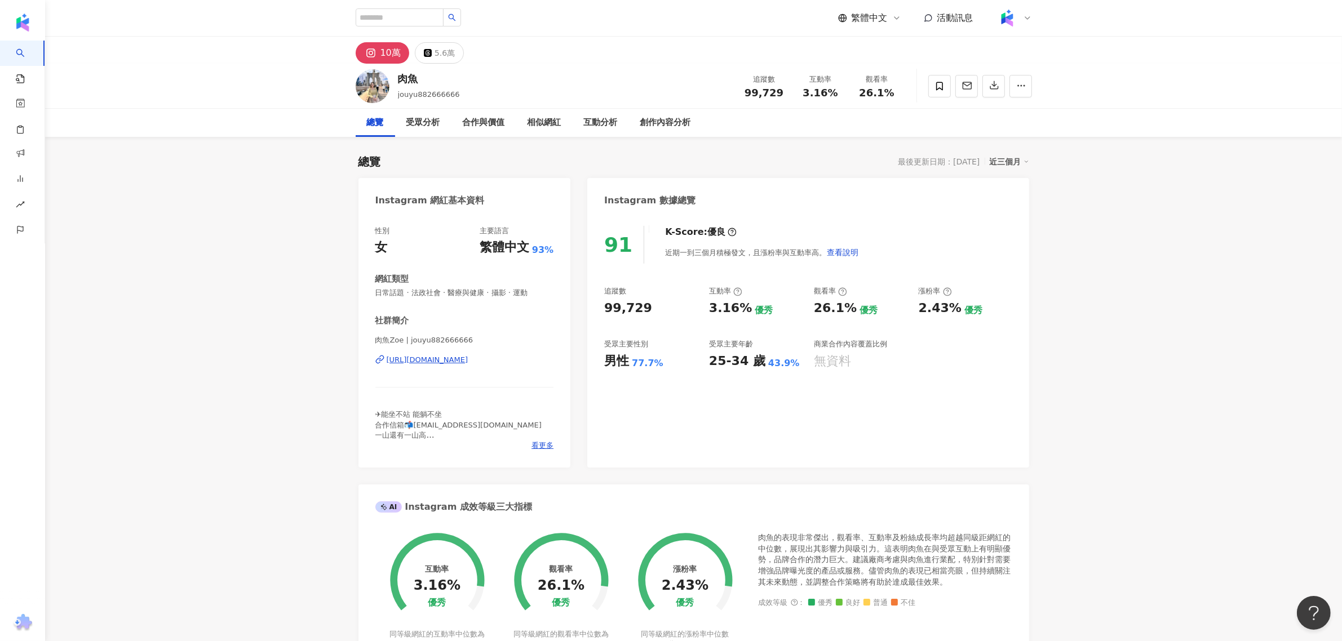
click at [442, 356] on div "https://www.instagram.com/jouyu882666666/" at bounding box center [428, 360] width 82 height 10
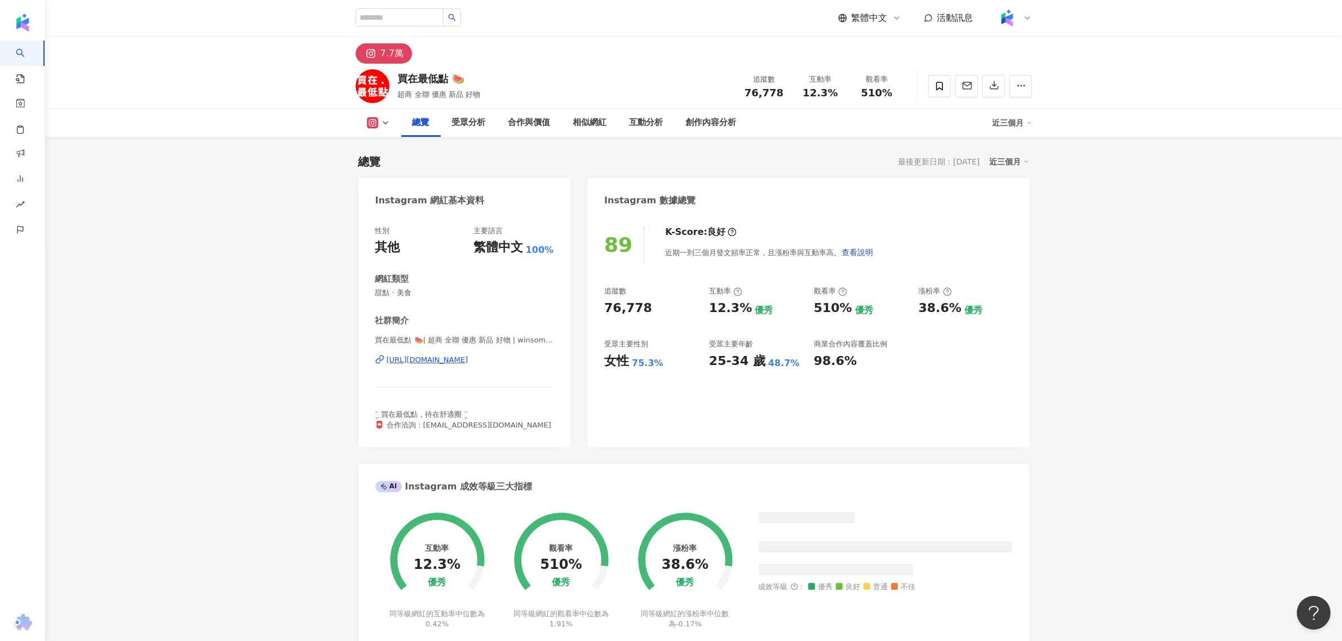
click at [454, 362] on div "https://www.instagram.com/winsomemoney.888/" at bounding box center [428, 360] width 82 height 10
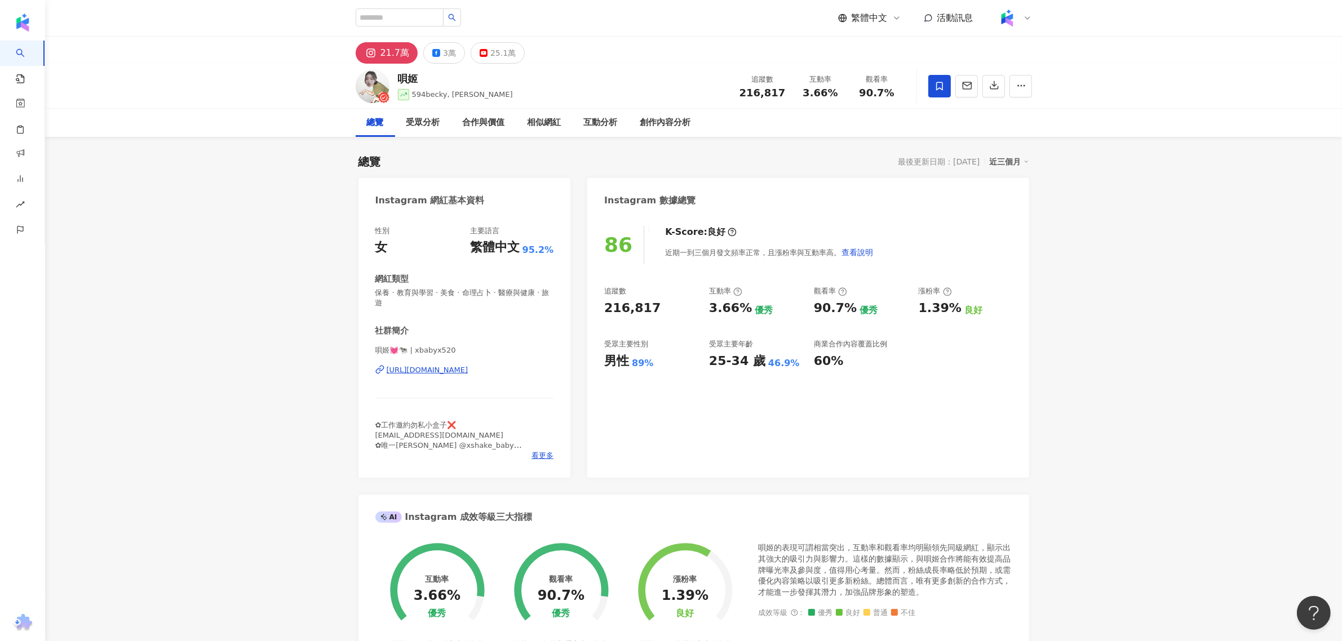
click at [458, 371] on div "https://www.instagram.com/xbabyx520/" at bounding box center [428, 370] width 82 height 10
click at [468, 368] on div "https://www.instagram.com/xbabyx520/" at bounding box center [428, 370] width 82 height 10
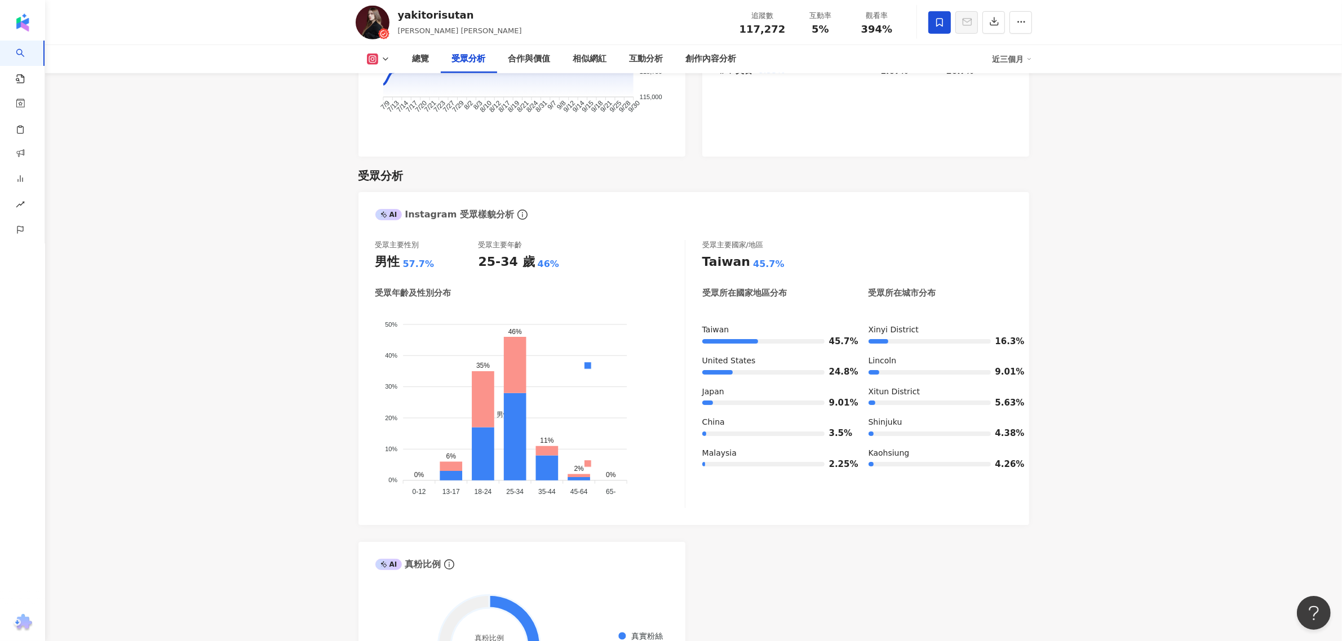
scroll to position [1479, 0]
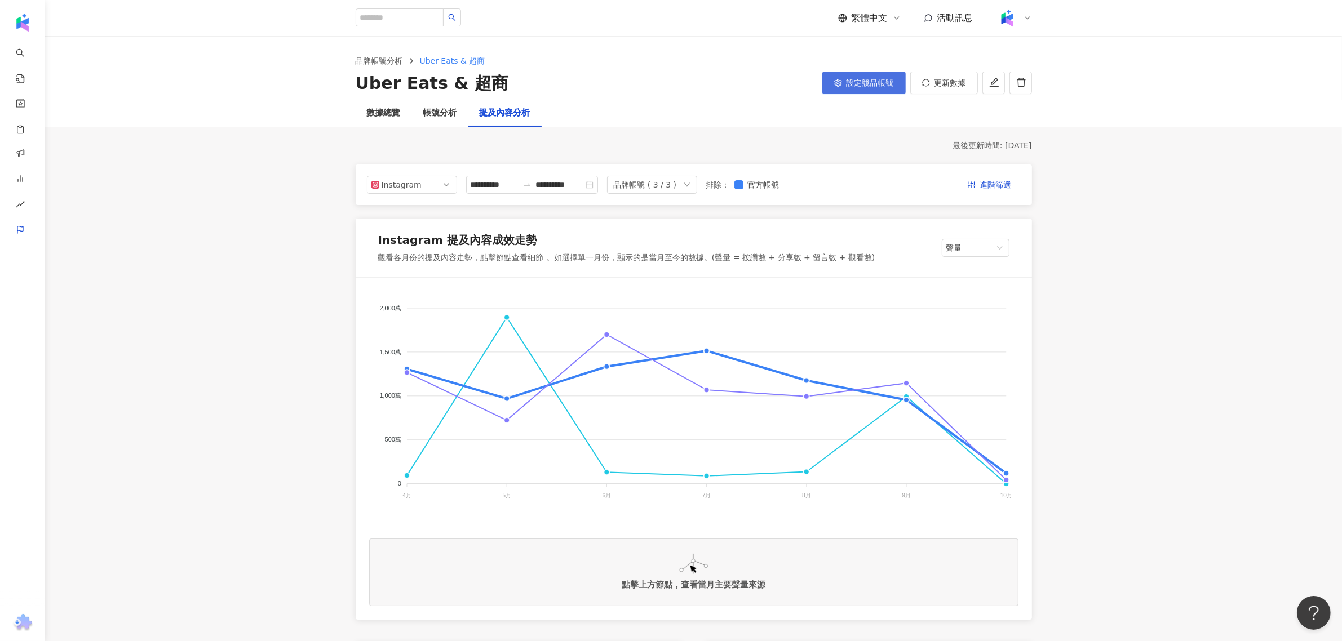
click at [859, 87] on span "設定競品帳號" at bounding box center [869, 82] width 47 height 9
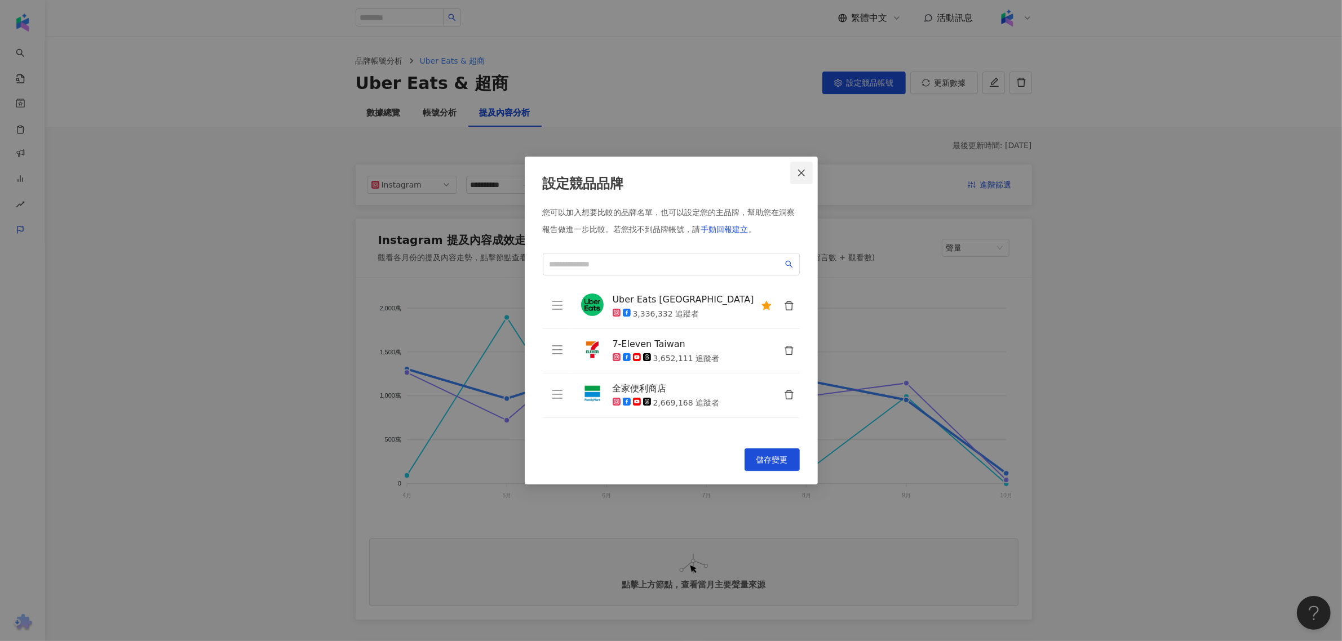
click at [799, 173] on icon "close" at bounding box center [801, 172] width 9 height 9
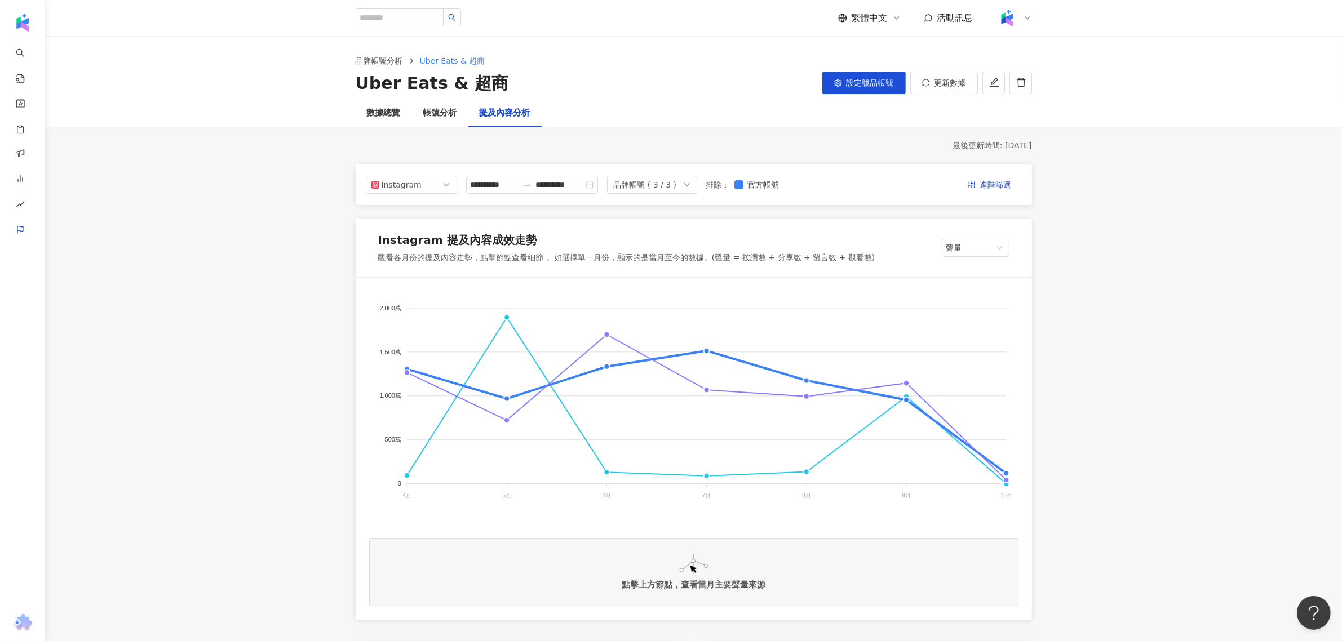
click at [677, 178] on div "品牌帳號 ( 3 / 3 )" at bounding box center [645, 184] width 63 height 17
click at [769, 260] on icon "check" at bounding box center [769, 262] width 8 height 8
click at [769, 229] on icon "check" at bounding box center [769, 229] width 8 height 8
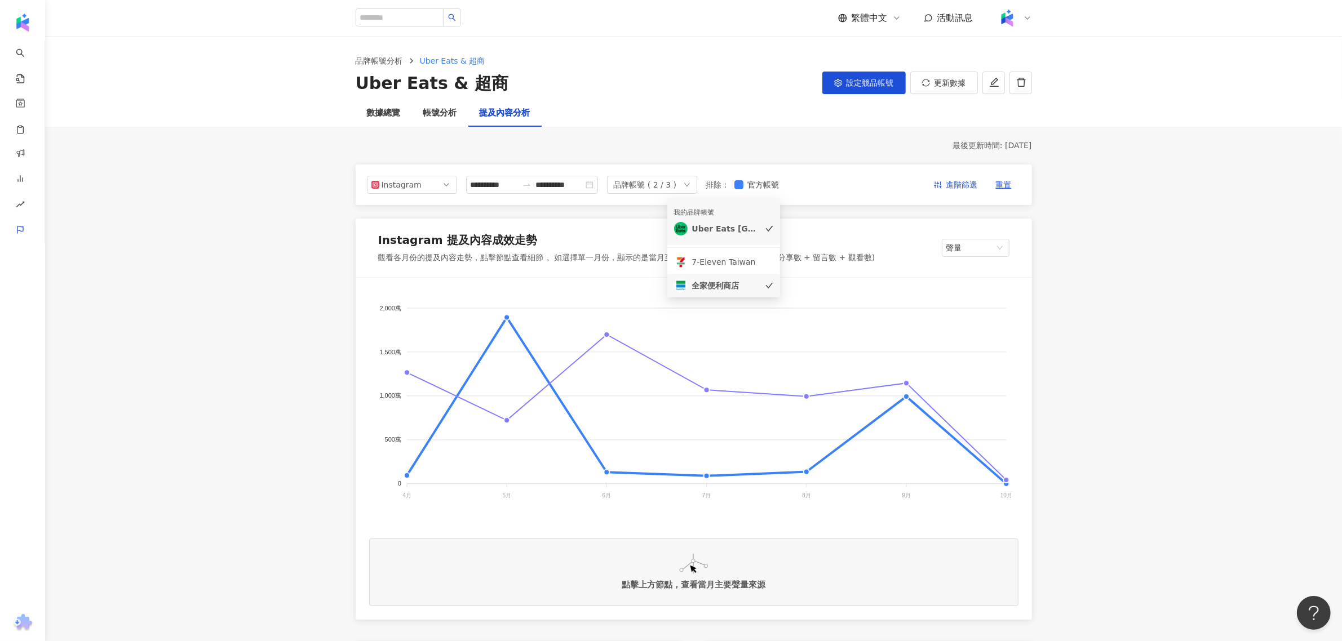
click at [898, 277] on div at bounding box center [694, 277] width 676 height 1
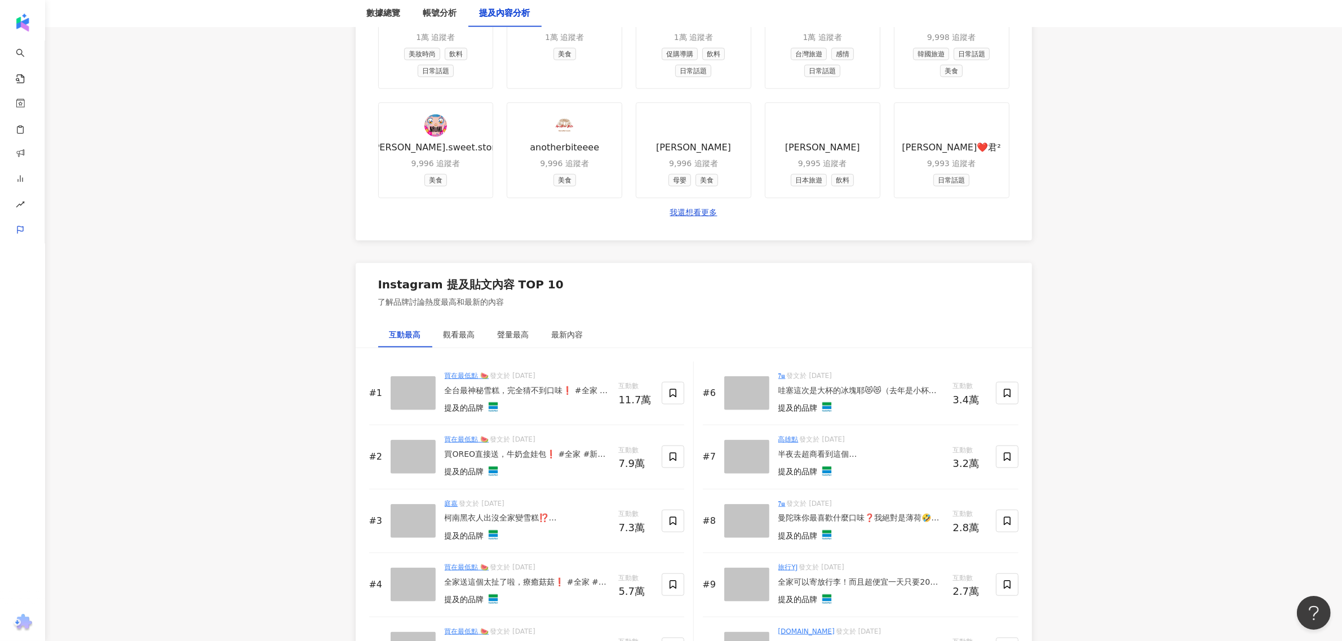
scroll to position [1671, 0]
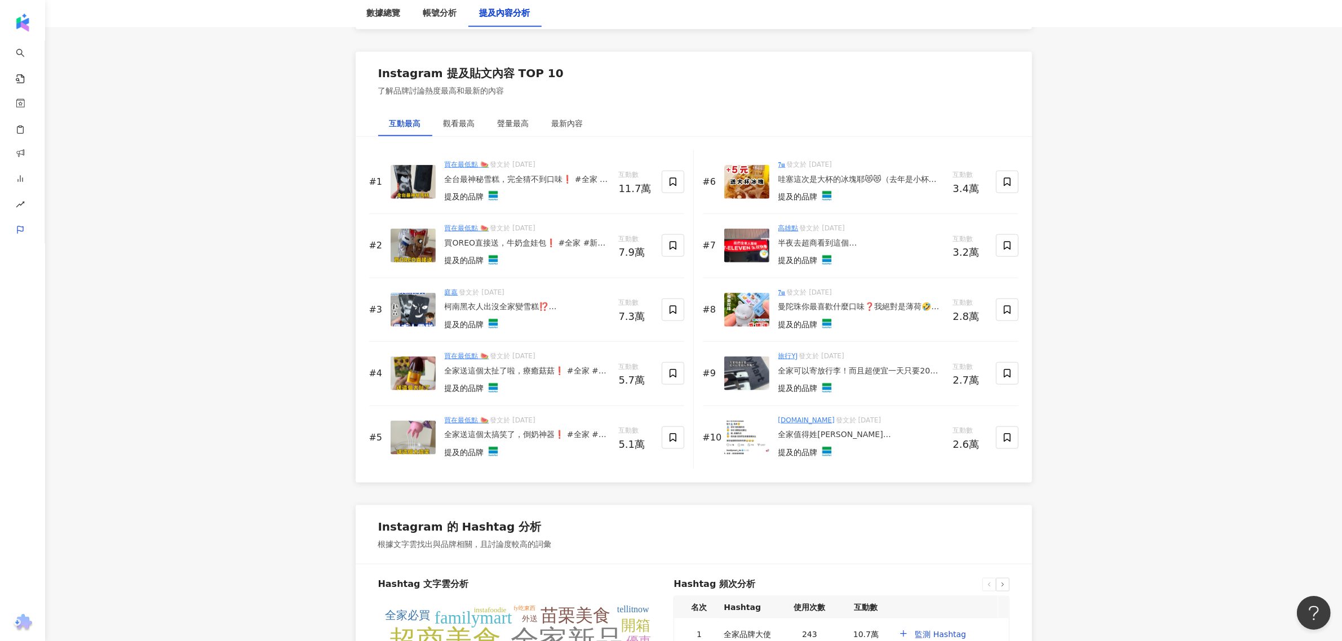
click at [789, 360] on link "旅行YJ" at bounding box center [788, 356] width 20 height 8
click at [809, 421] on link "anger.meme" at bounding box center [806, 420] width 56 height 8
click at [469, 128] on div "觀看最高" at bounding box center [459, 123] width 32 height 12
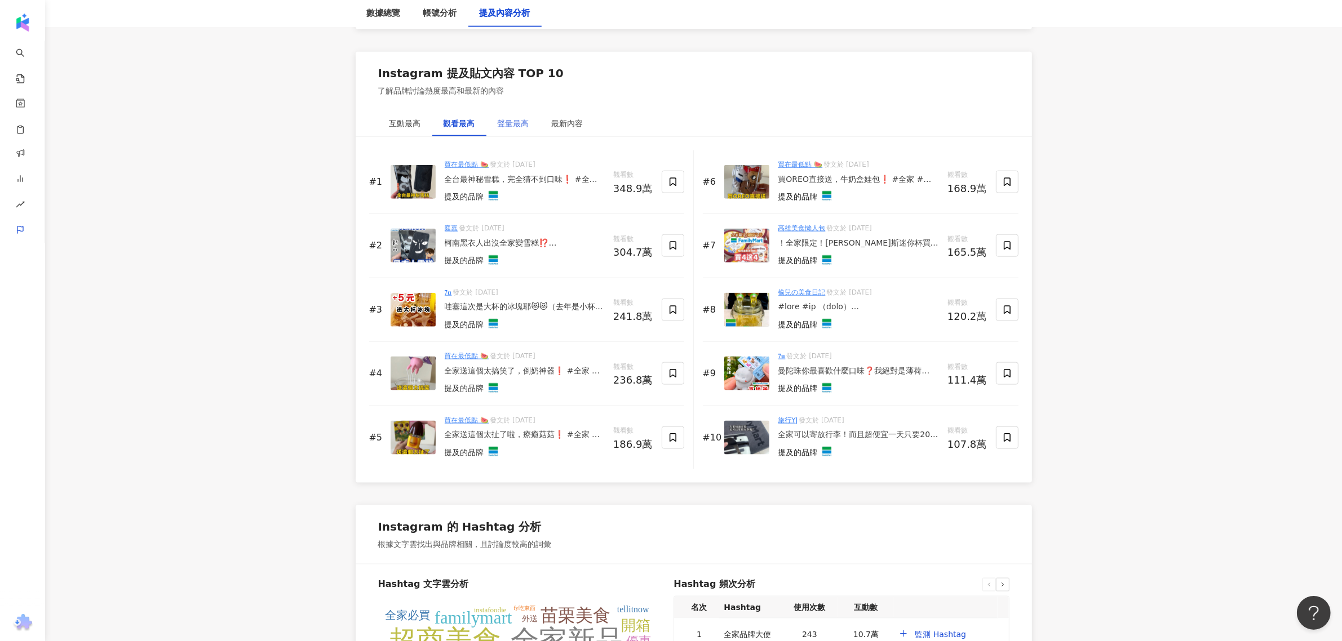
click at [505, 118] on div "聲量最高" at bounding box center [513, 123] width 54 height 26
click at [556, 119] on div "最新內容" at bounding box center [568, 123] width 32 height 12
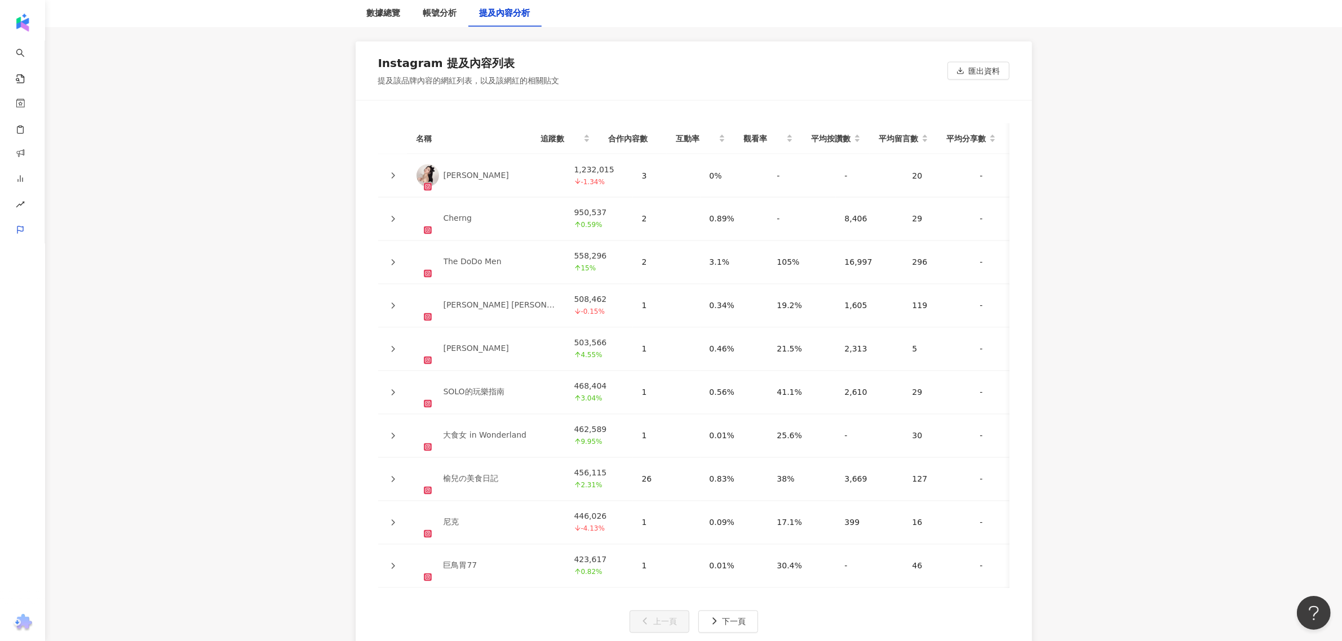
scroll to position [2586, 0]
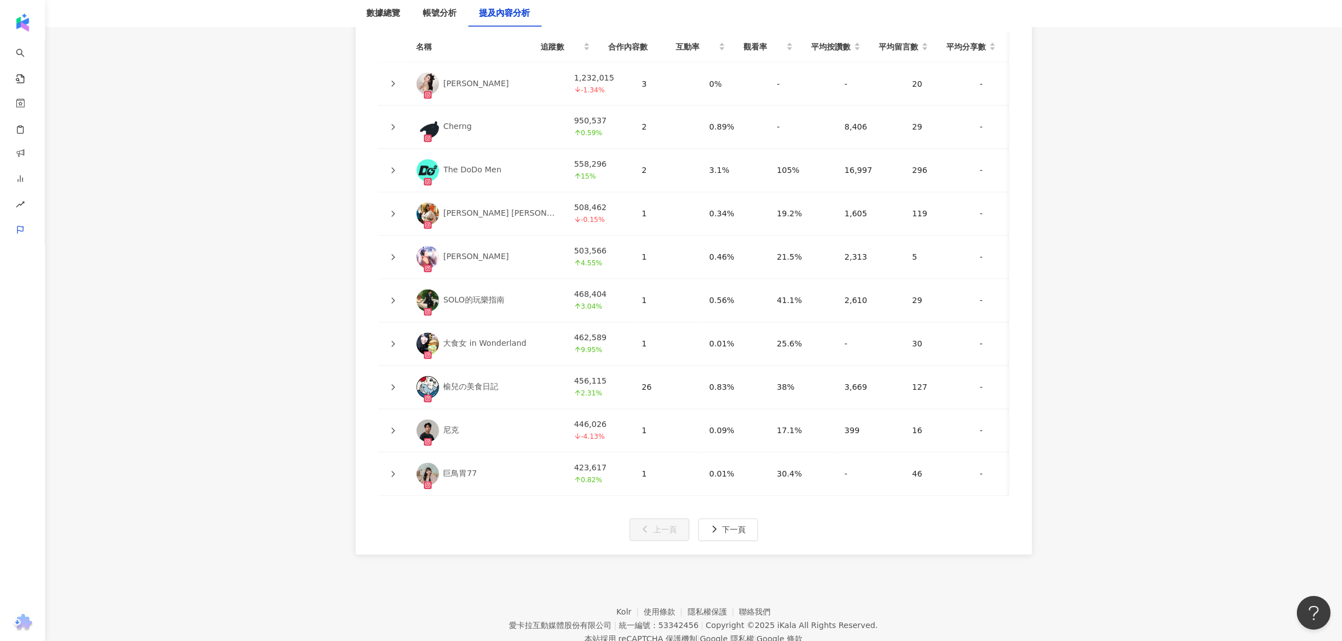
click at [468, 294] on link "SOLO的玩樂指南" at bounding box center [486, 301] width 140 height 23
click at [397, 436] on div at bounding box center [392, 431] width 11 height 12
click at [392, 434] on icon at bounding box center [392, 431] width 3 height 6
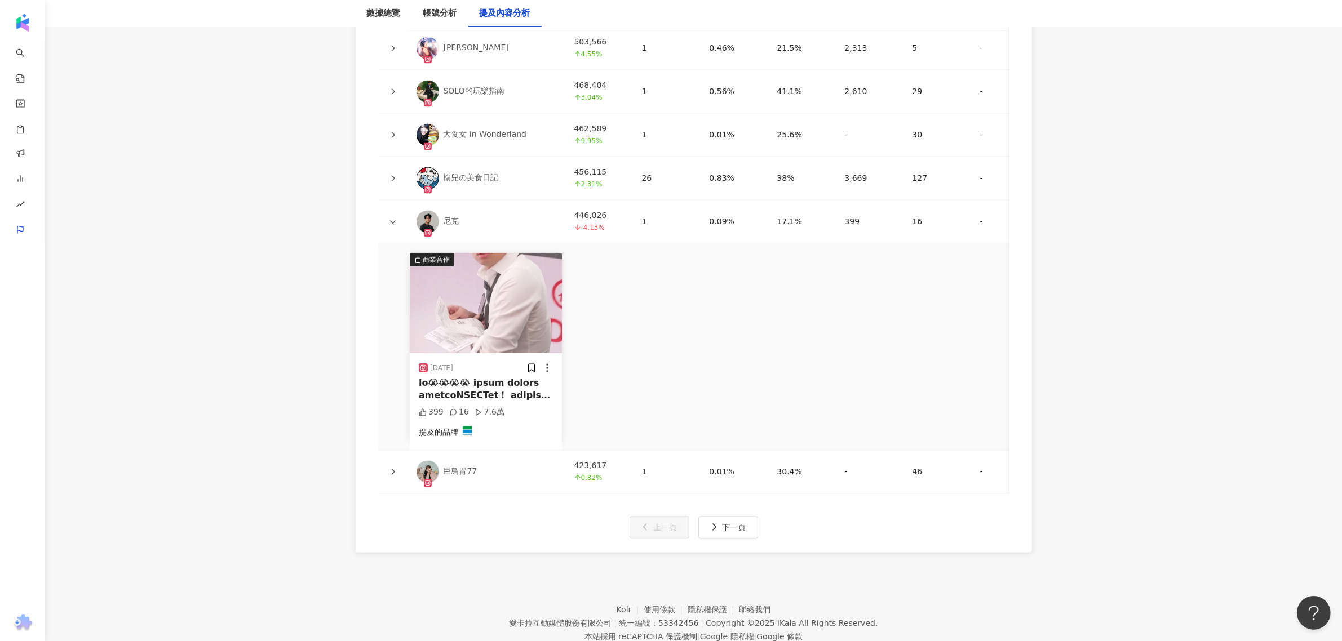
scroll to position [2798, 0]
click at [512, 395] on div at bounding box center [486, 387] width 134 height 25
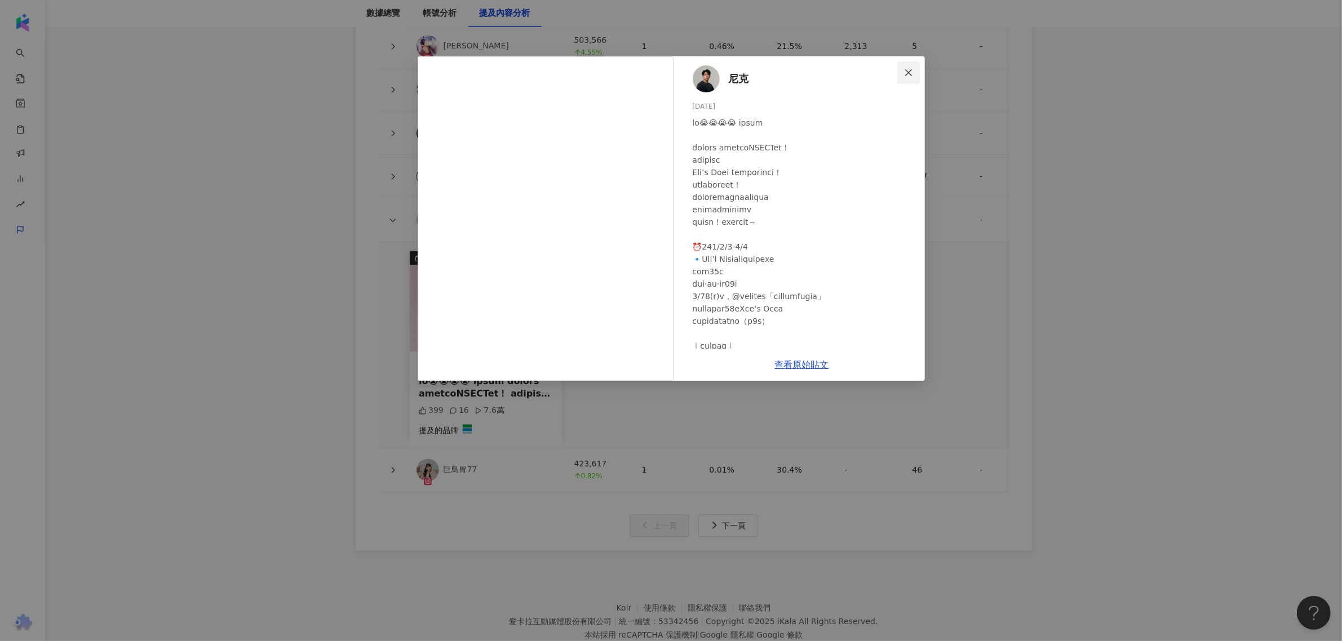
click at [903, 69] on span "Close" at bounding box center [908, 72] width 23 height 9
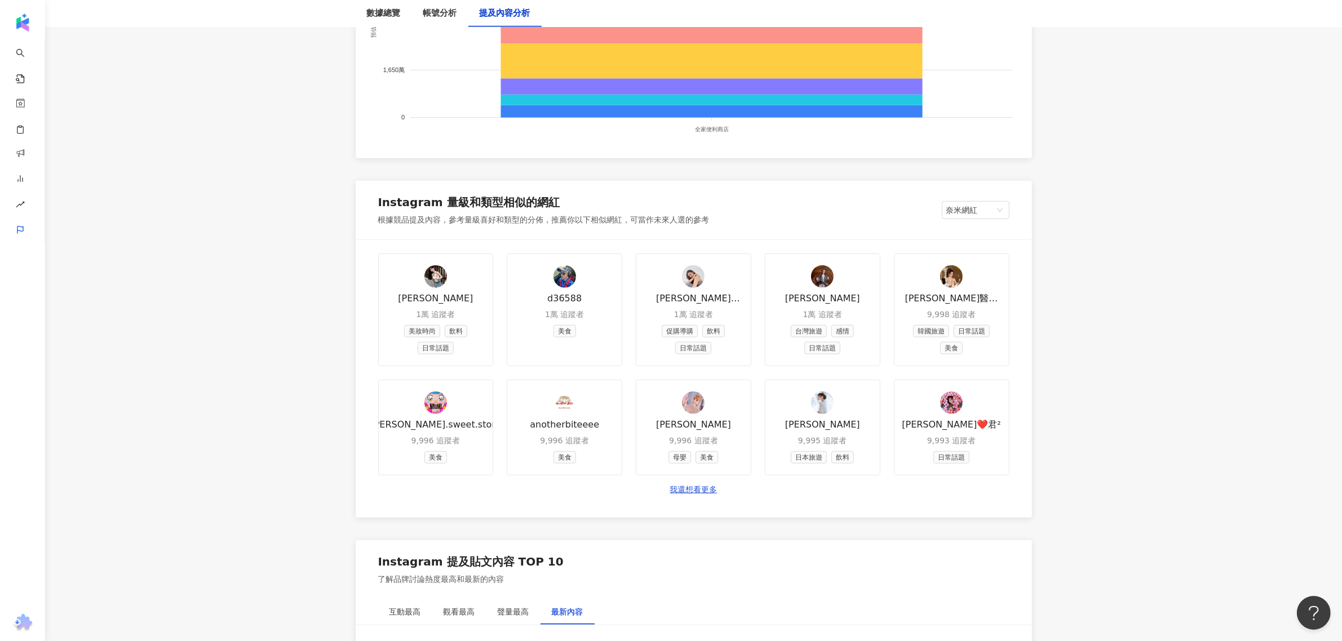
scroll to position [1248, 0]
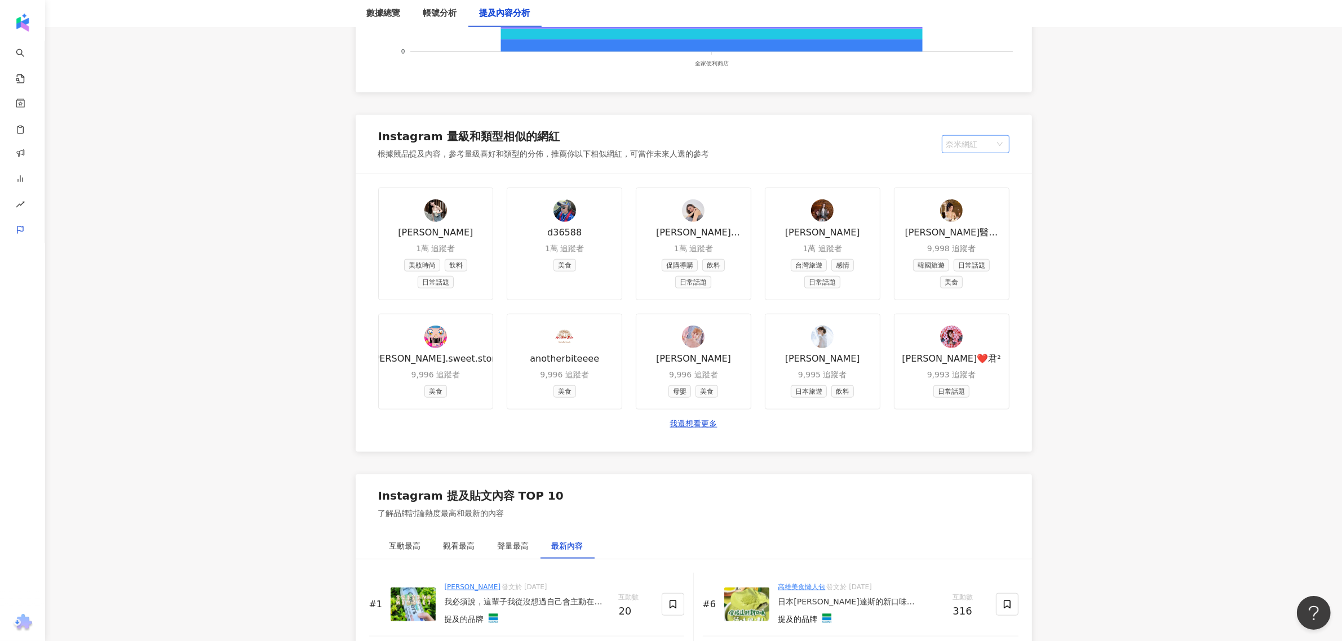
click at [974, 143] on span "奈米網紅" at bounding box center [975, 144] width 59 height 17
click at [984, 231] on div "中小型網紅 (5萬-10萬)" at bounding box center [994, 225] width 87 height 12
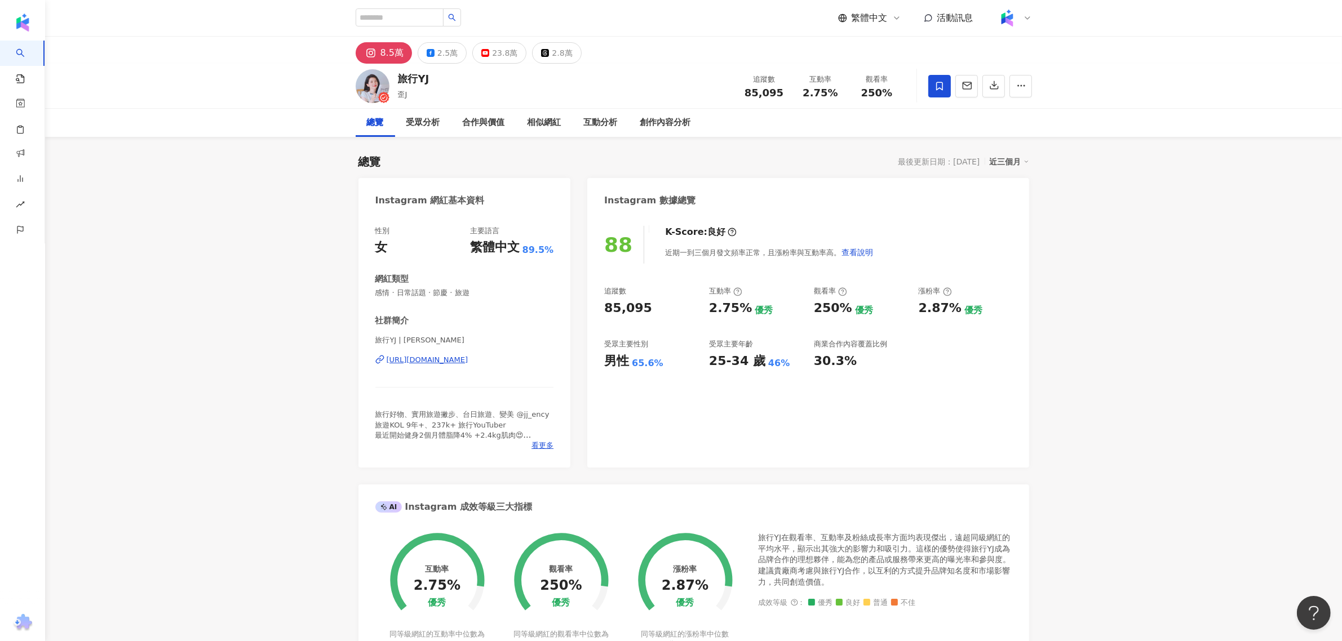
click at [468, 356] on div "[URL][DOMAIN_NAME]" at bounding box center [428, 360] width 82 height 10
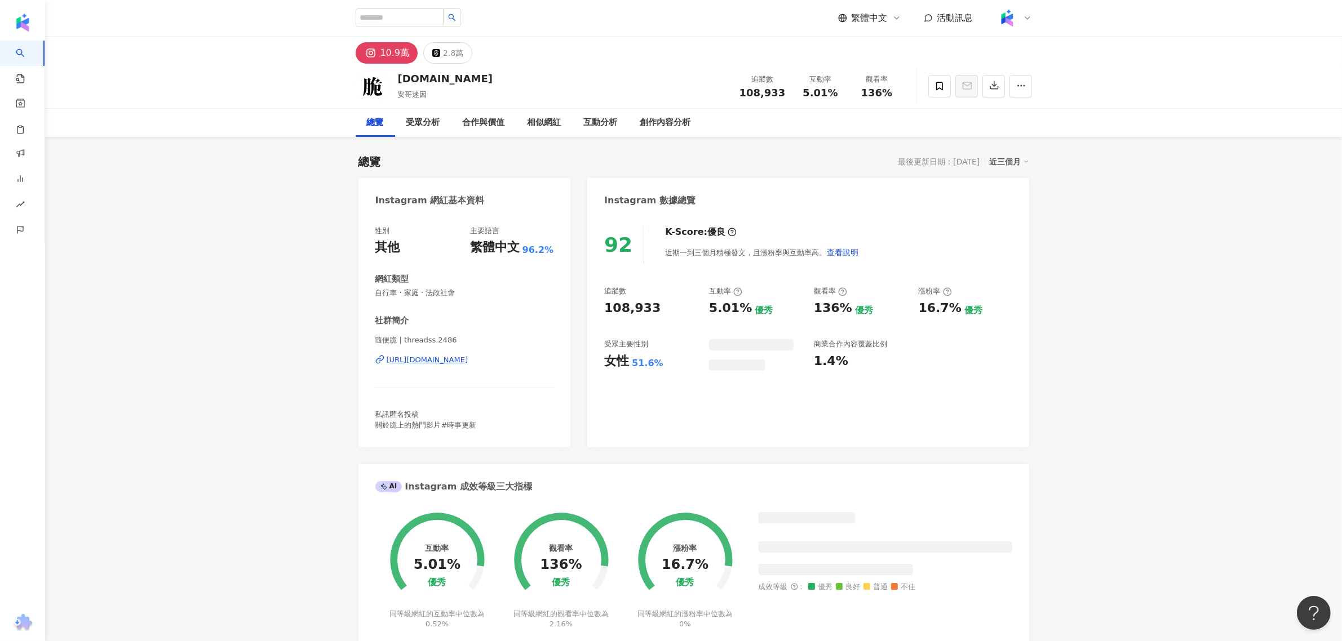
click at [405, 356] on div "https://www.instagram.com/threadss.2486/" at bounding box center [428, 360] width 82 height 10
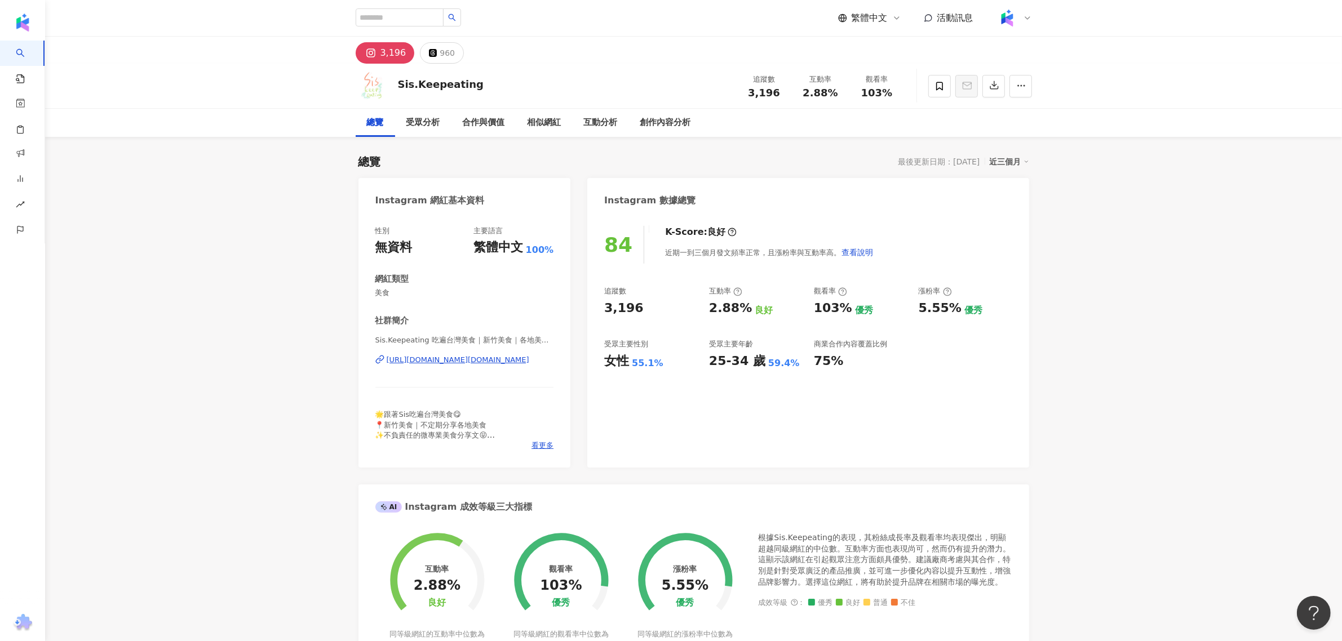
click at [522, 358] on div "https://www.instagram.com/sis.keepeating/" at bounding box center [458, 360] width 143 height 10
click at [508, 368] on div "Sis.Keepeating 吃遍台灣美食｜新竹美食｜各地美食😋 | sis.keepeating https://www.instagram.com/sis…" at bounding box center [464, 368] width 179 height 66
